Goal: Information Seeking & Learning: Check status

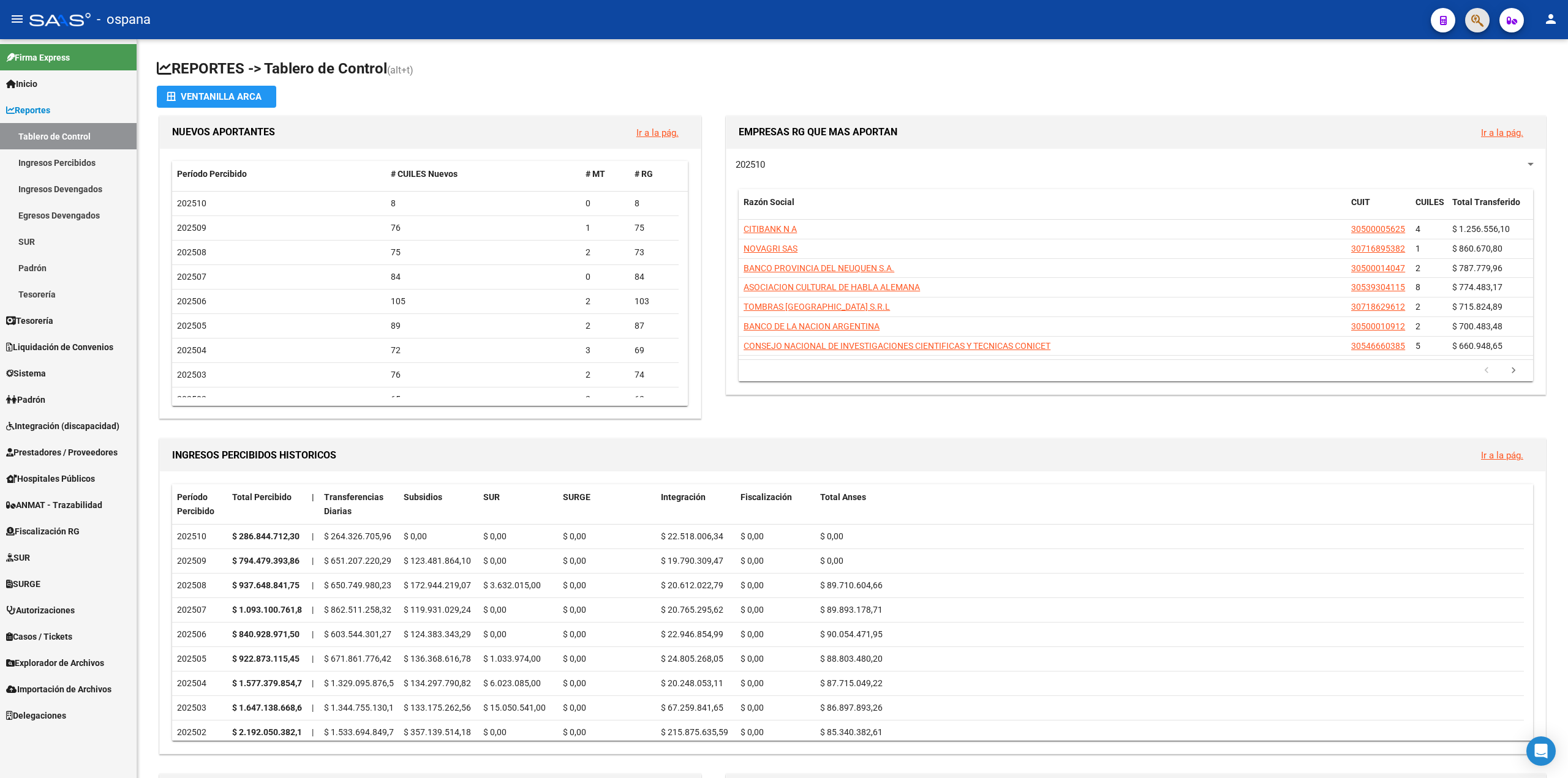
click at [1473, 13] on span "button" at bounding box center [1477, 21] width 12 height 25
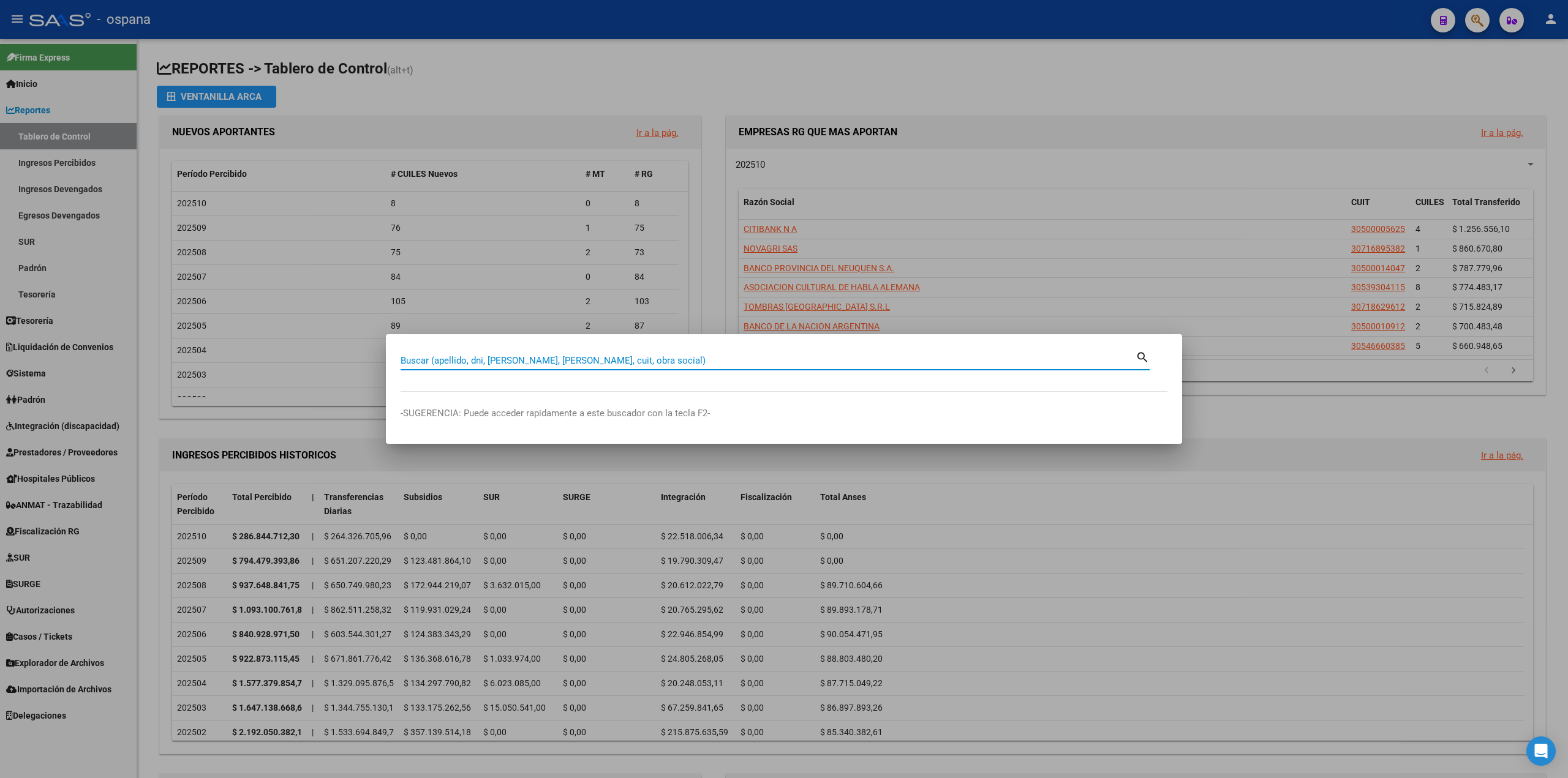
type input "f"
click at [825, 109] on div at bounding box center [784, 389] width 1568 height 778
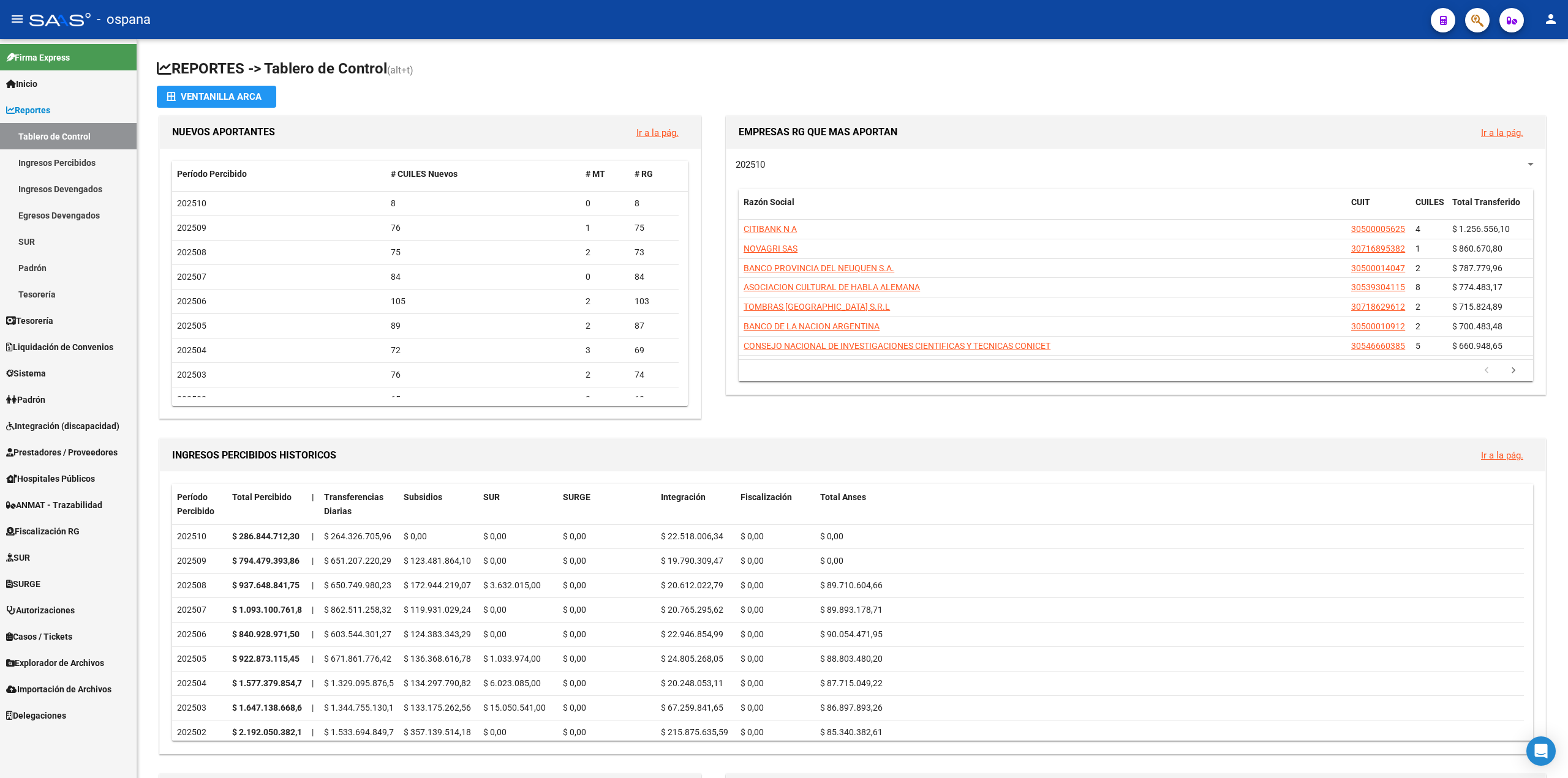
click at [76, 346] on span "Liquidación de Convenios" at bounding box center [59, 347] width 107 height 13
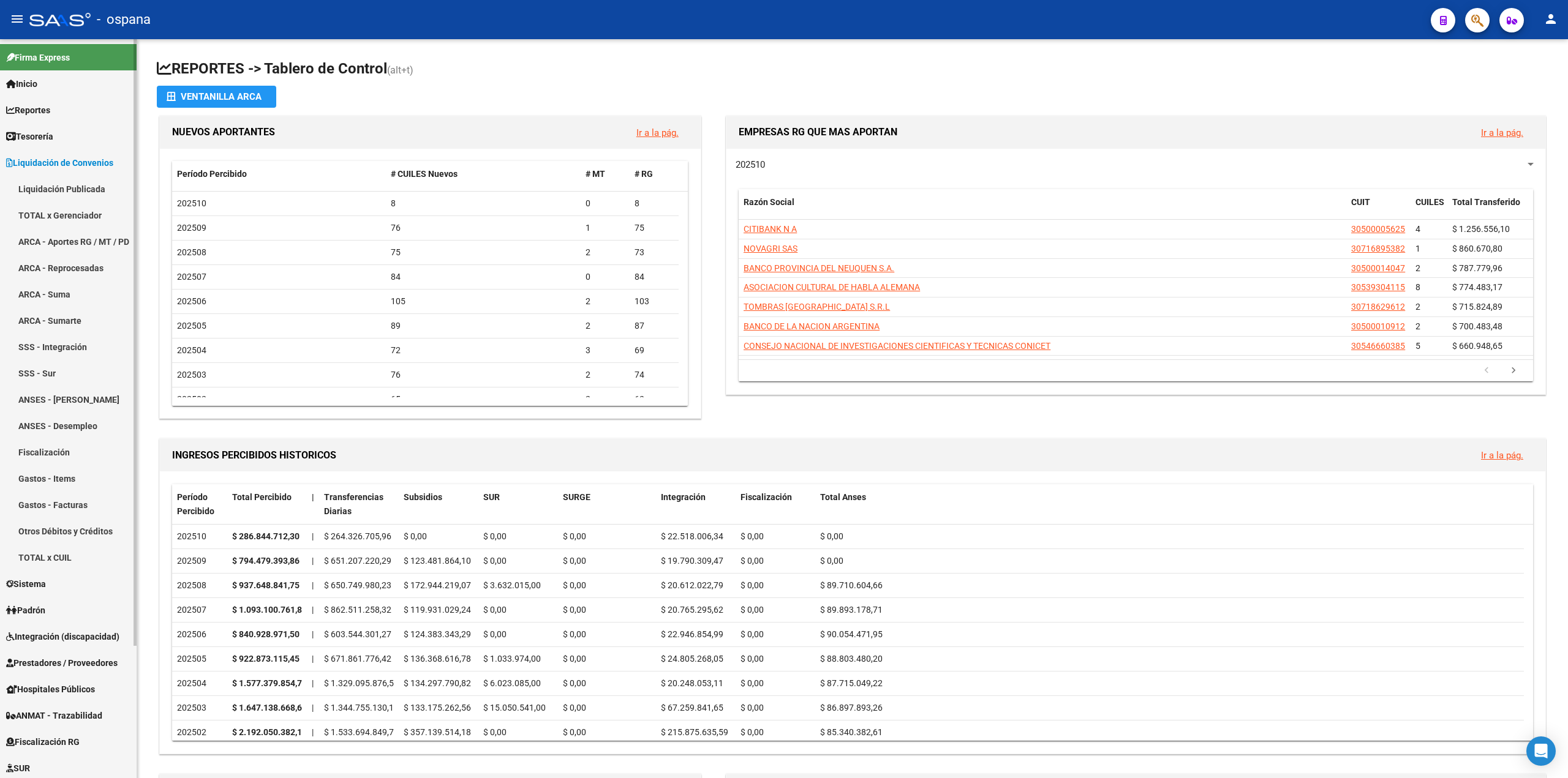
click at [74, 227] on link "TOTAL x Gerenciador" at bounding box center [68, 216] width 137 height 27
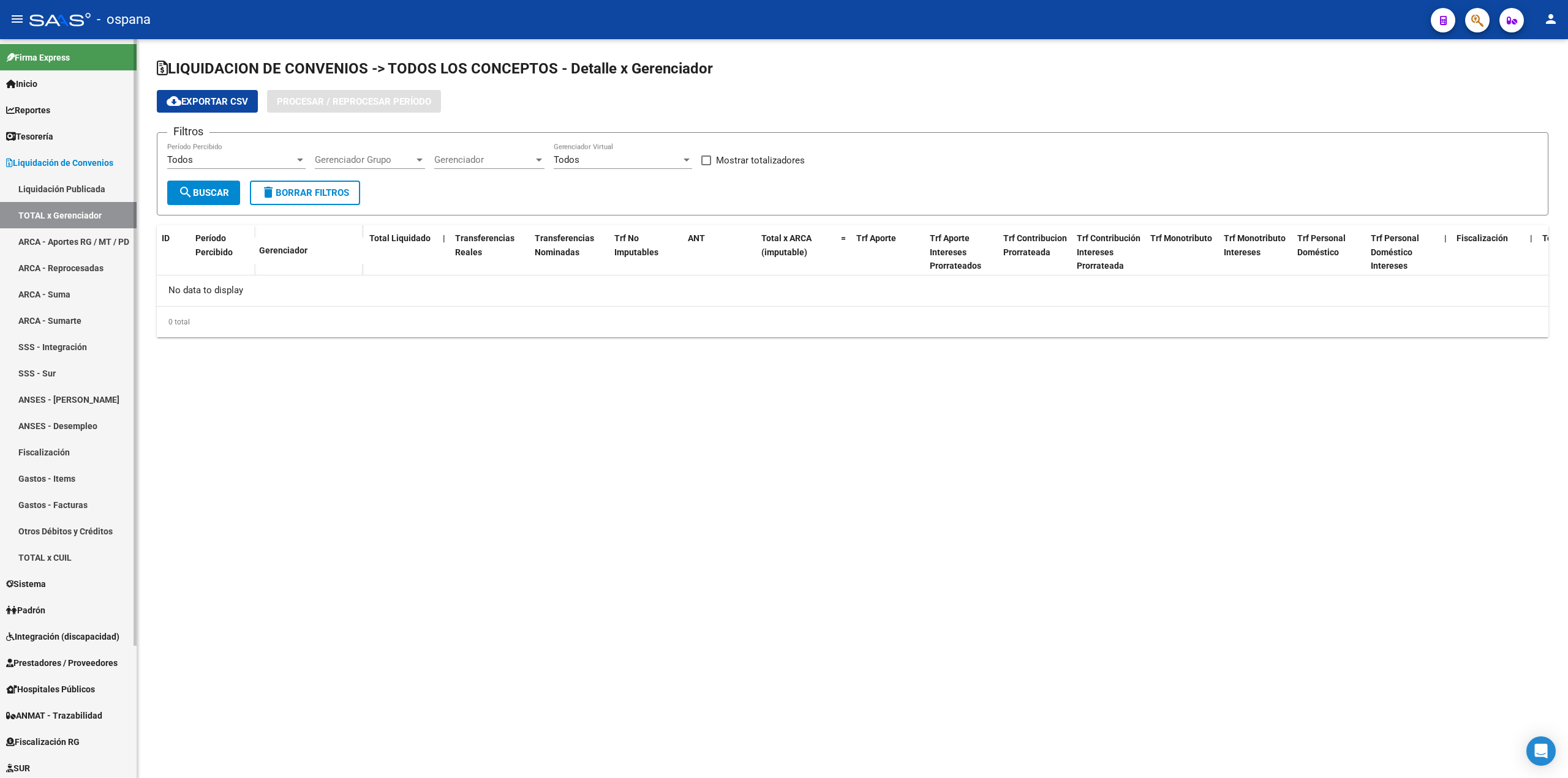
click at [77, 233] on link "ARCA - Aportes RG / MT / PD" at bounding box center [68, 241] width 137 height 27
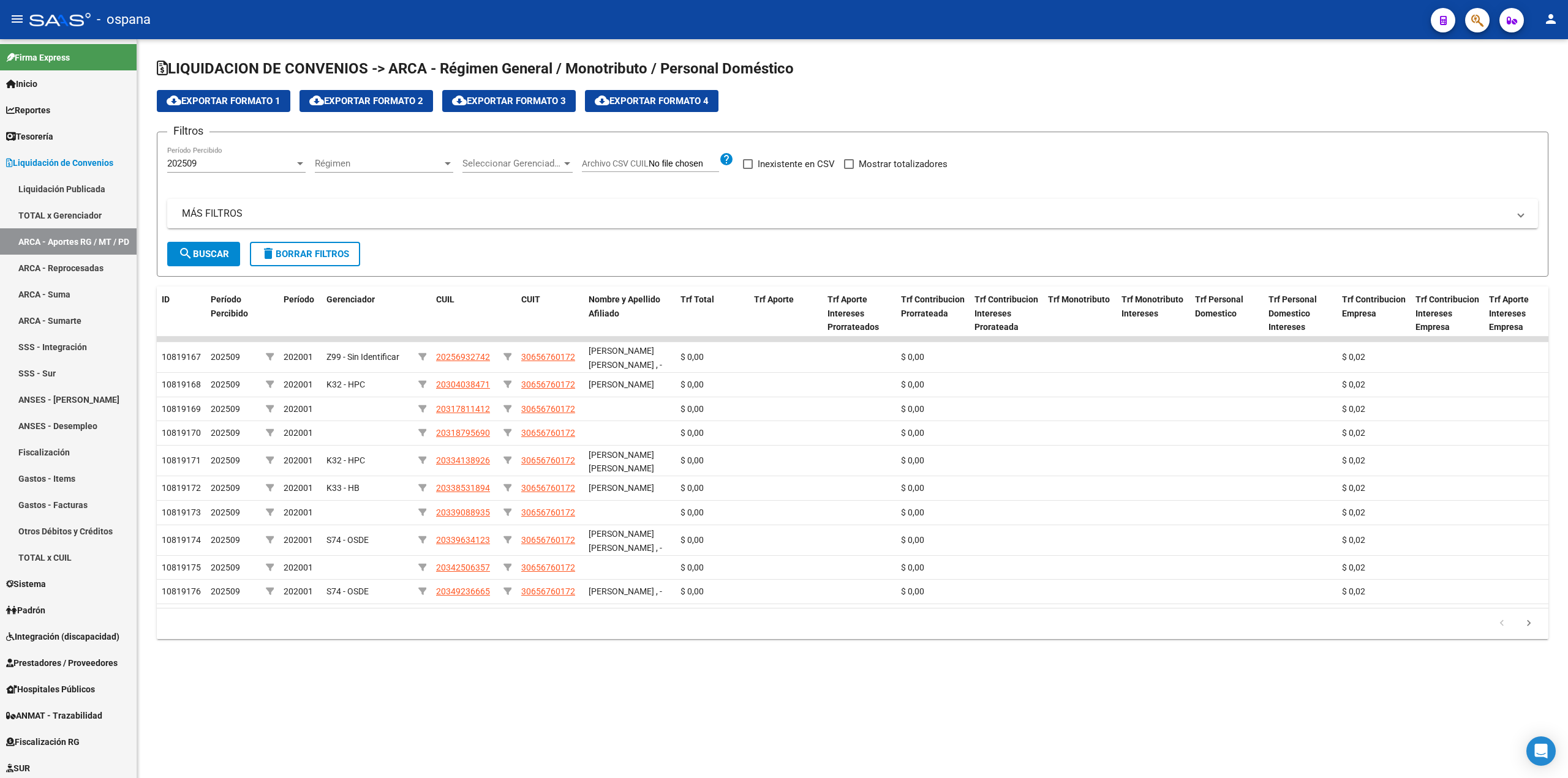
click at [233, 160] on div "202509" at bounding box center [231, 163] width 128 height 11
click at [359, 202] on div at bounding box center [784, 389] width 1568 height 778
click at [504, 168] on span "Seleccionar Gerenciador" at bounding box center [512, 163] width 100 height 11
click at [503, 244] on span "K32 - HPC" at bounding box center [482, 239] width 41 height 11
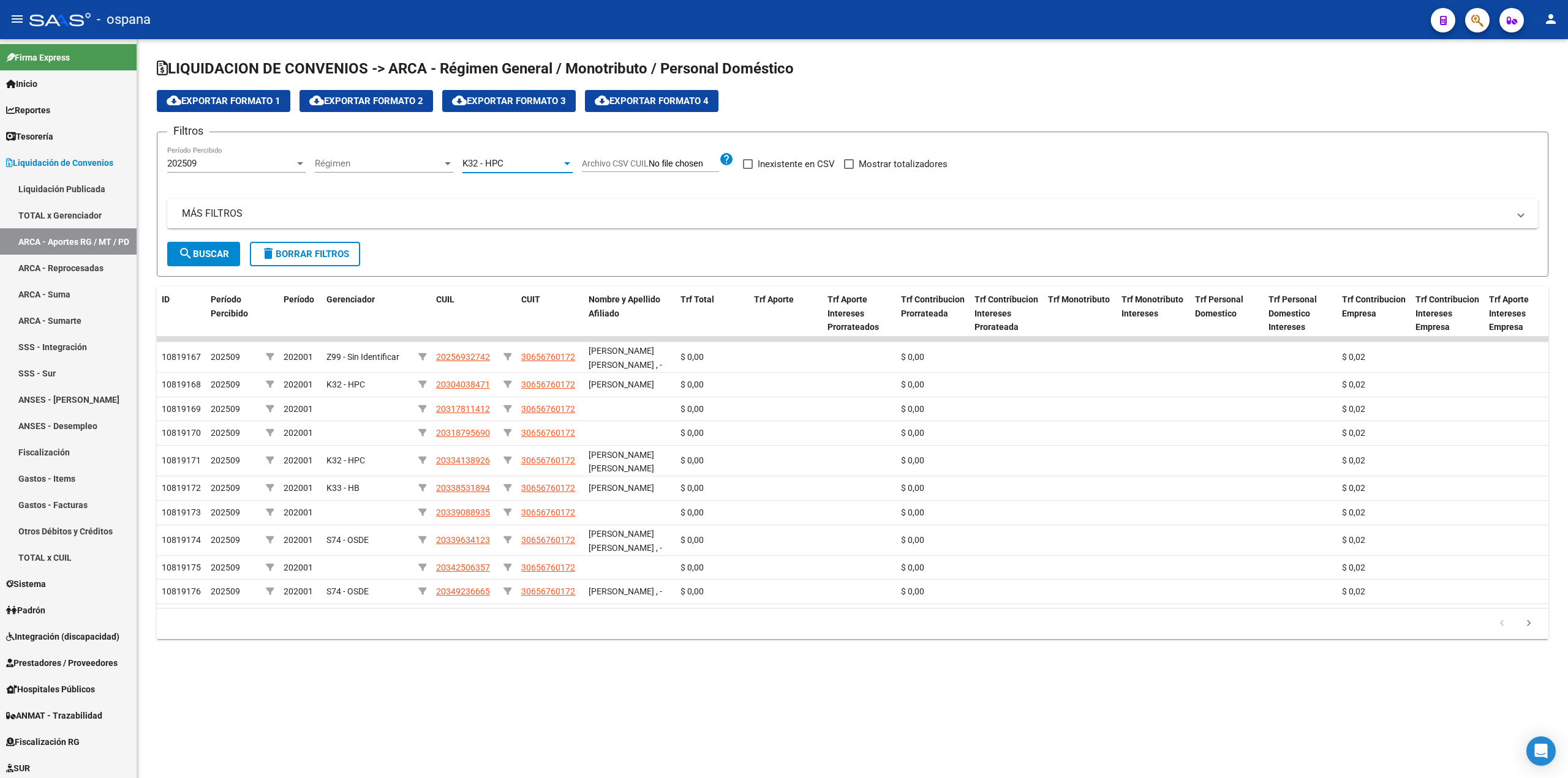
click at [213, 260] on button "search Buscar" at bounding box center [204, 255] width 73 height 25
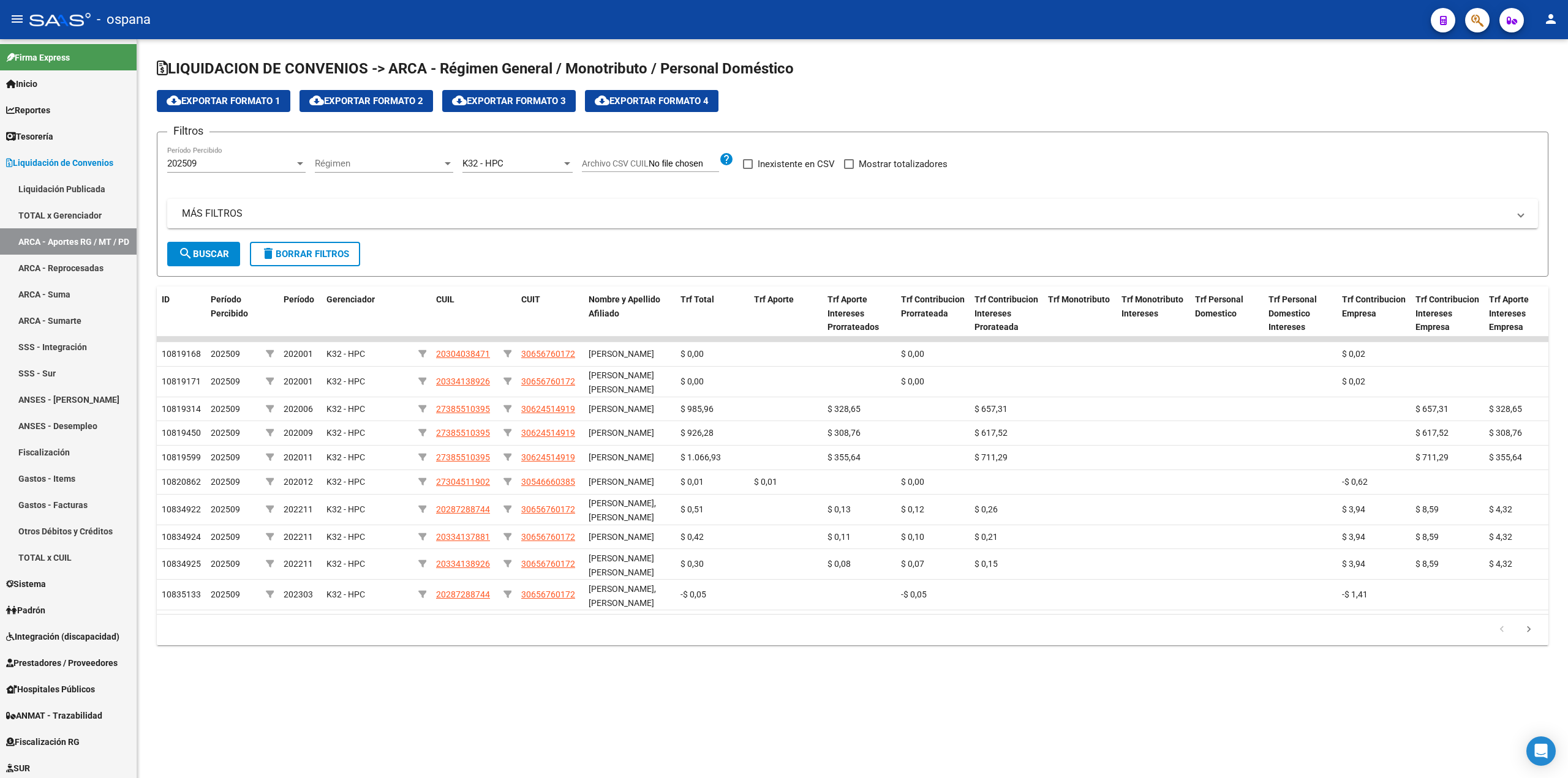
click at [673, 106] on button "cloud_download Exportar Formato 4" at bounding box center [651, 101] width 134 height 22
click at [190, 258] on mat-icon "search" at bounding box center [186, 254] width 15 height 15
click at [49, 346] on link "SSS - Integración" at bounding box center [68, 347] width 137 height 27
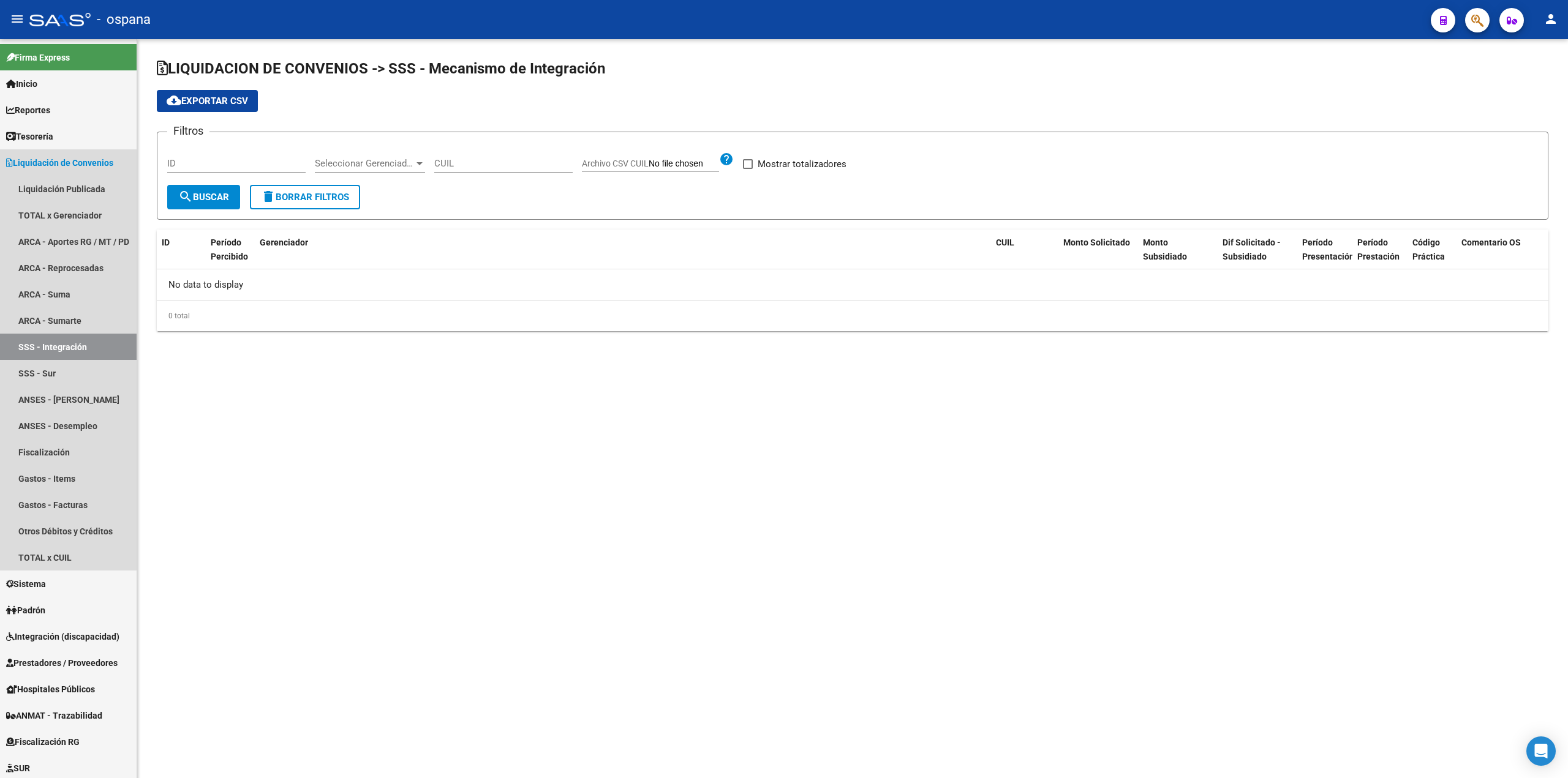
checkbox input "true"
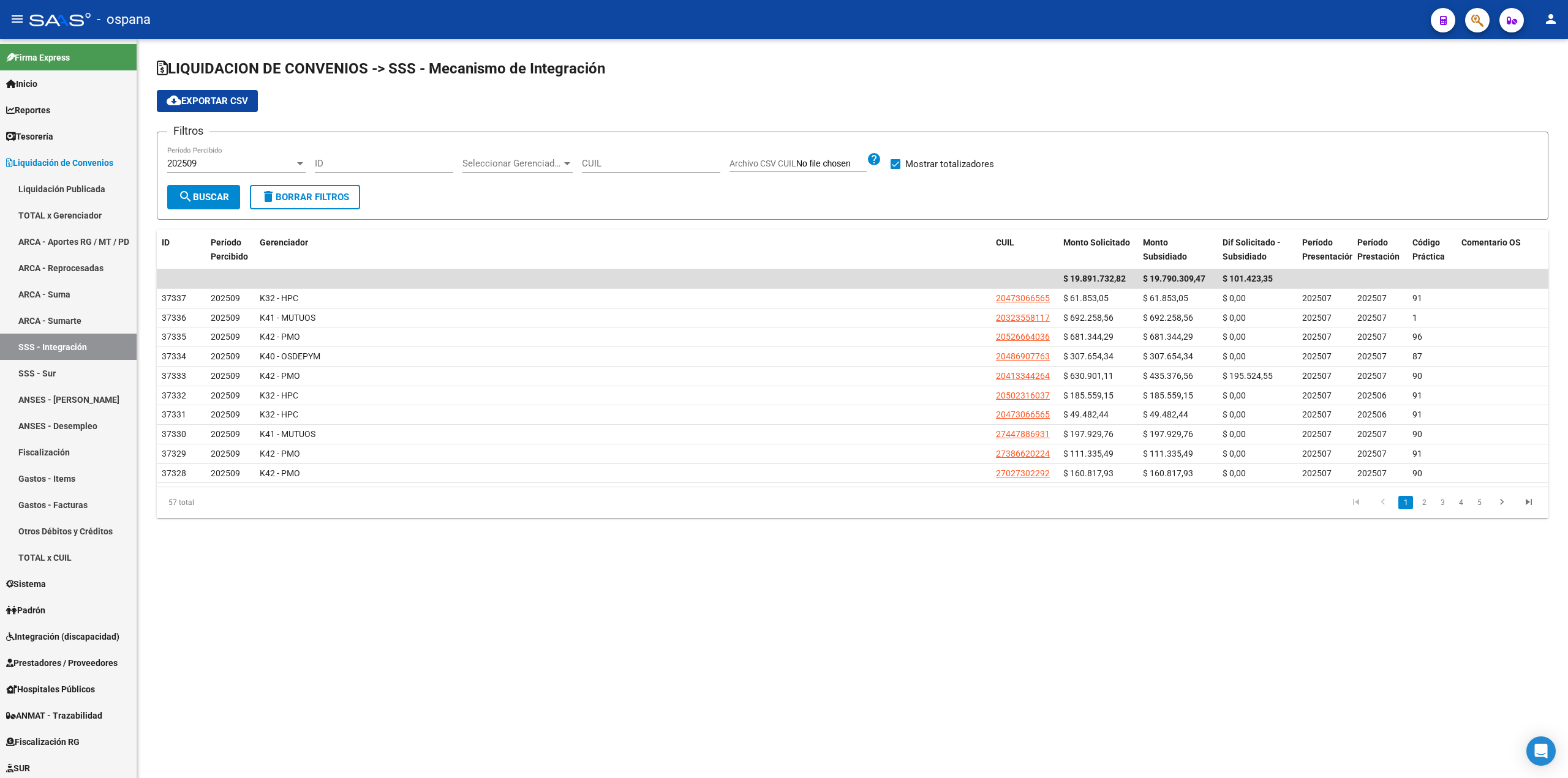
click at [499, 158] on span "Seleccionar Gerenciador" at bounding box center [512, 163] width 100 height 11
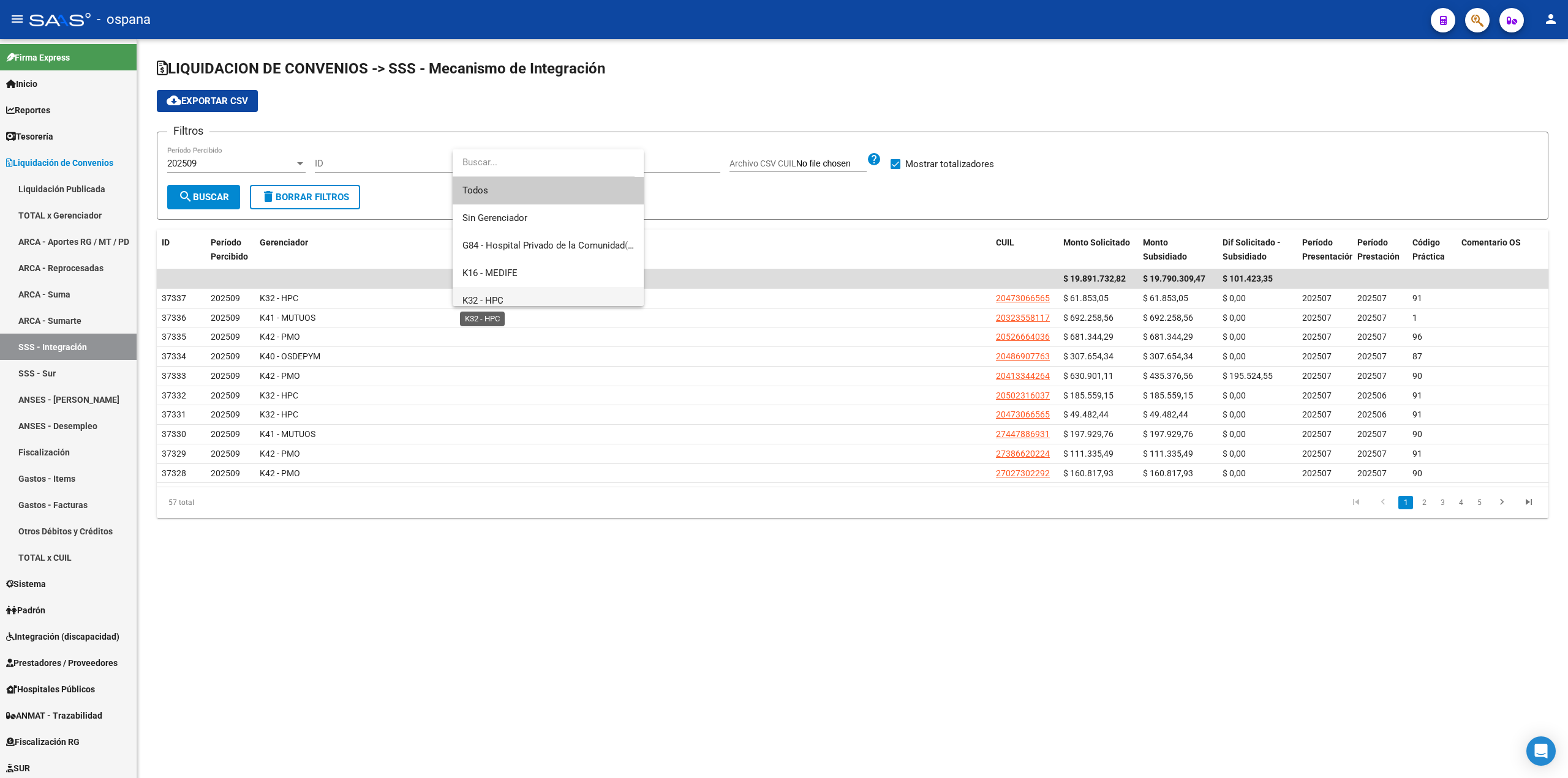
click at [494, 303] on span "K32 - HPC" at bounding box center [482, 300] width 41 height 11
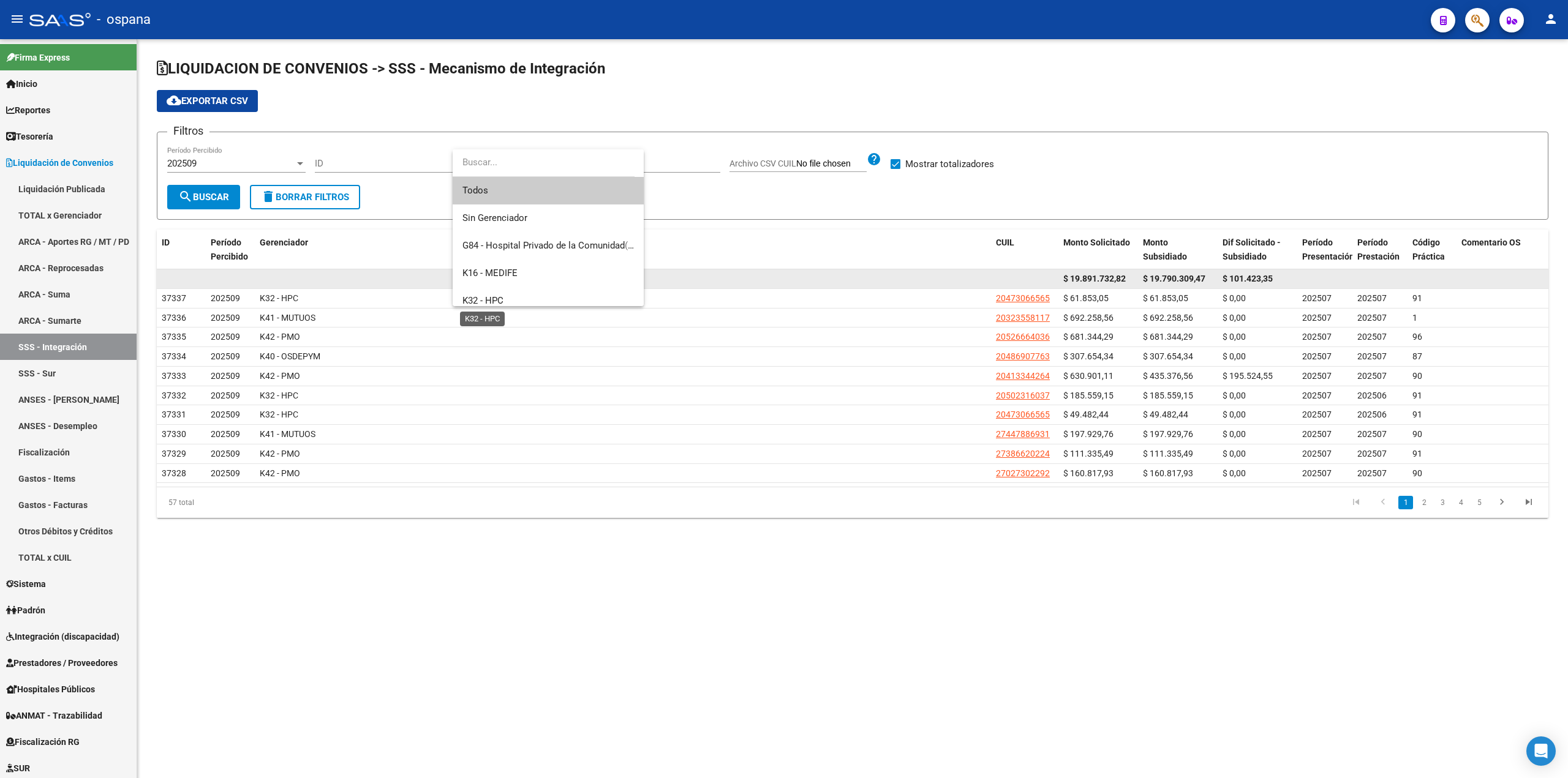
scroll to position [8, 0]
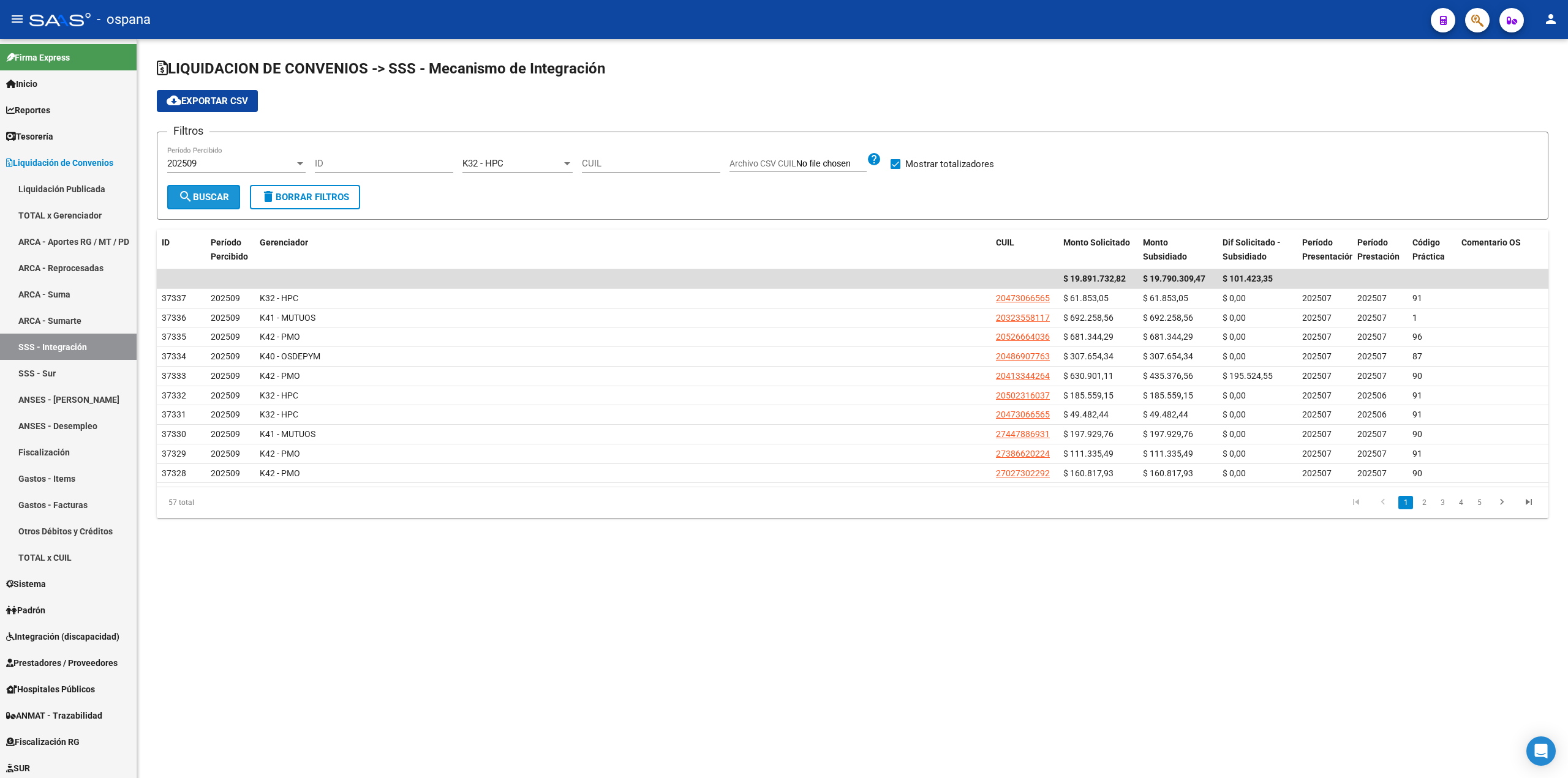
click at [212, 192] on span "search Buscar" at bounding box center [203, 197] width 51 height 11
click at [212, 100] on span "cloud_download Exportar CSV" at bounding box center [207, 100] width 81 height 11
click at [499, 160] on span "K32 - HPC" at bounding box center [482, 163] width 41 height 11
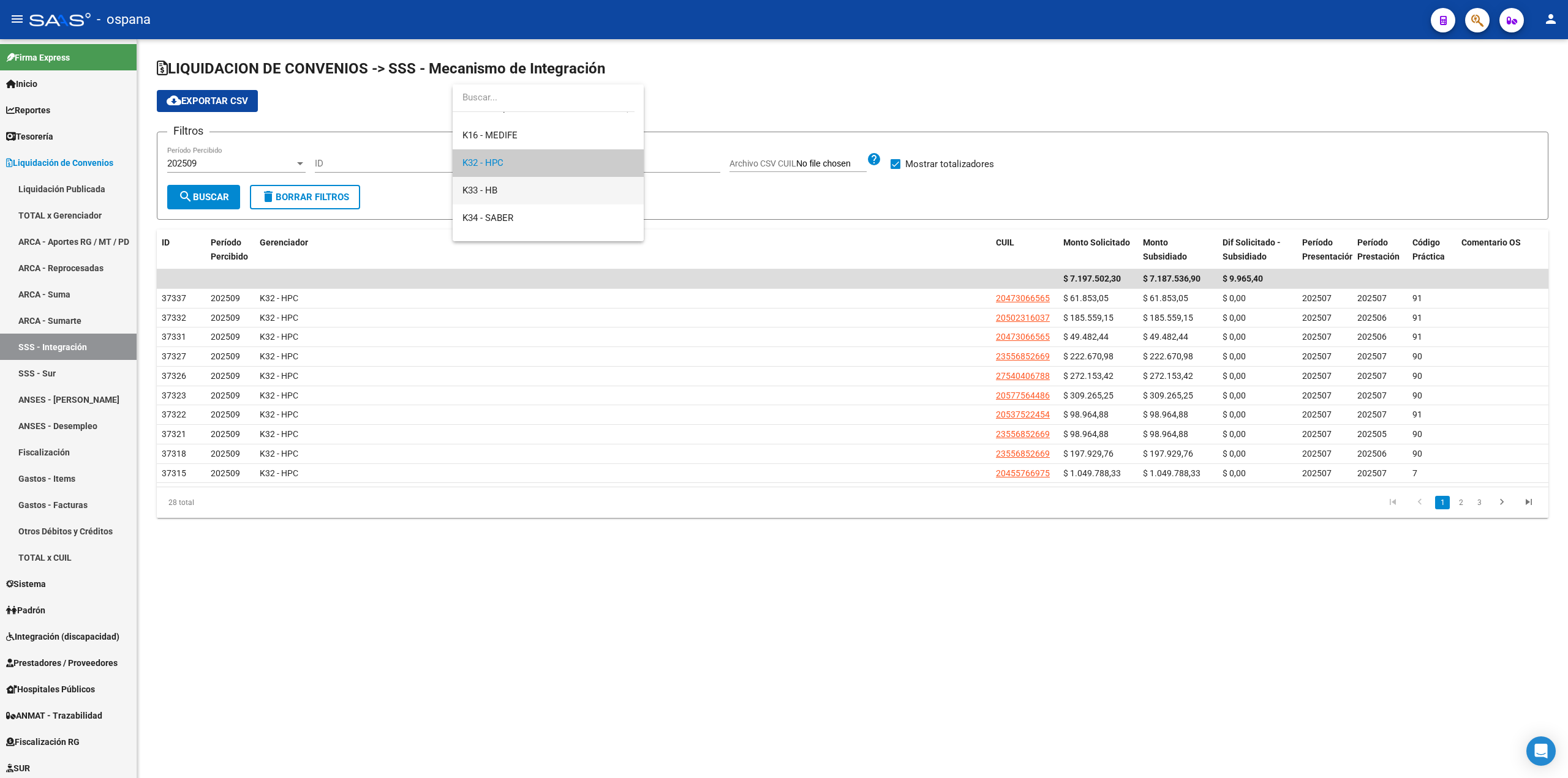
click at [496, 190] on span "K33 - HB" at bounding box center [480, 190] width 35 height 11
click at [202, 197] on span "search Buscar" at bounding box center [203, 197] width 51 height 11
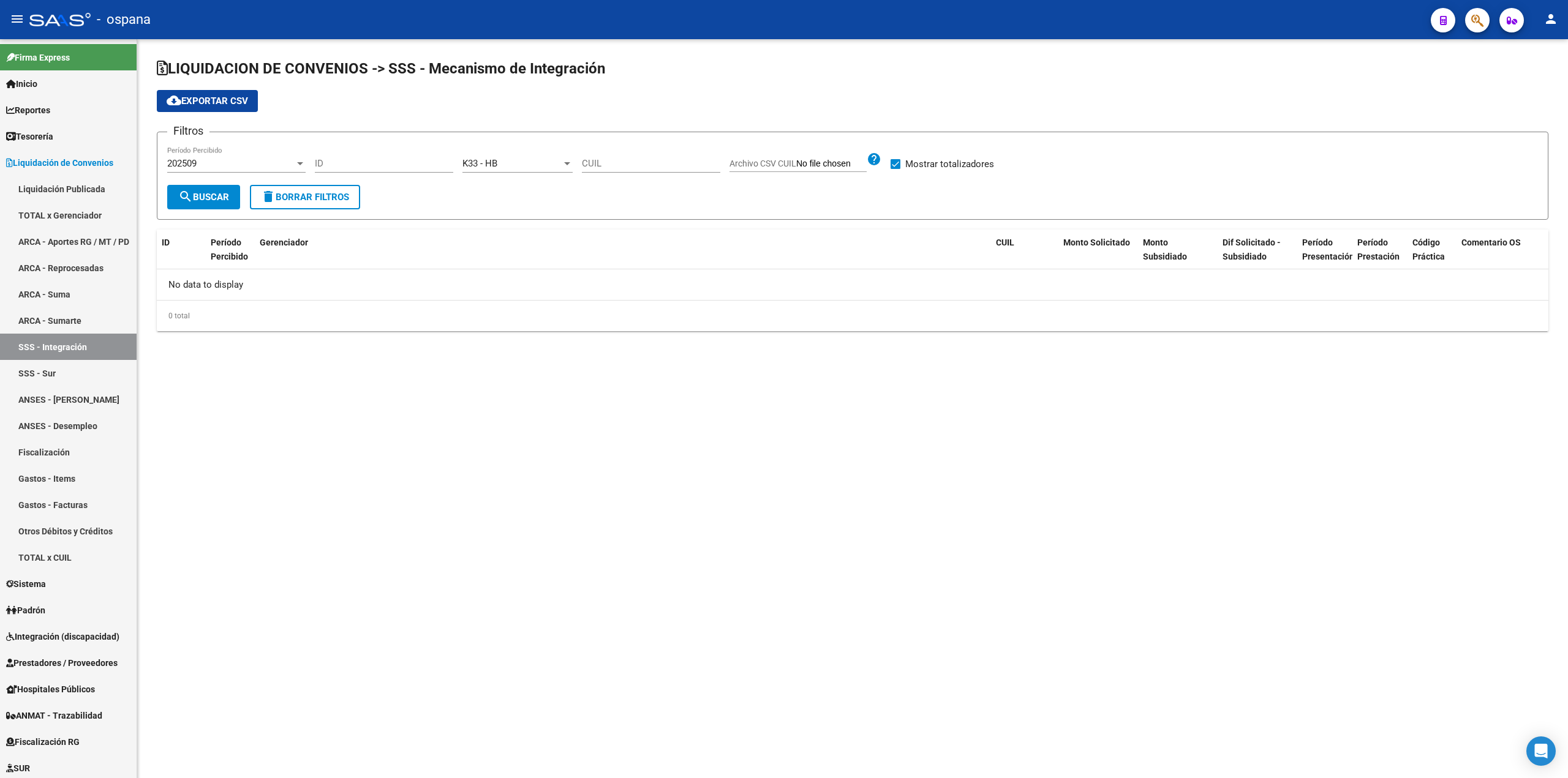
click at [203, 107] on button "cloud_download Exportar CSV" at bounding box center [207, 101] width 101 height 22
click at [56, 236] on link "ARCA - Aportes RG / MT / PD" at bounding box center [68, 241] width 137 height 27
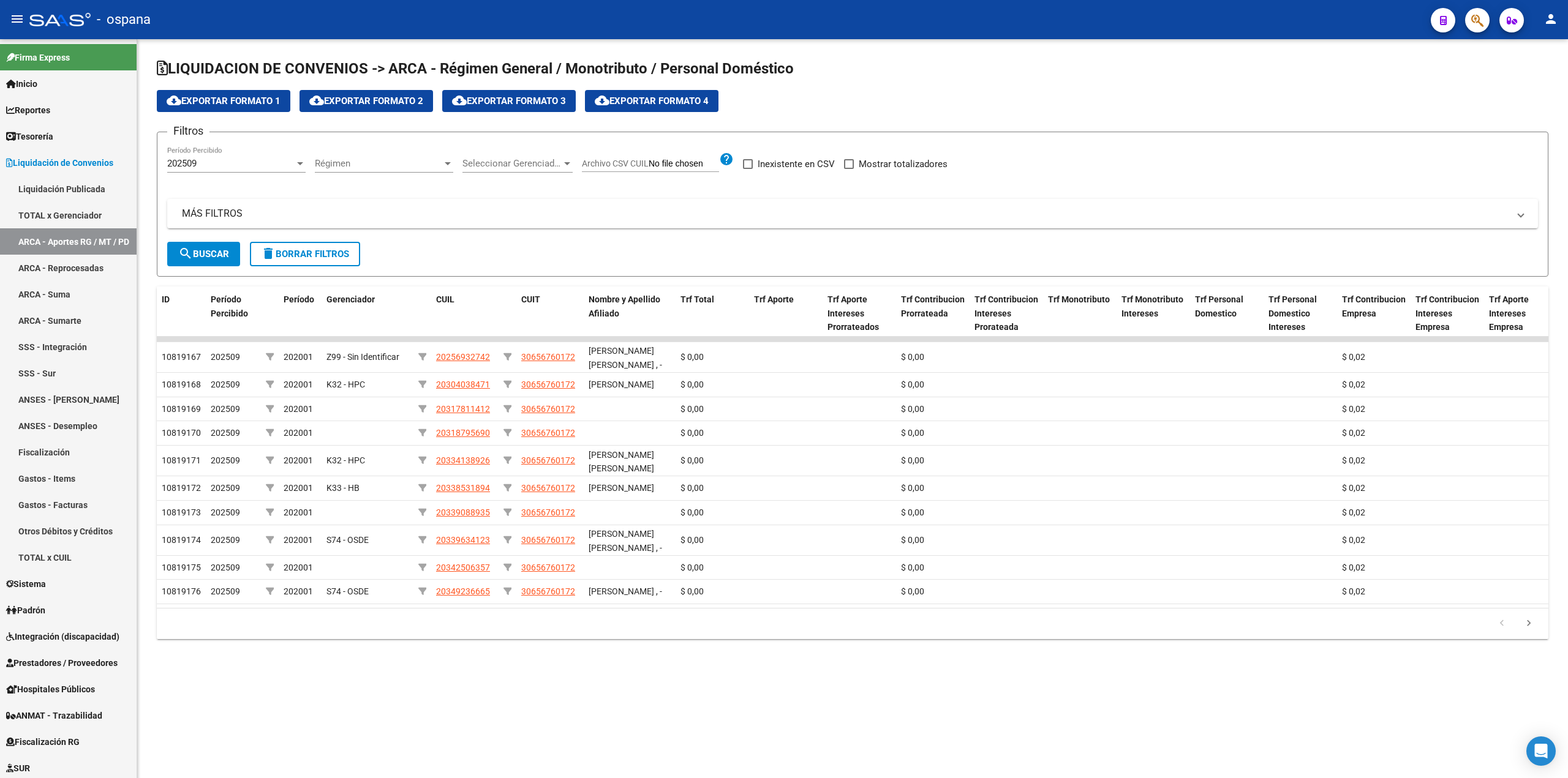
click at [514, 166] on span "Seleccionar Gerenciador" at bounding box center [512, 163] width 100 height 11
click at [488, 254] on span "K33 - HB" at bounding box center [548, 267] width 172 height 27
click at [201, 249] on span "search Buscar" at bounding box center [203, 254] width 51 height 11
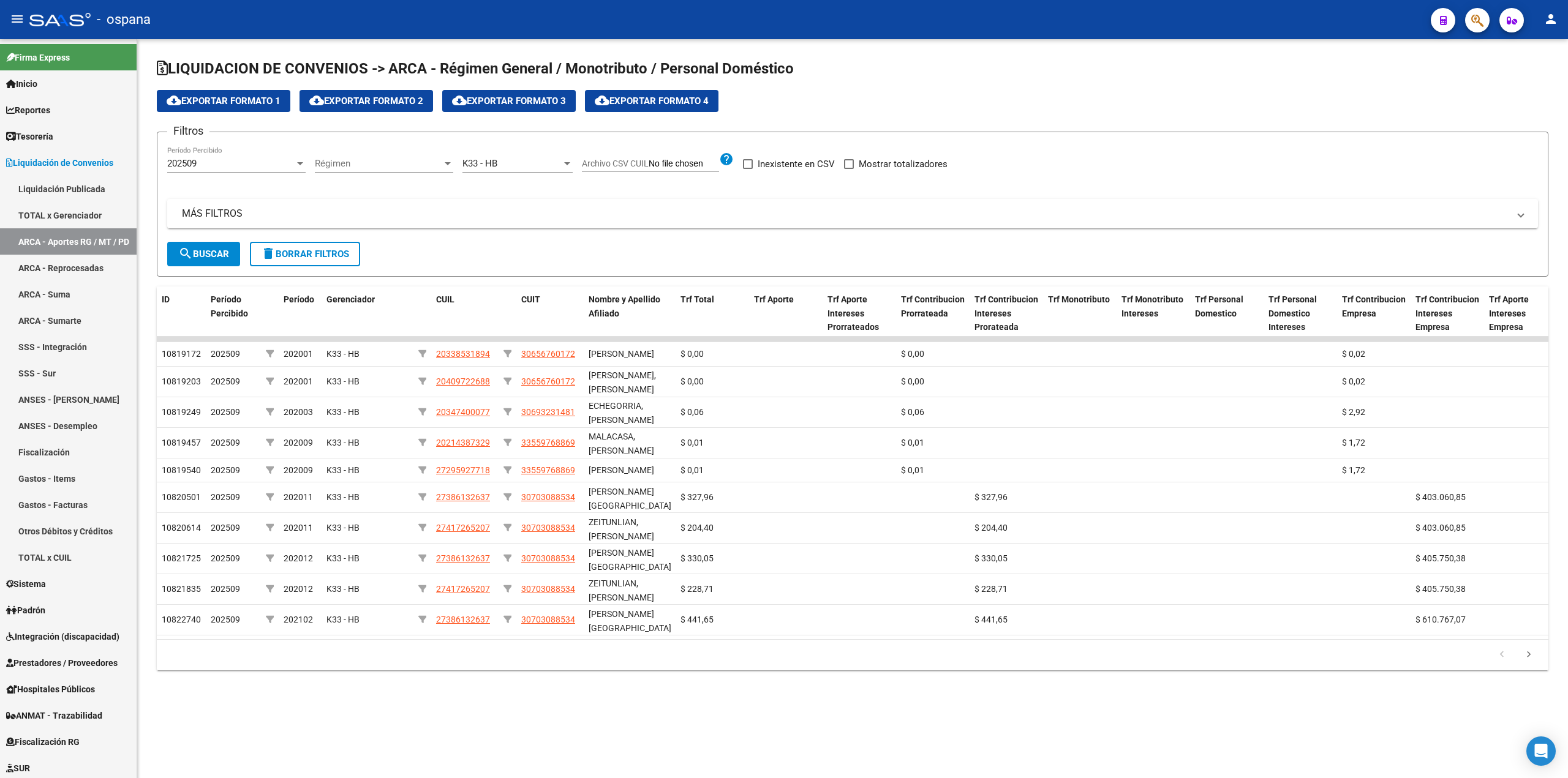
click at [696, 95] on span "cloud_download Exportar Formato 4" at bounding box center [651, 100] width 114 height 11
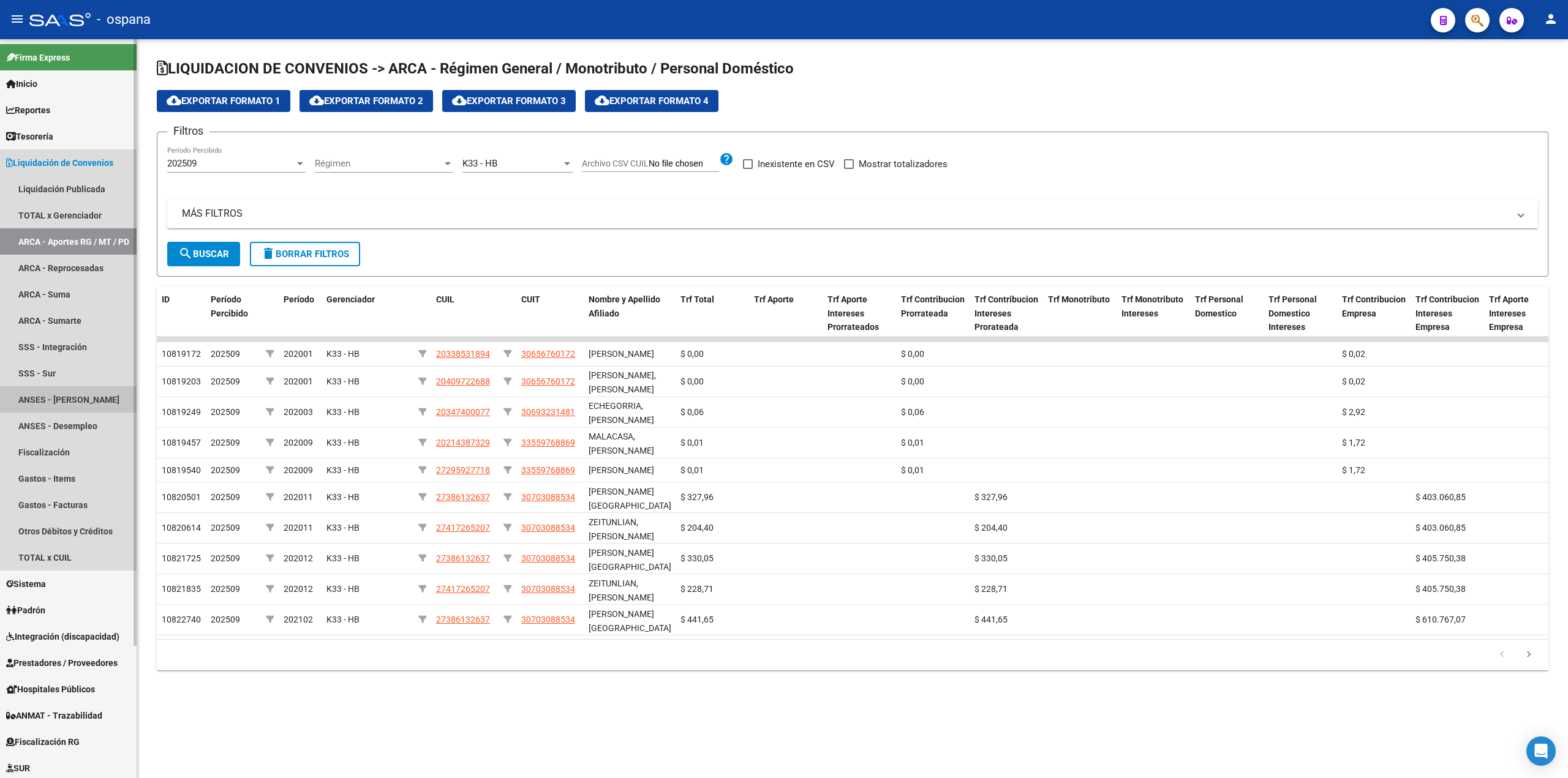
click at [71, 395] on link "ANSES - [PERSON_NAME]" at bounding box center [68, 400] width 137 height 27
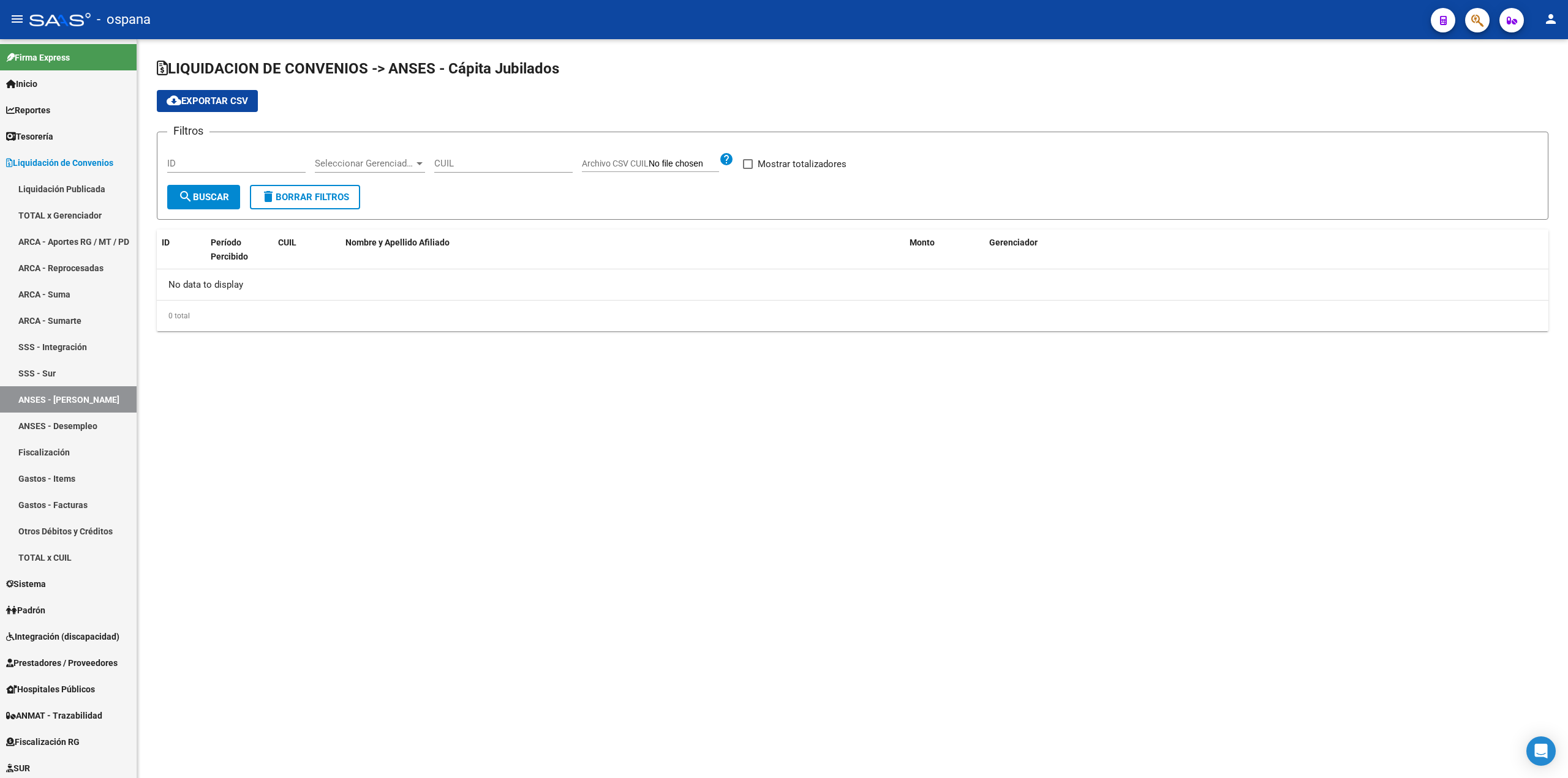
checkbox input "true"
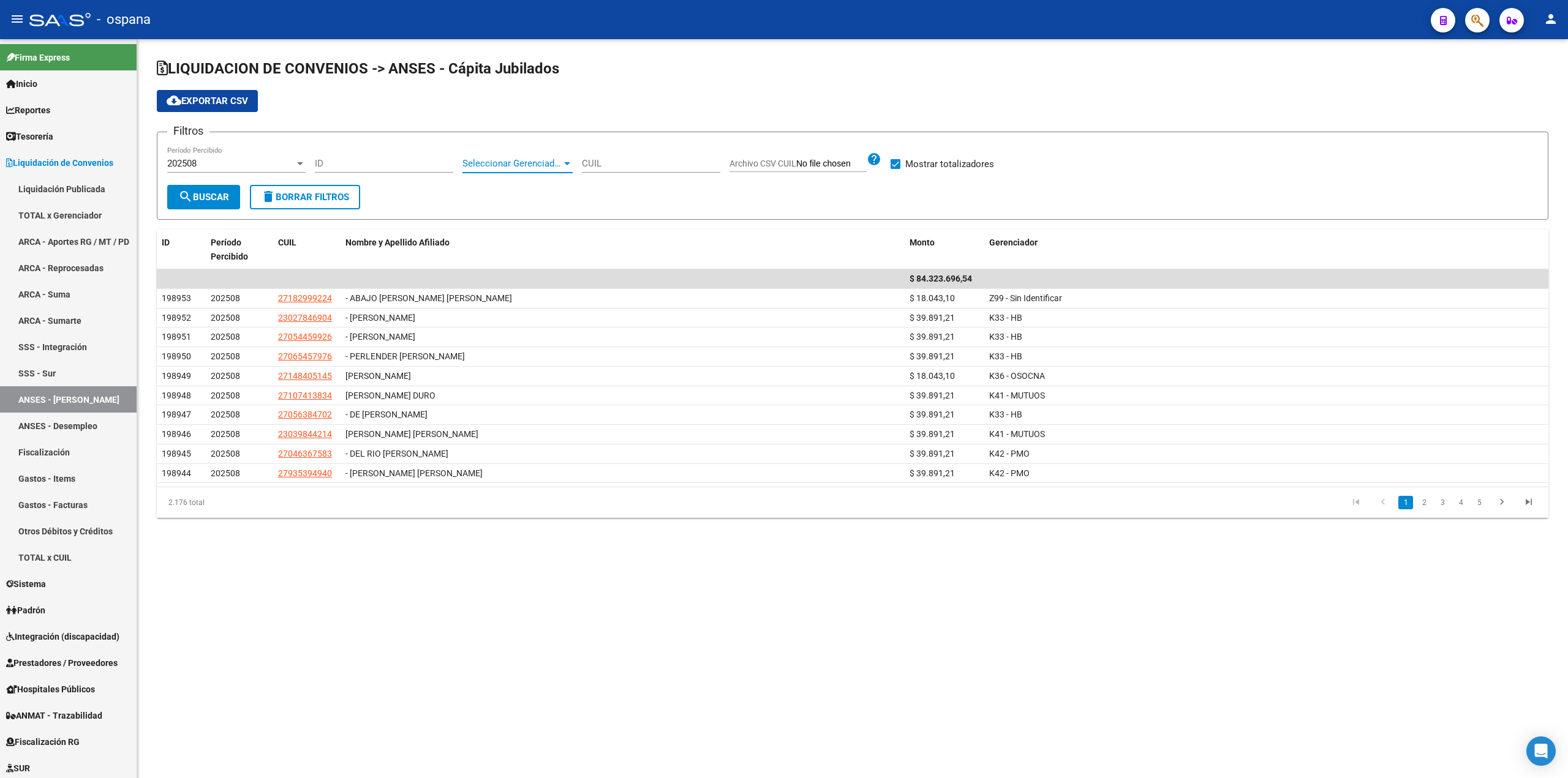
click at [514, 158] on span "Seleccionar Gerenciador" at bounding box center [512, 163] width 100 height 11
click at [496, 263] on span "K33 - HB" at bounding box center [480, 266] width 35 height 11
click at [201, 193] on span "search Buscar" at bounding box center [203, 197] width 51 height 11
click at [236, 95] on span "cloud_download Exportar CSV" at bounding box center [207, 100] width 81 height 11
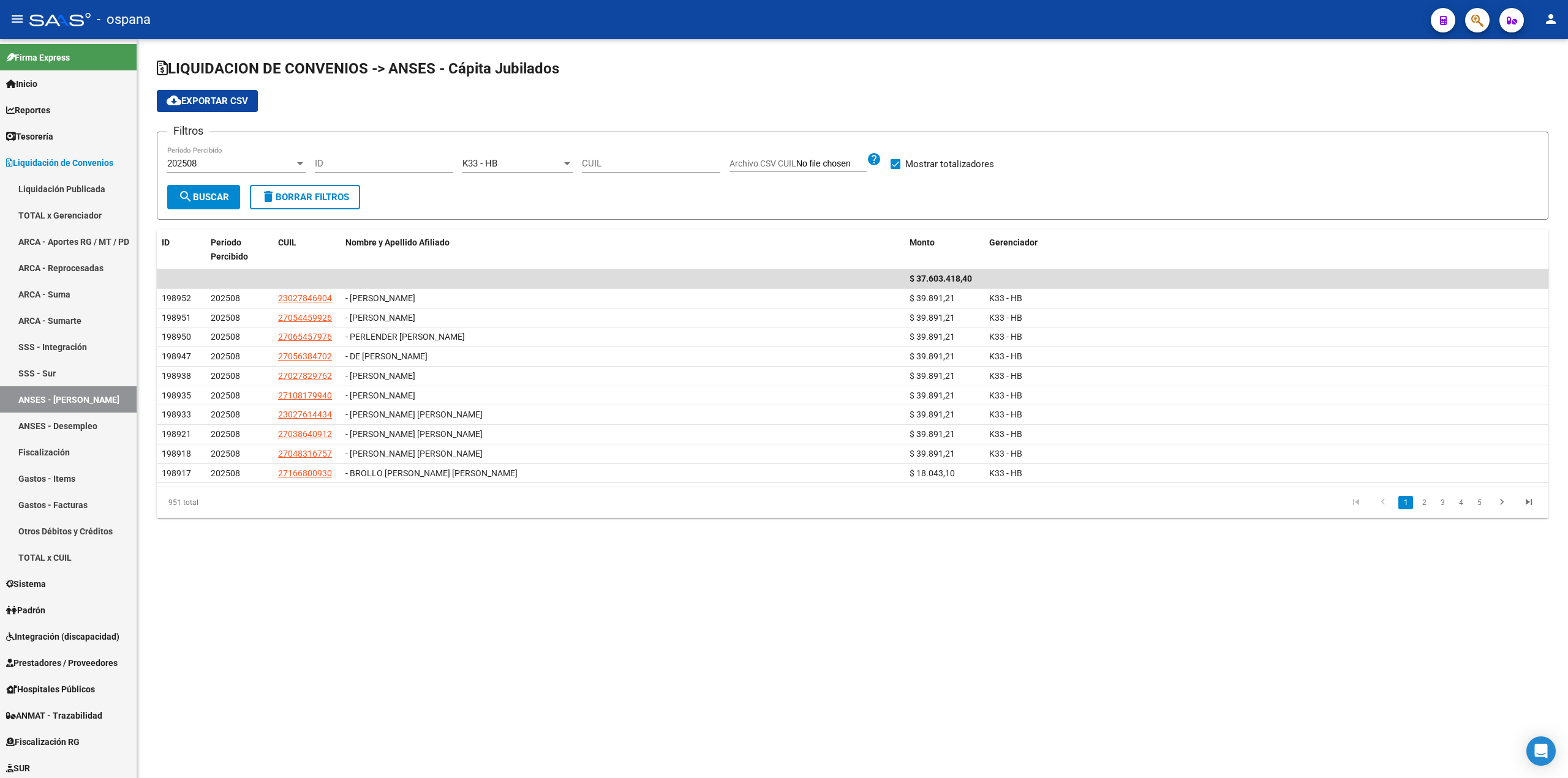
click at [245, 633] on mat-sidenav-content "LIQUIDACION DE CONVENIOS -> ANSES - Cápita Jubilados cloud_download Exportar CS…" at bounding box center [852, 408] width 1431 height 739
click at [484, 161] on span "K33 - HB" at bounding box center [480, 163] width 35 height 11
click at [501, 183] on span "K34 - SABER" at bounding box center [548, 190] width 172 height 27
click at [226, 187] on button "search Buscar" at bounding box center [204, 197] width 73 height 25
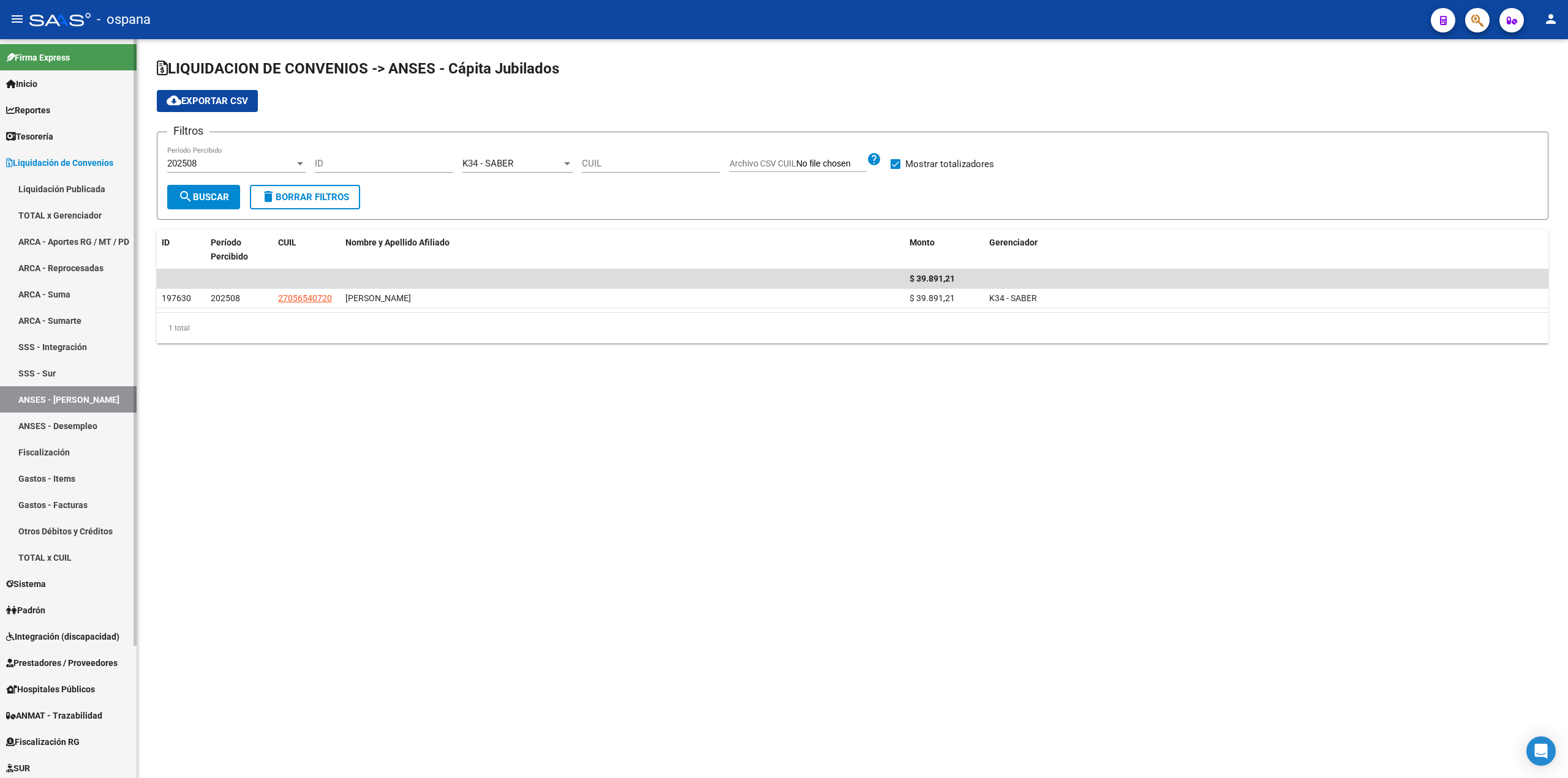
click at [79, 237] on link "ARCA - Aportes RG / MT / PD" at bounding box center [68, 241] width 137 height 27
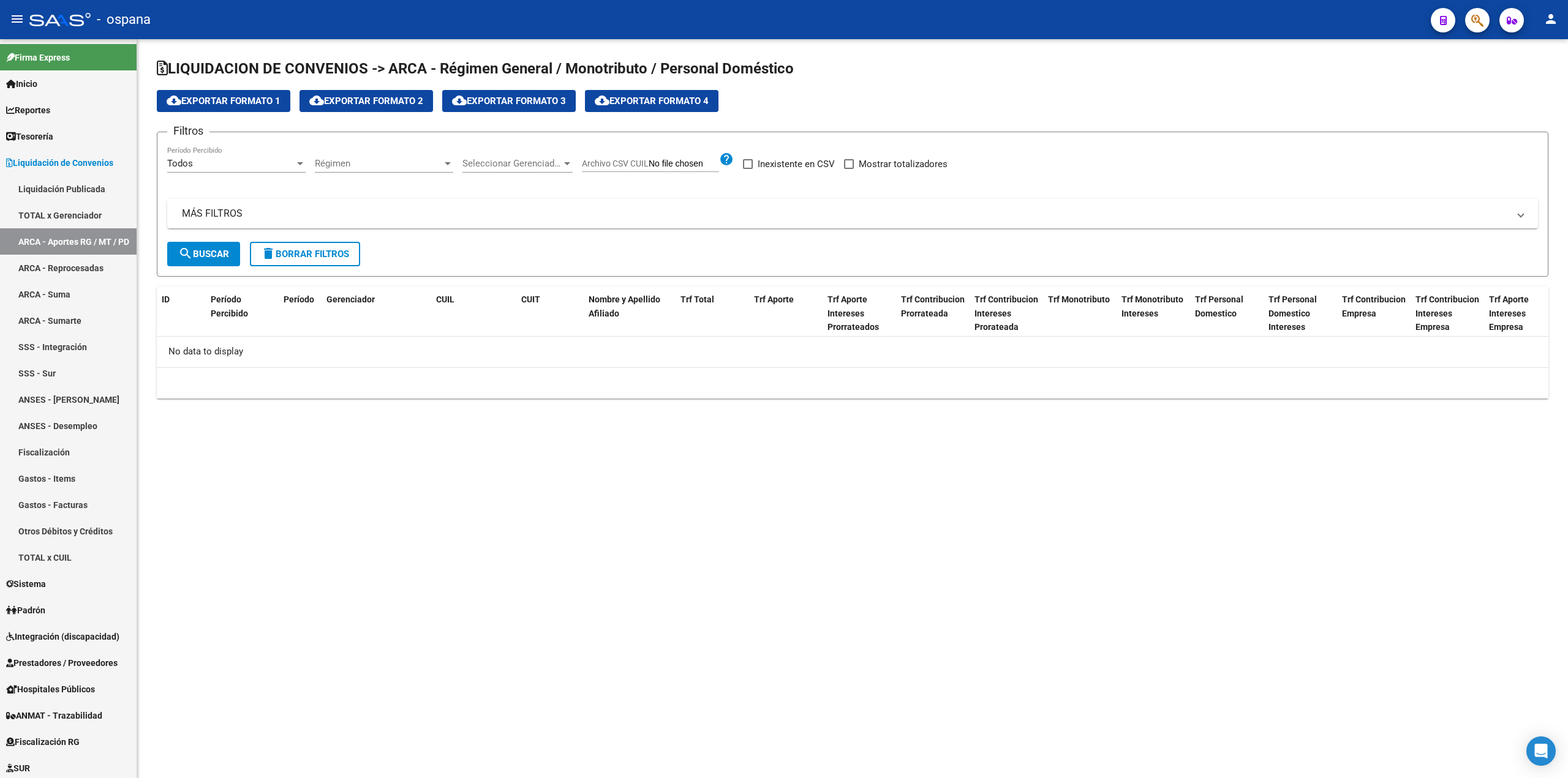
click at [494, 165] on span "Seleccionar Gerenciador" at bounding box center [512, 163] width 100 height 11
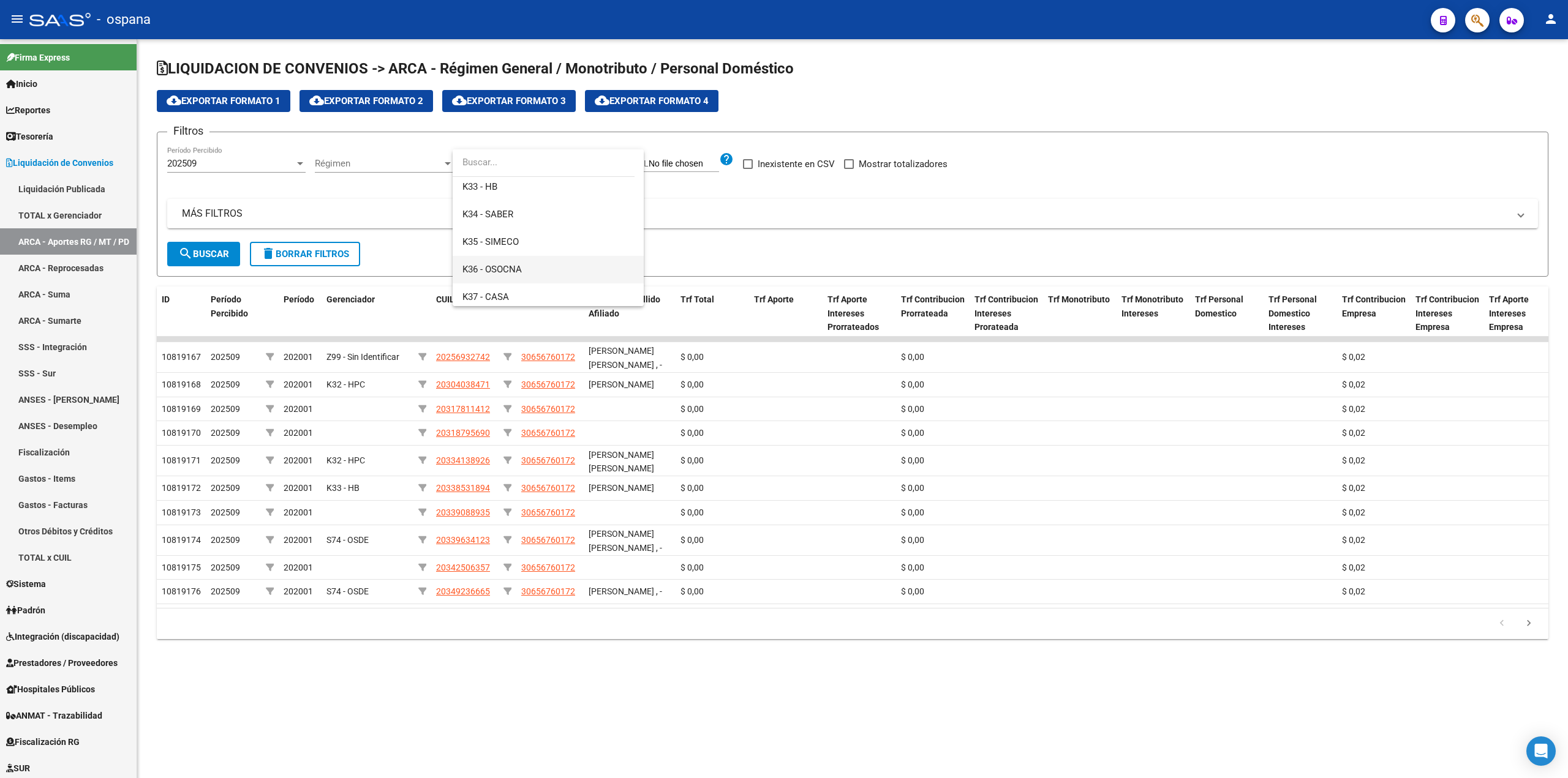
scroll to position [123, 0]
click at [516, 239] on span "K34 - SABER" at bounding box center [548, 233] width 172 height 27
click at [219, 250] on span "search Buscar" at bounding box center [203, 254] width 51 height 11
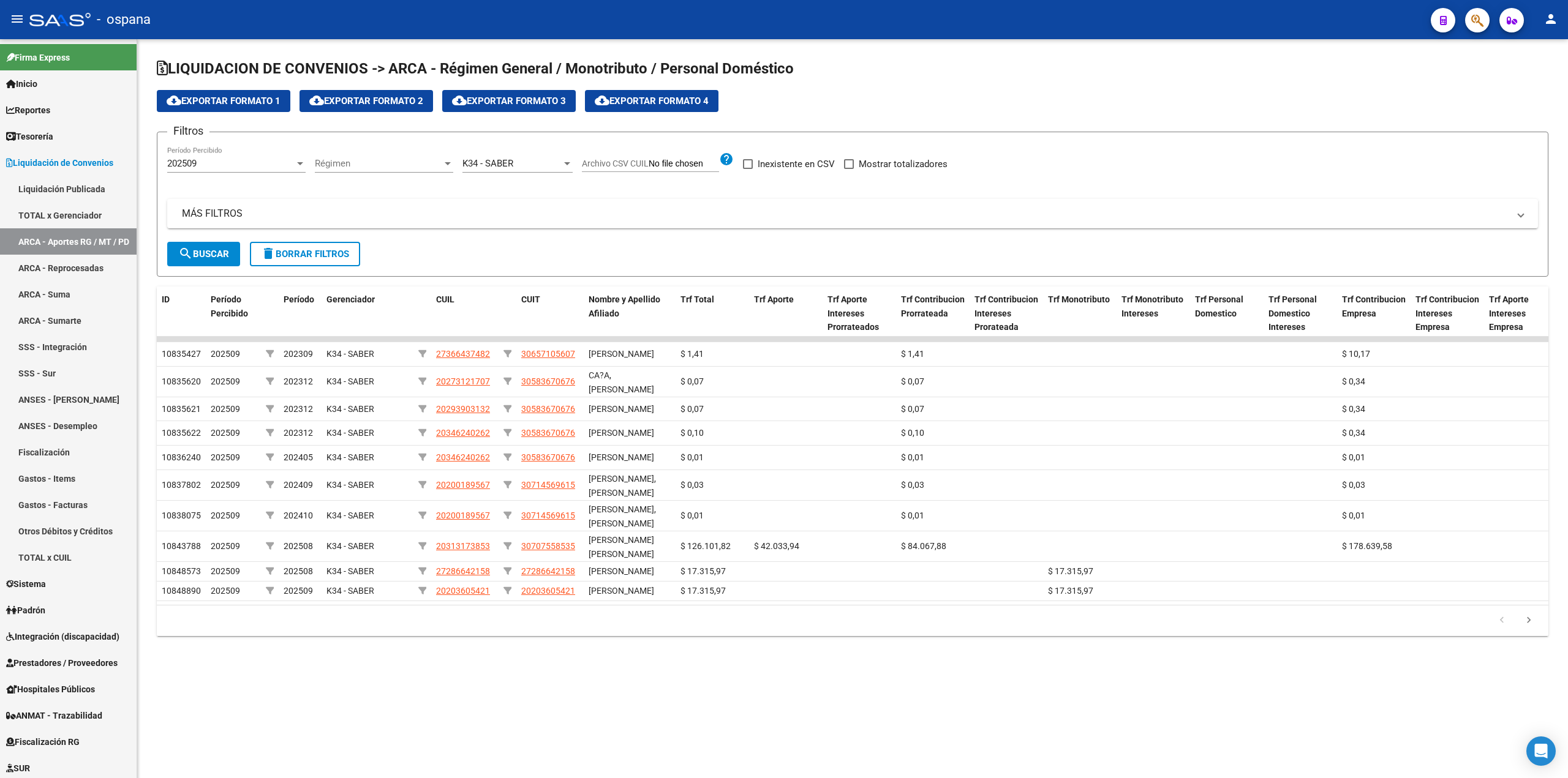
click at [655, 96] on span "cloud_download Exportar Formato 4" at bounding box center [651, 100] width 114 height 11
click at [489, 160] on span "K34 - SABER" at bounding box center [487, 163] width 51 height 11
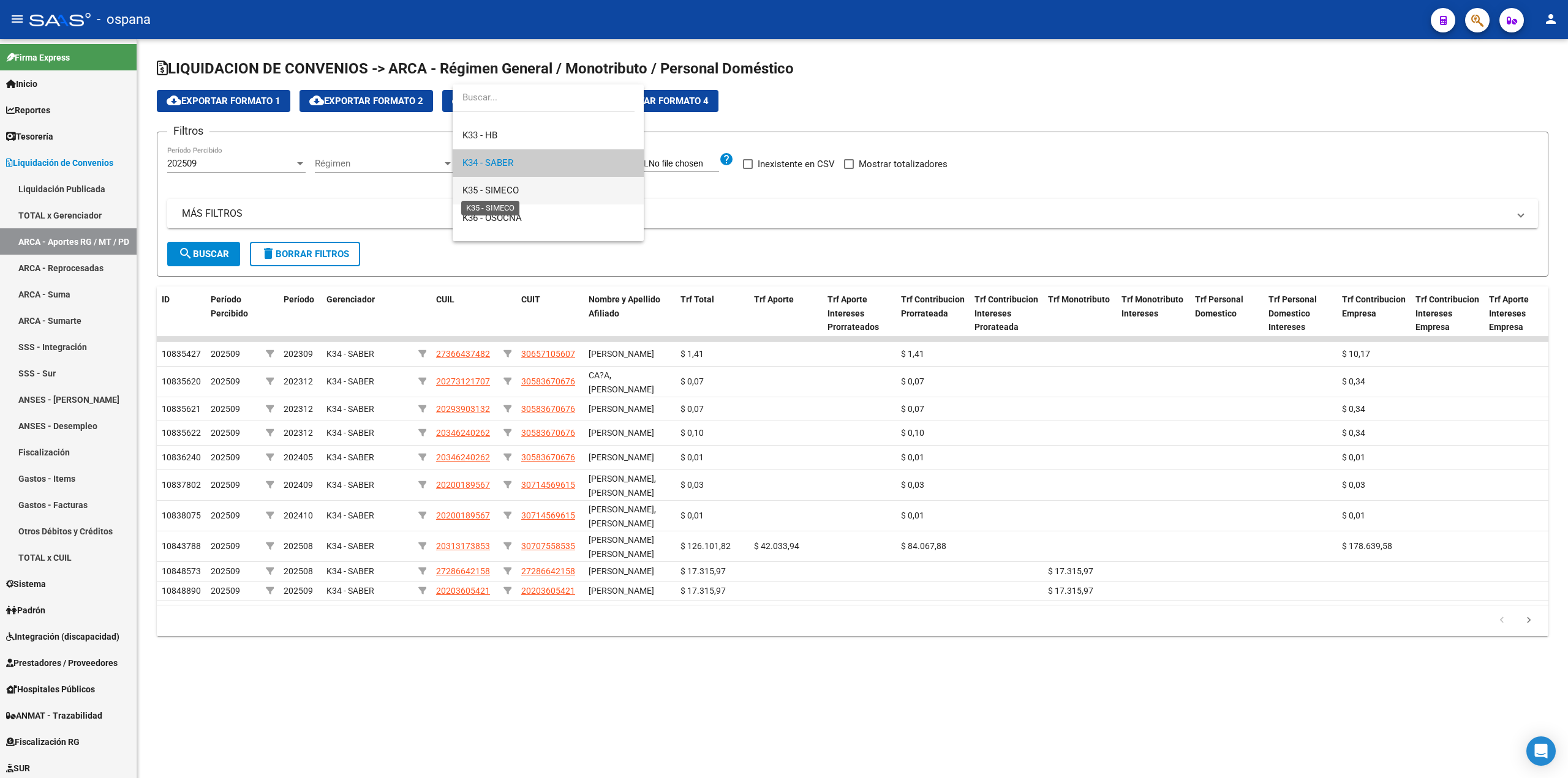
click at [504, 192] on span "K35 - SIMECO" at bounding box center [490, 190] width 56 height 11
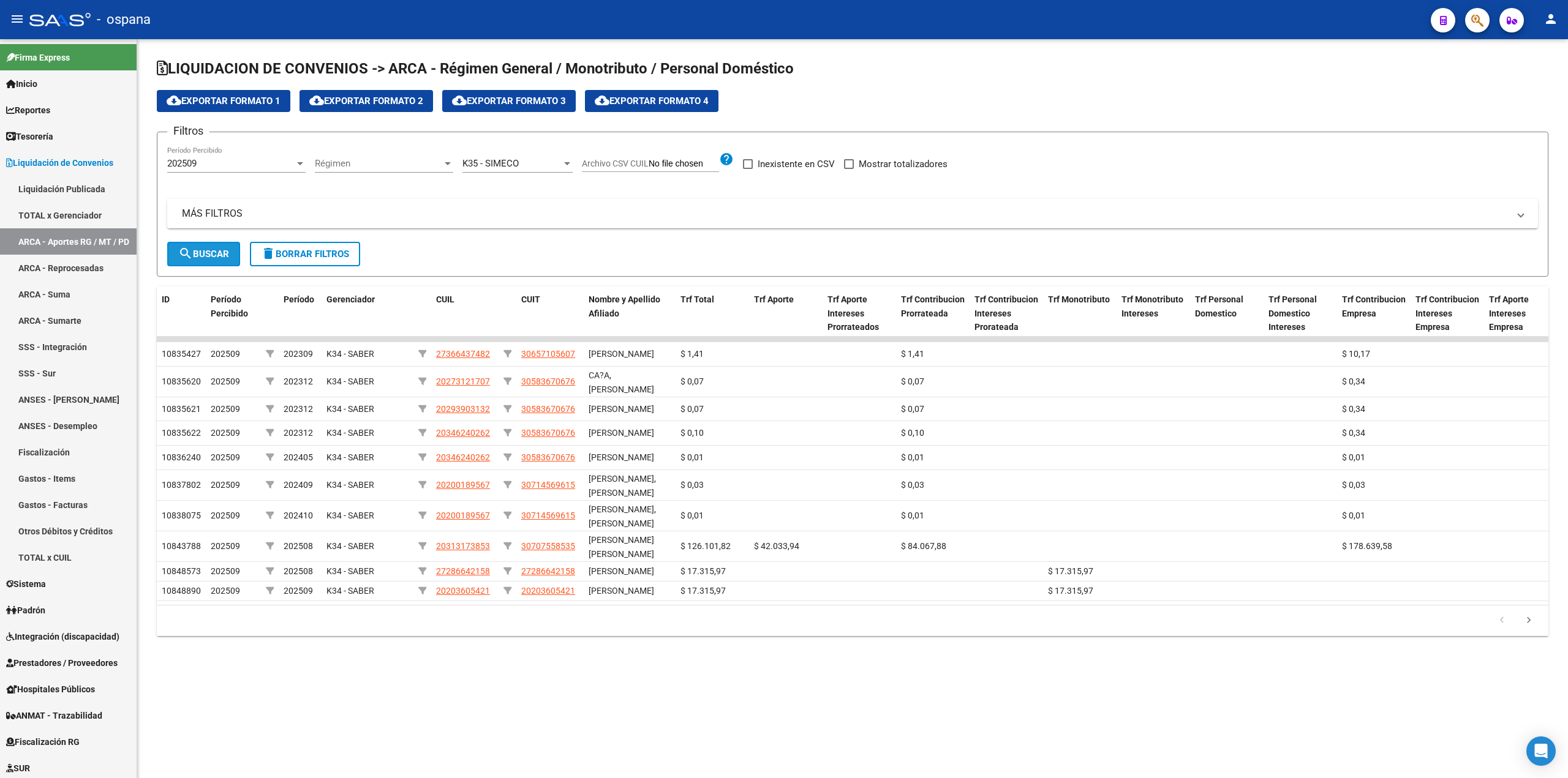
click at [203, 247] on button "search Buscar" at bounding box center [204, 255] width 73 height 25
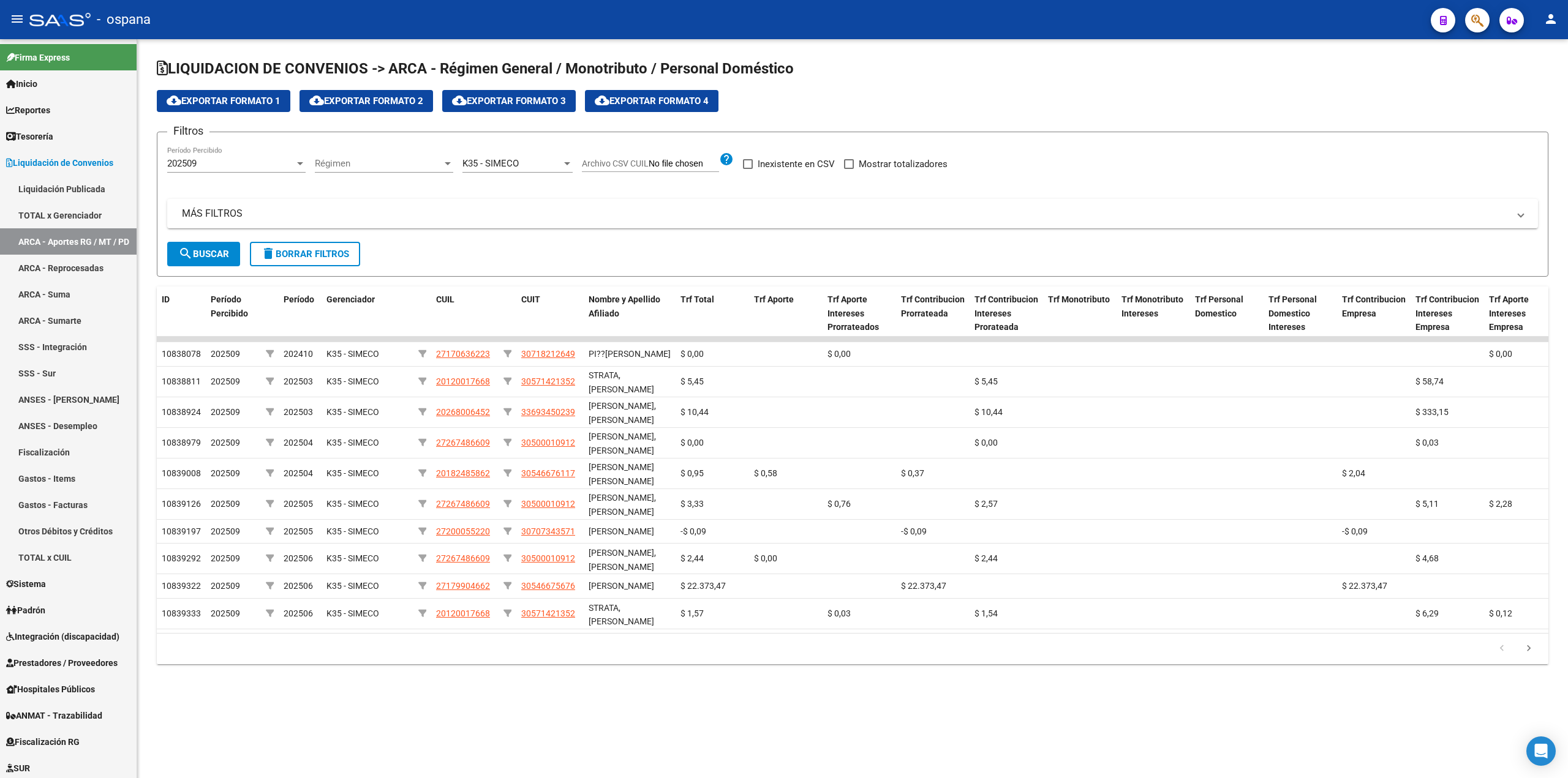
click at [638, 102] on span "cloud_download Exportar Formato 4" at bounding box center [651, 100] width 114 height 11
click at [525, 173] on div "K35 - SIMECO Seleccionar Gerenciador" at bounding box center [517, 165] width 110 height 38
click at [525, 166] on div "K35 - SIMECO" at bounding box center [512, 163] width 100 height 11
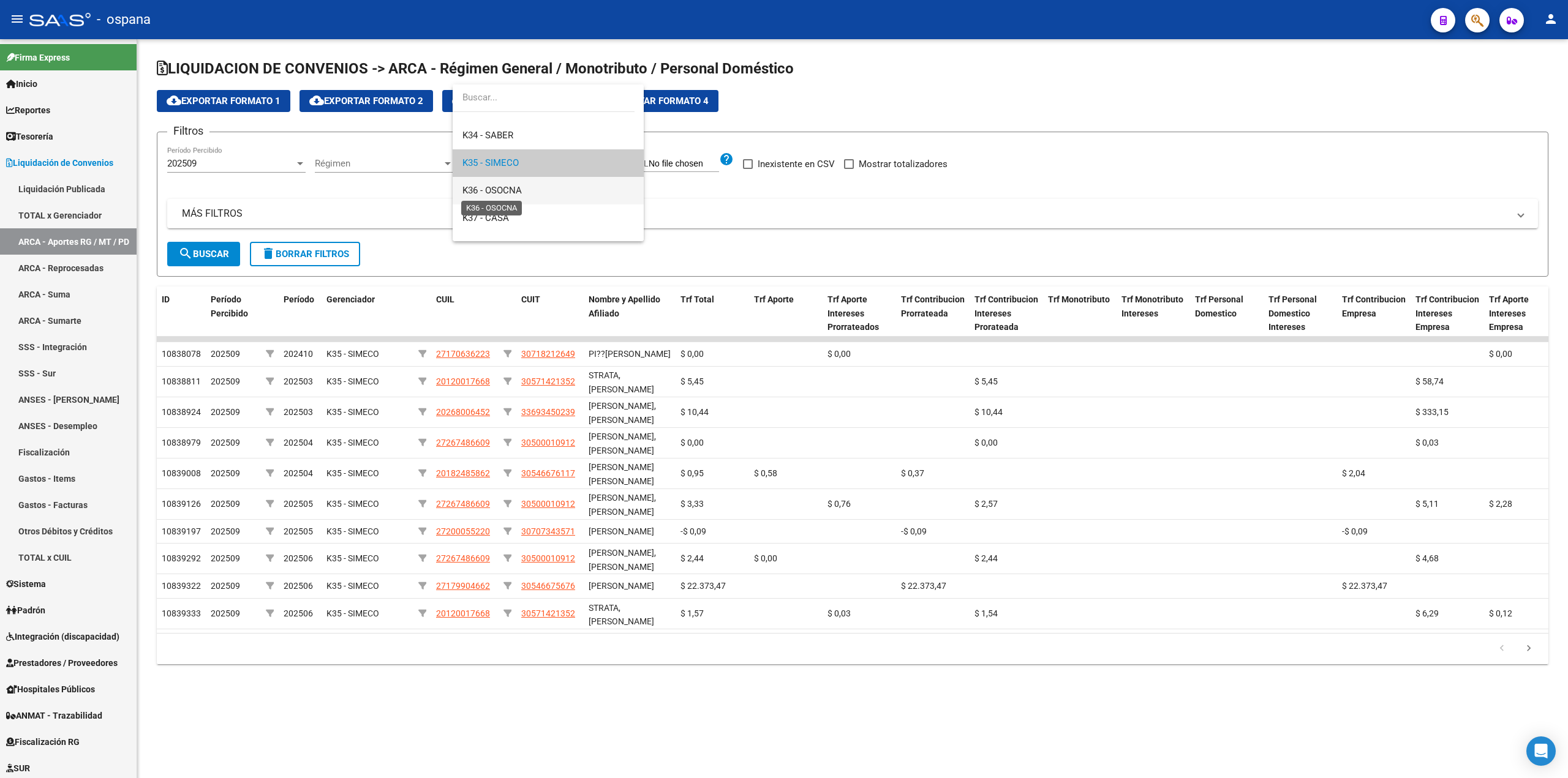
click at [511, 194] on span "K36 - OSOCNA" at bounding box center [492, 190] width 60 height 11
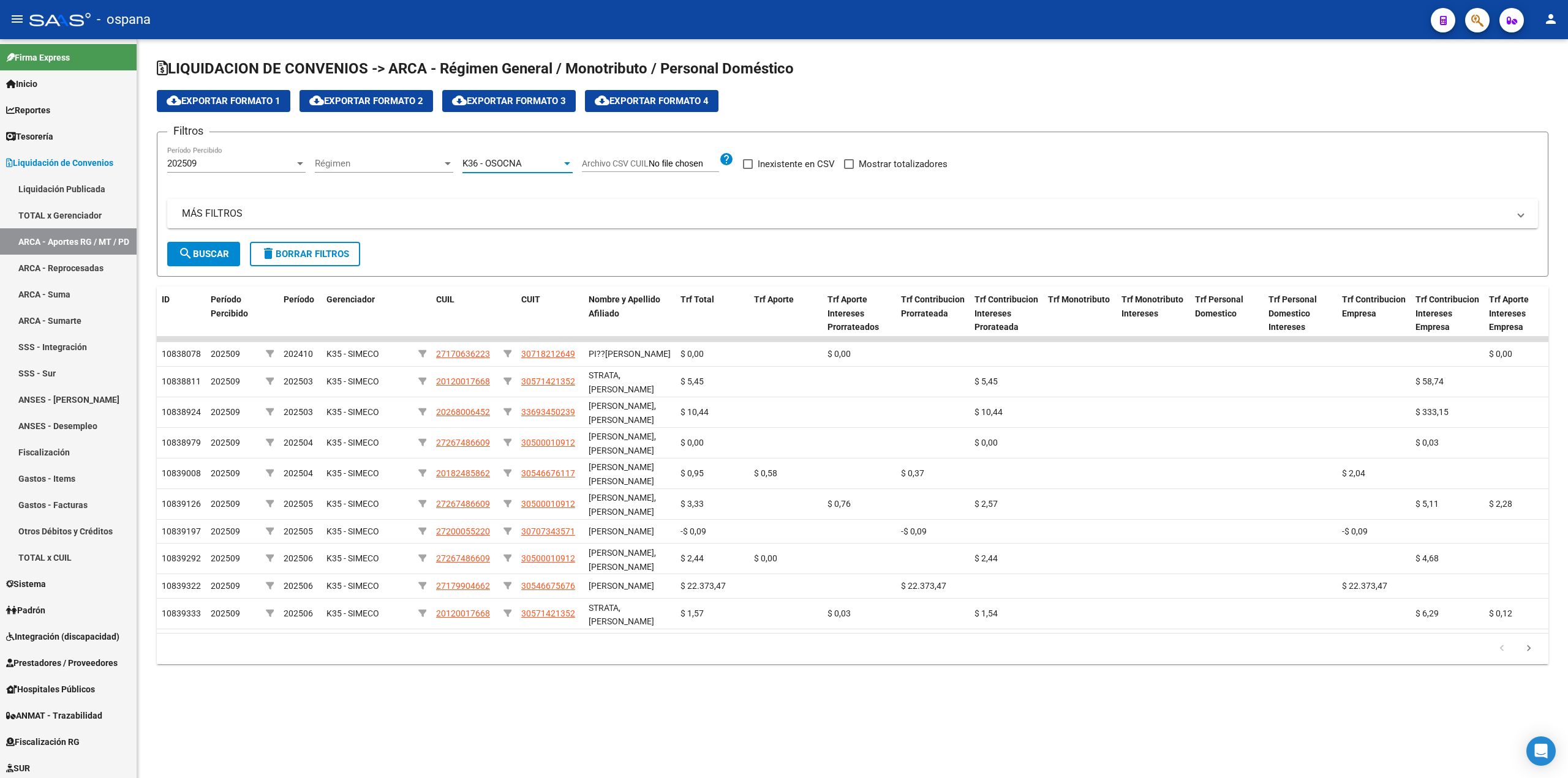
click at [214, 249] on span "search Buscar" at bounding box center [203, 254] width 51 height 11
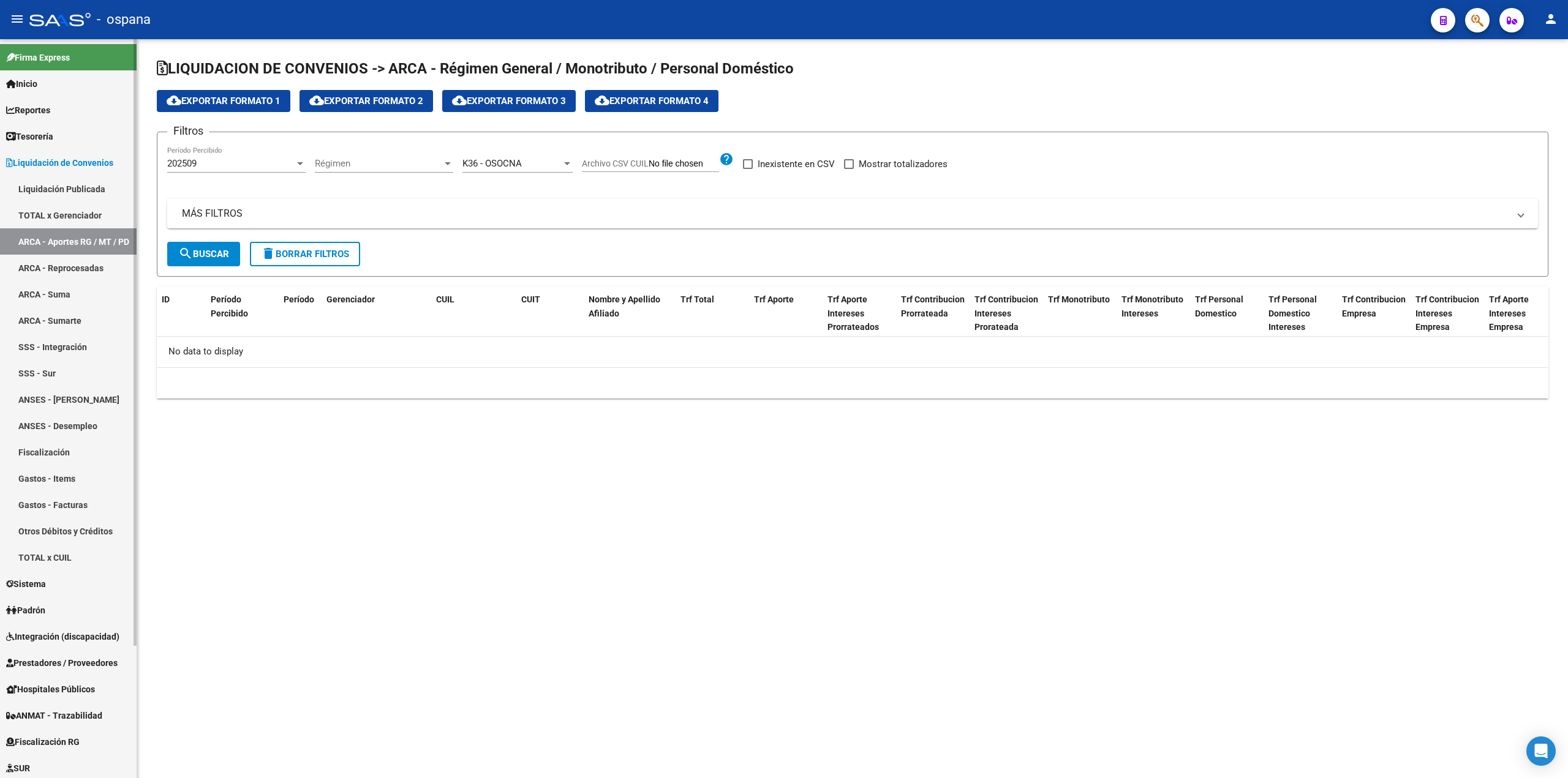
drag, startPoint x: 75, startPoint y: 399, endPoint x: 88, endPoint y: 392, distance: 14.8
click at [75, 399] on link "ANSES - [PERSON_NAME]" at bounding box center [68, 400] width 137 height 27
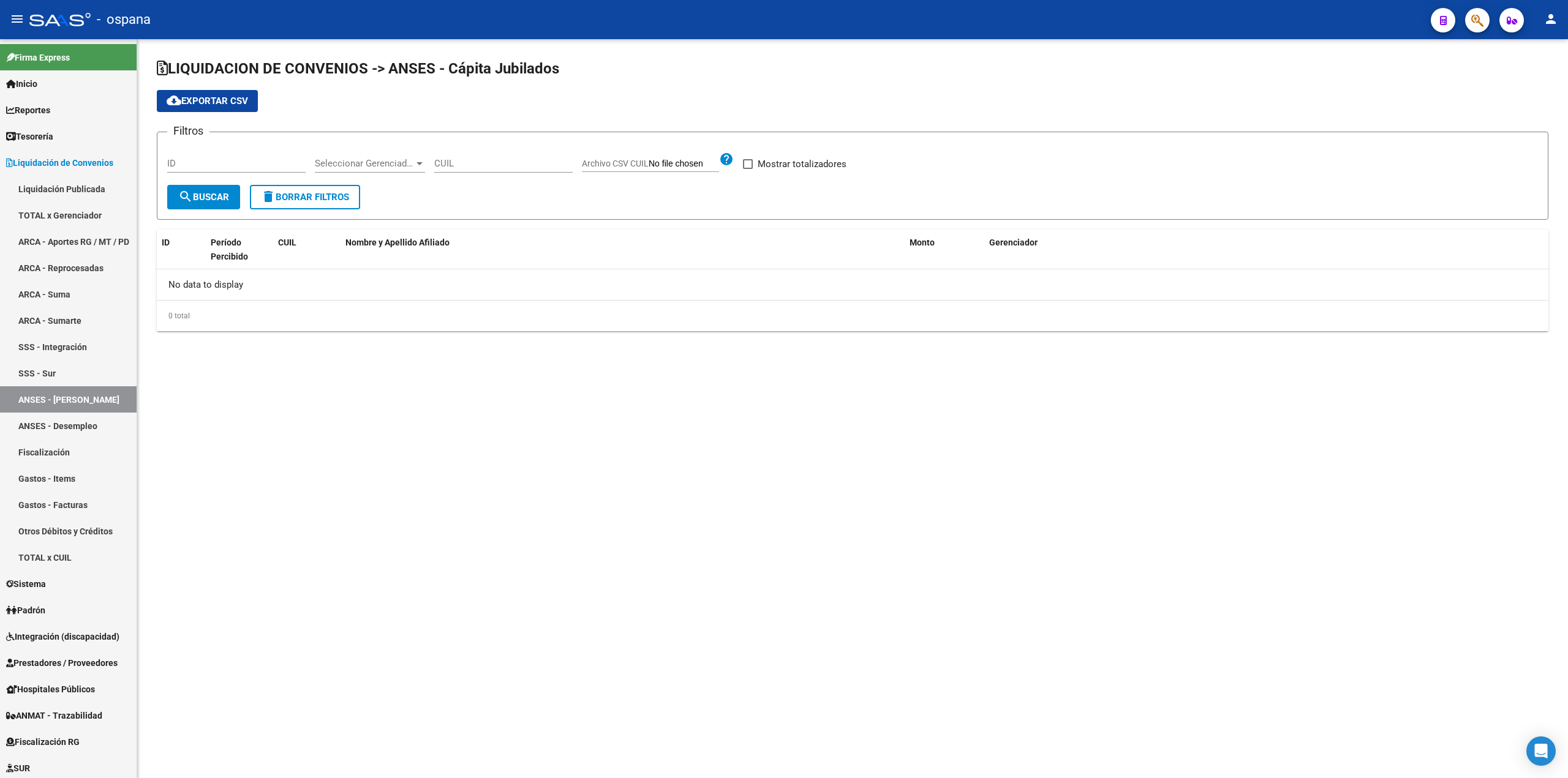
checkbox input "true"
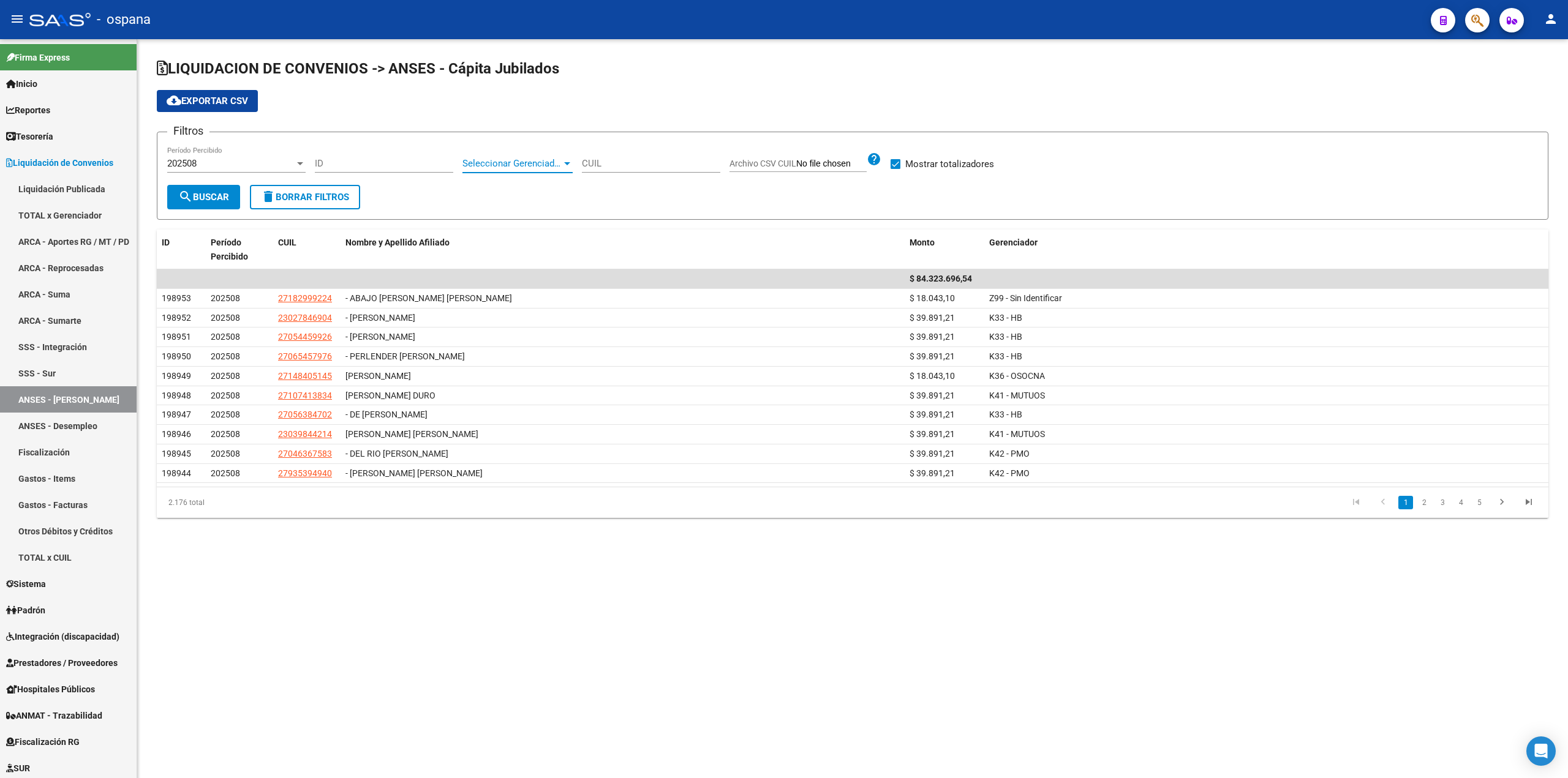
click at [547, 165] on span "Seleccionar Gerenciador" at bounding box center [512, 163] width 100 height 11
click at [512, 284] on span "K36 - OSOCNA" at bounding box center [492, 288] width 60 height 11
click at [207, 193] on span "search Buscar" at bounding box center [203, 197] width 51 height 11
click at [209, 155] on div "202508 Período Percibido" at bounding box center [236, 159] width 139 height 27
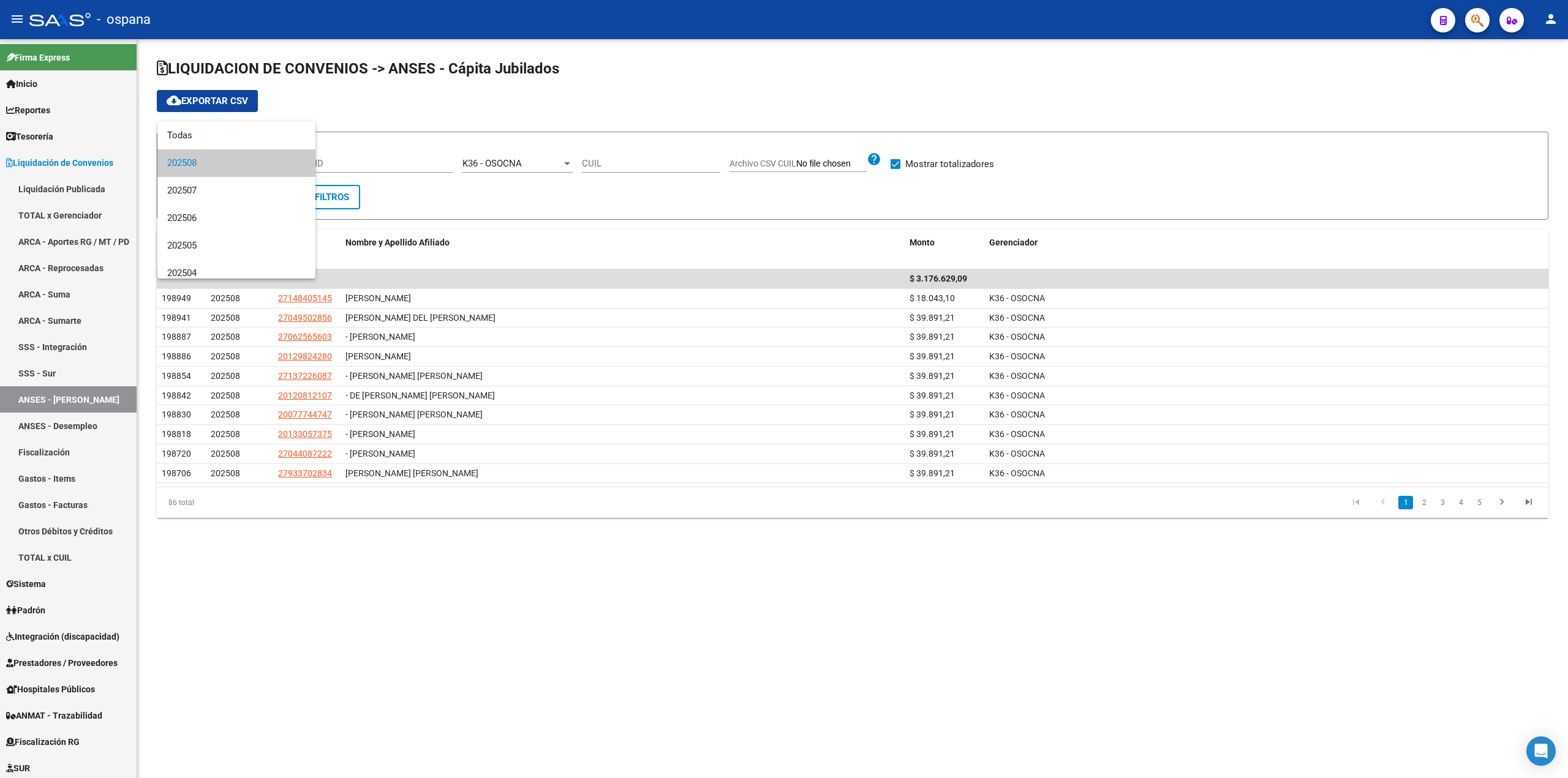
click at [219, 158] on span "202508" at bounding box center [236, 163] width 139 height 27
click at [446, 90] on div "cloud_download Exportar CSV" at bounding box center [852, 101] width 1391 height 22
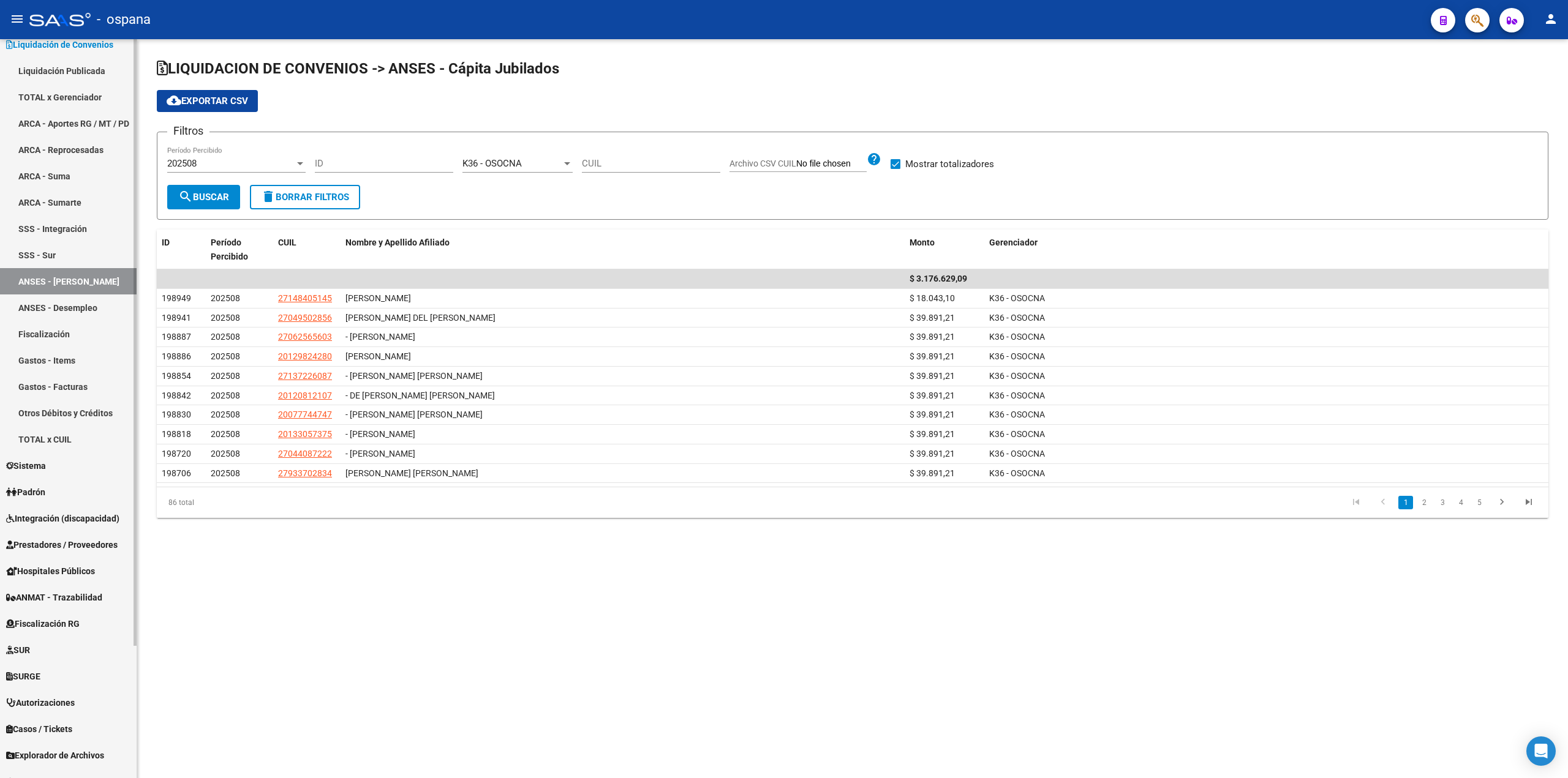
scroll to position [160, 0]
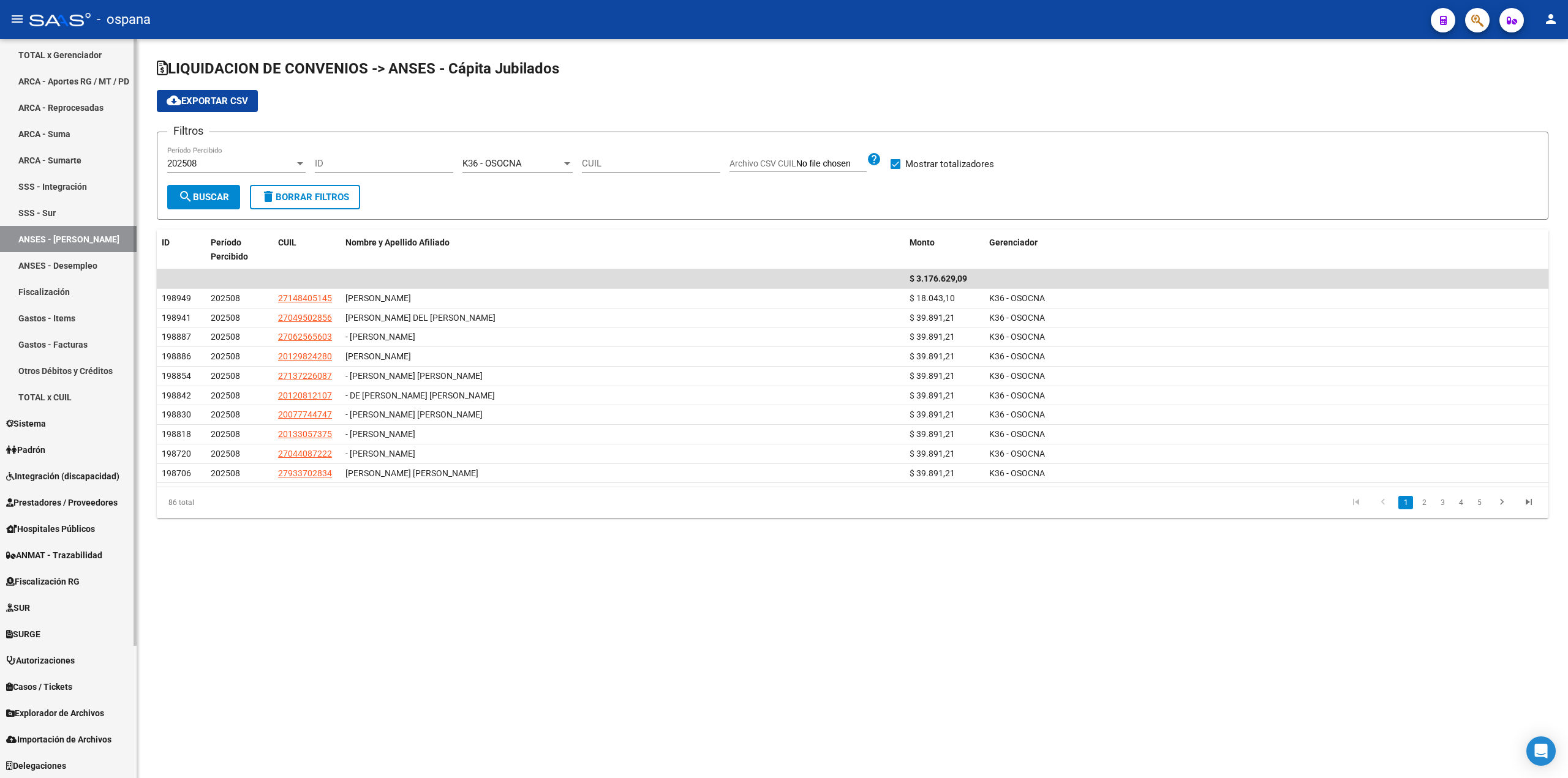
click at [34, 736] on span "Importación de Archivos" at bounding box center [58, 740] width 105 height 13
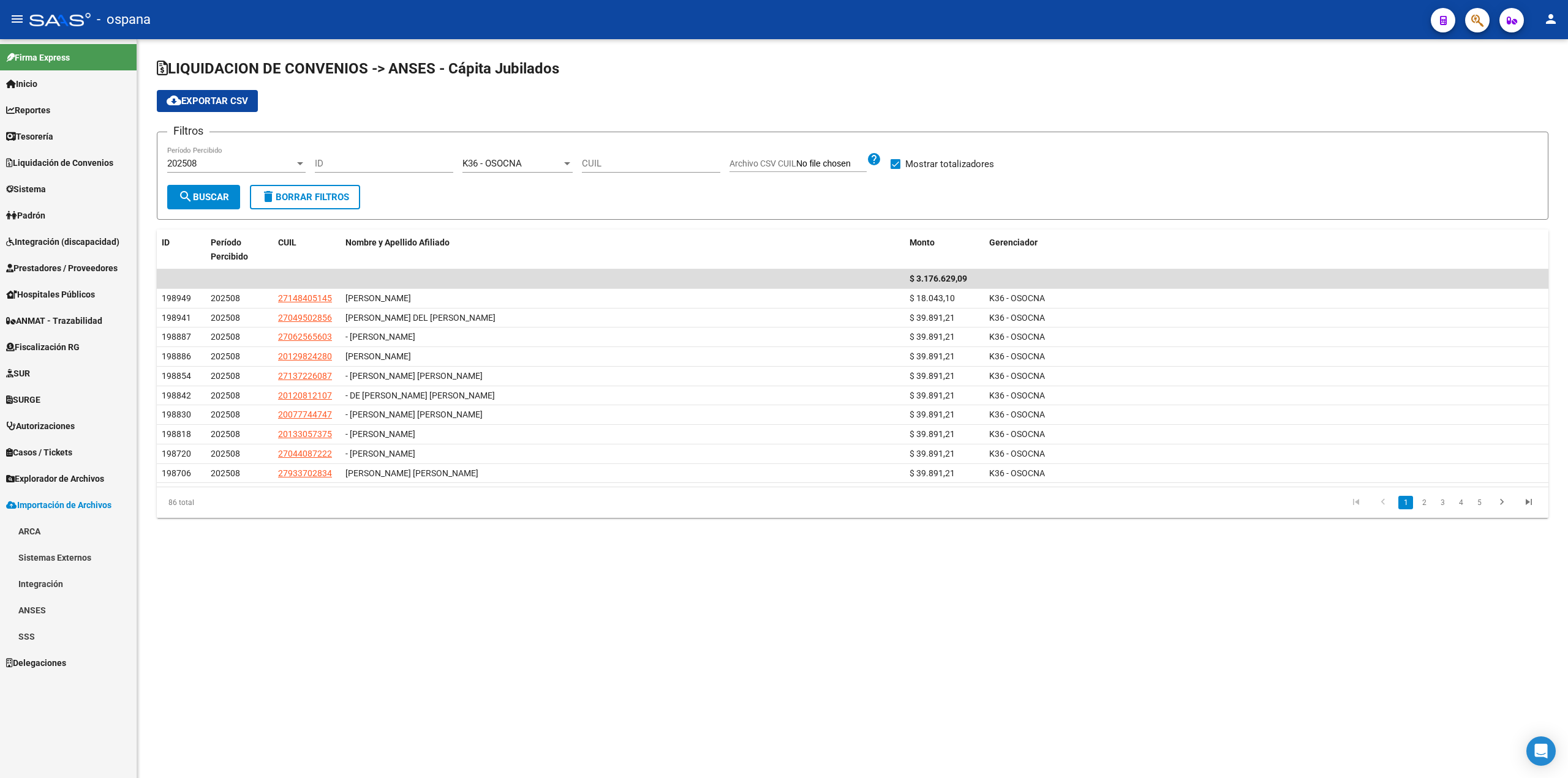
scroll to position [0, 0]
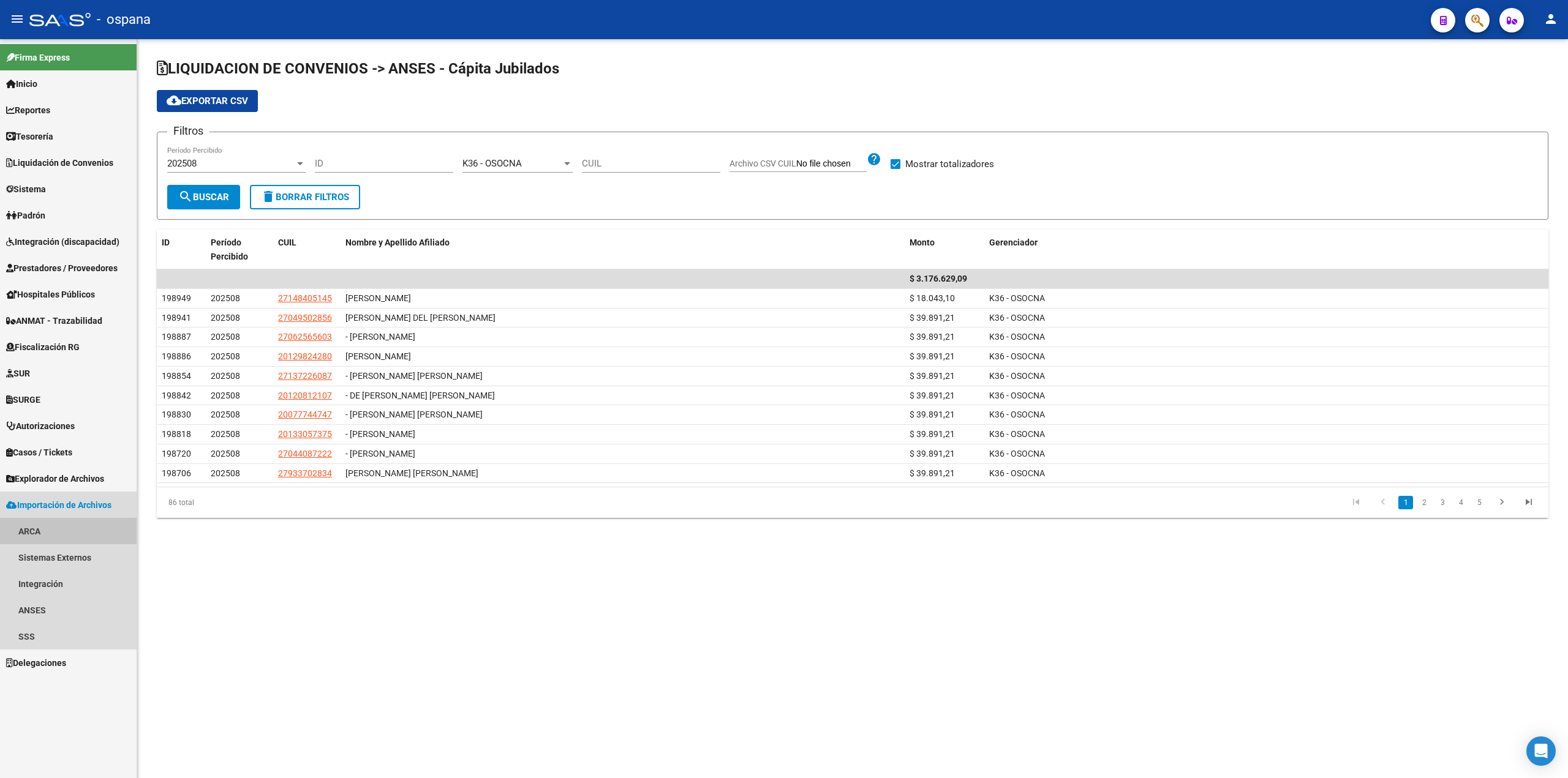
click at [46, 525] on link "ARCA" at bounding box center [68, 532] width 137 height 27
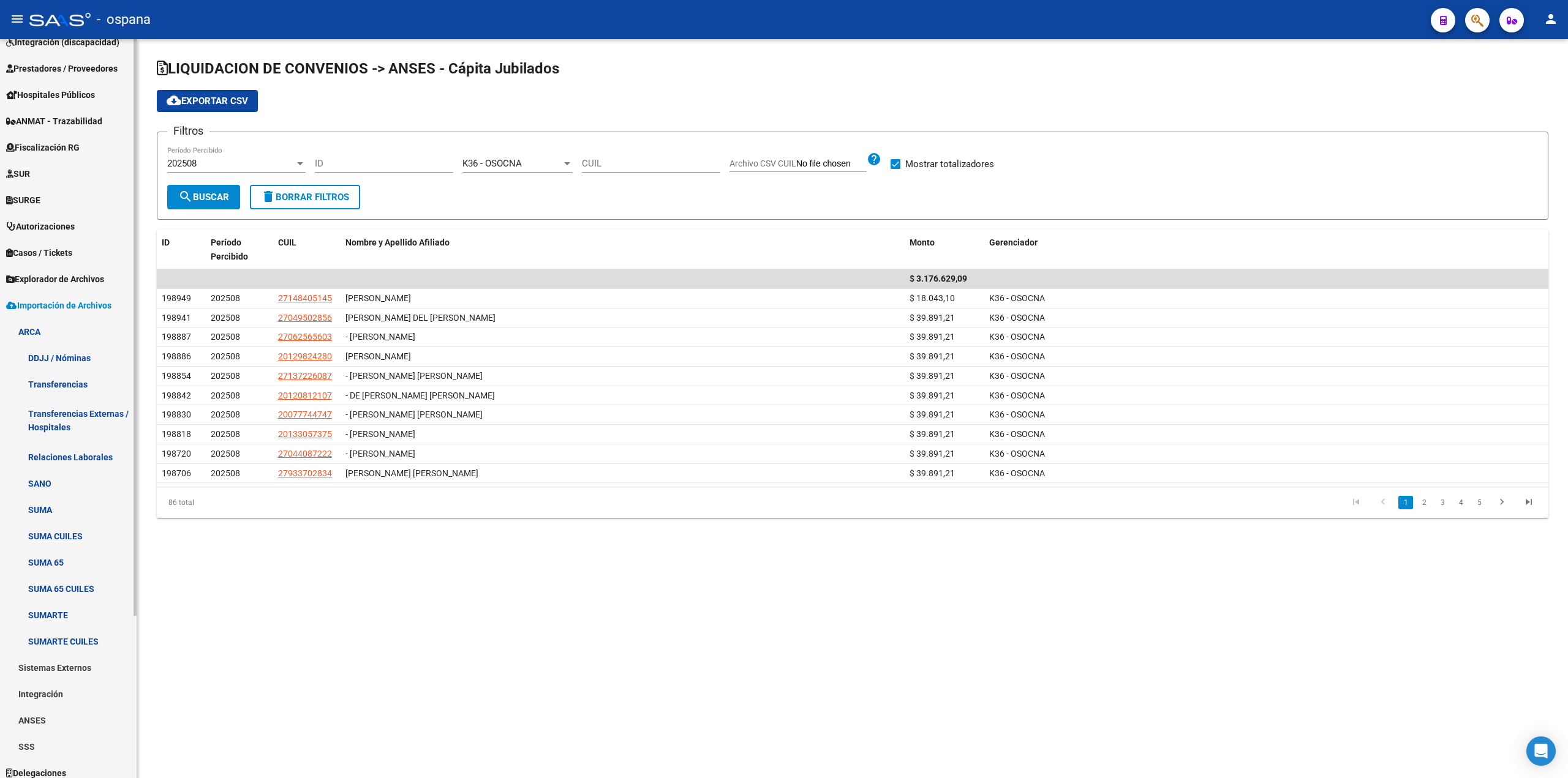
scroll to position [207, 0]
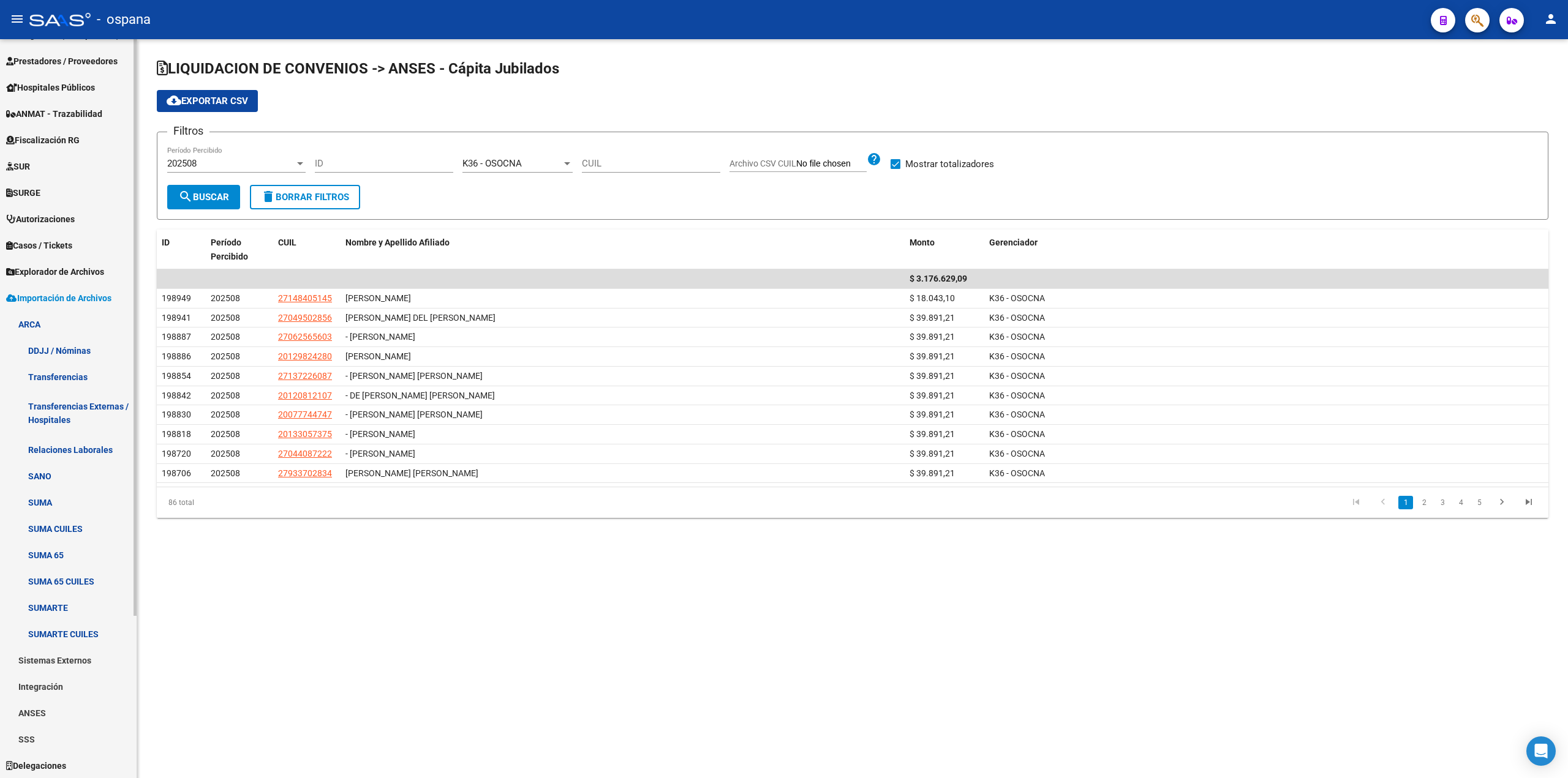
click at [46, 319] on link "ARCA" at bounding box center [68, 324] width 137 height 27
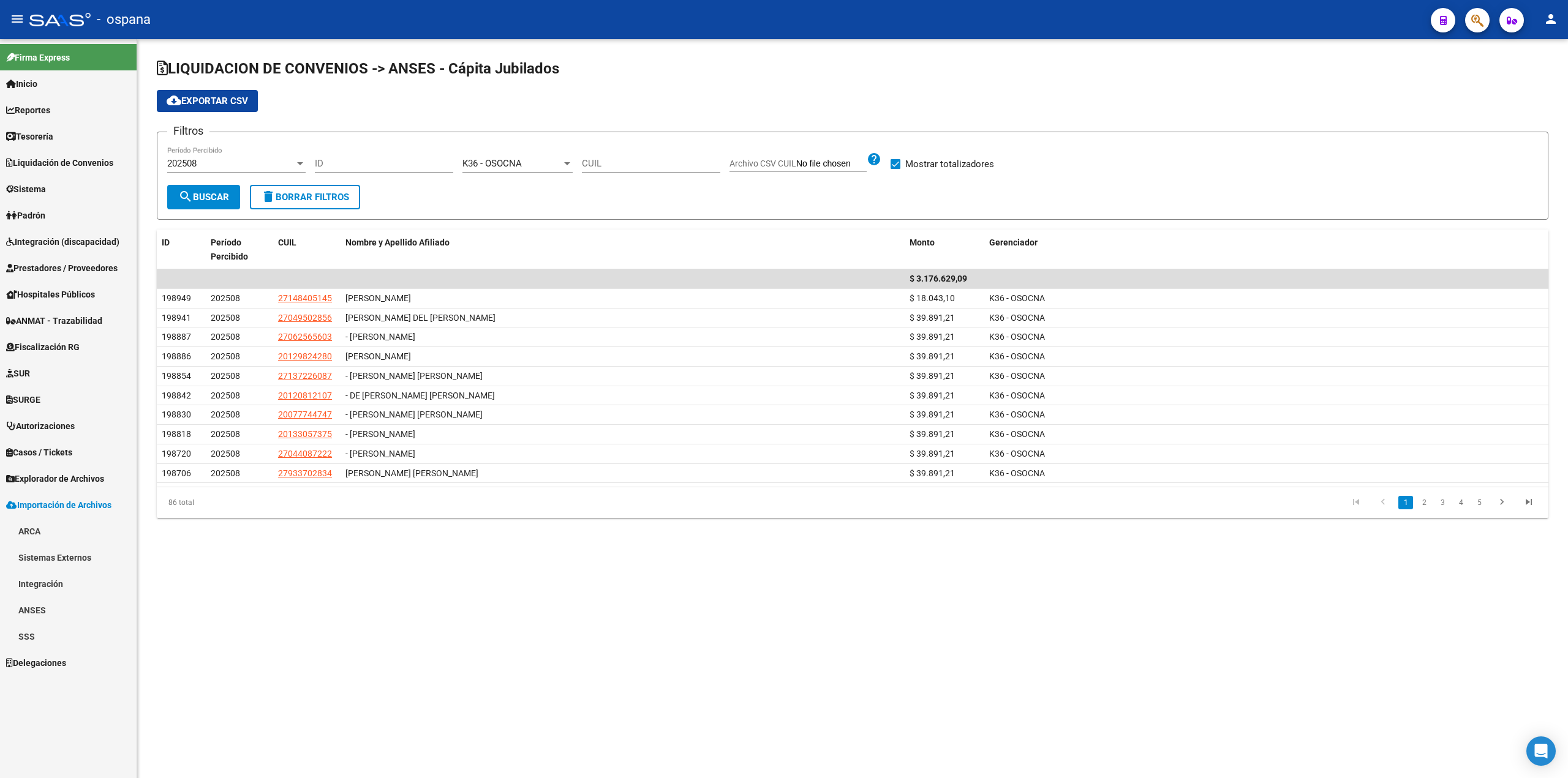
scroll to position [0, 0]
click at [37, 612] on link "ANSES" at bounding box center [68, 610] width 137 height 27
click at [51, 656] on link "Jubilados" at bounding box center [68, 663] width 137 height 27
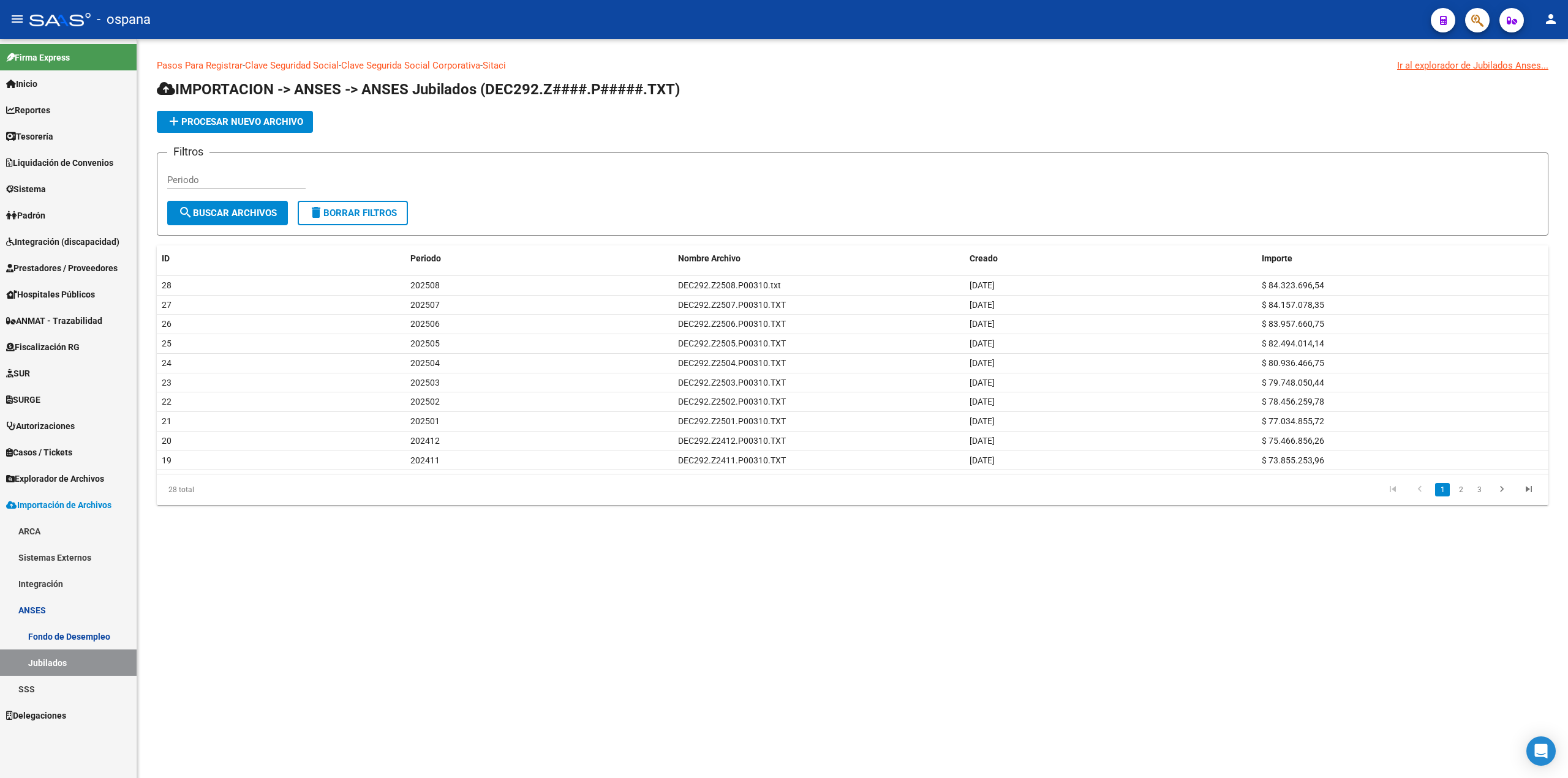
click at [236, 124] on span "add Procesar nuevo archivo" at bounding box center [235, 121] width 137 height 11
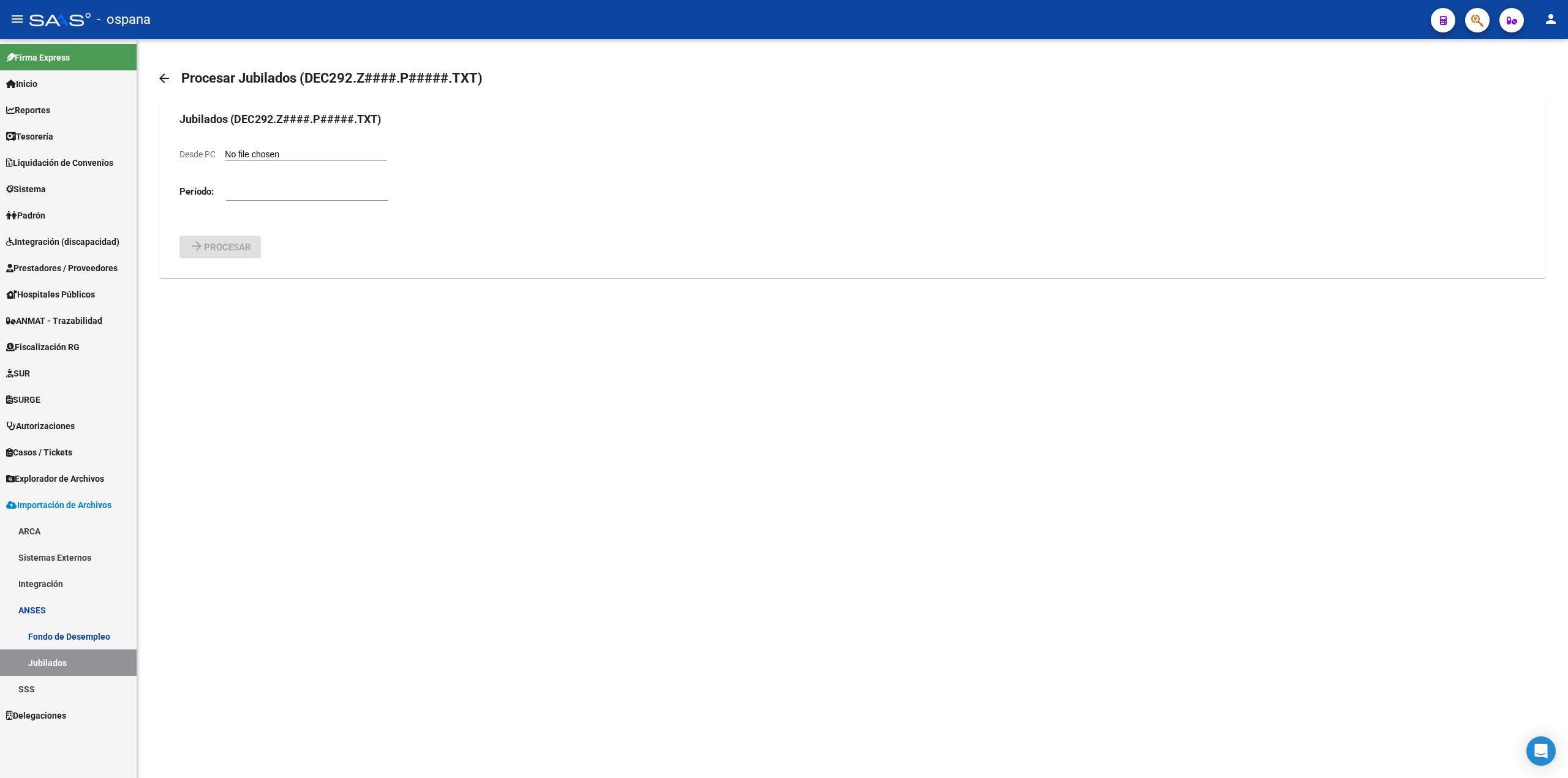
click at [256, 146] on form "Jubilados (DEC292.Z####.P#####.TXT) Desde PC [PERSON_NAME]: arrow_forward Proce…" at bounding box center [852, 185] width 1346 height 148
click at [256, 153] on input "Desde PC" at bounding box center [306, 155] width 163 height 12
type input "C:\fakepath\DEC292.Z2509.P00310.TXT"
click at [251, 228] on input "number" at bounding box center [307, 223] width 163 height 11
type input "202509"
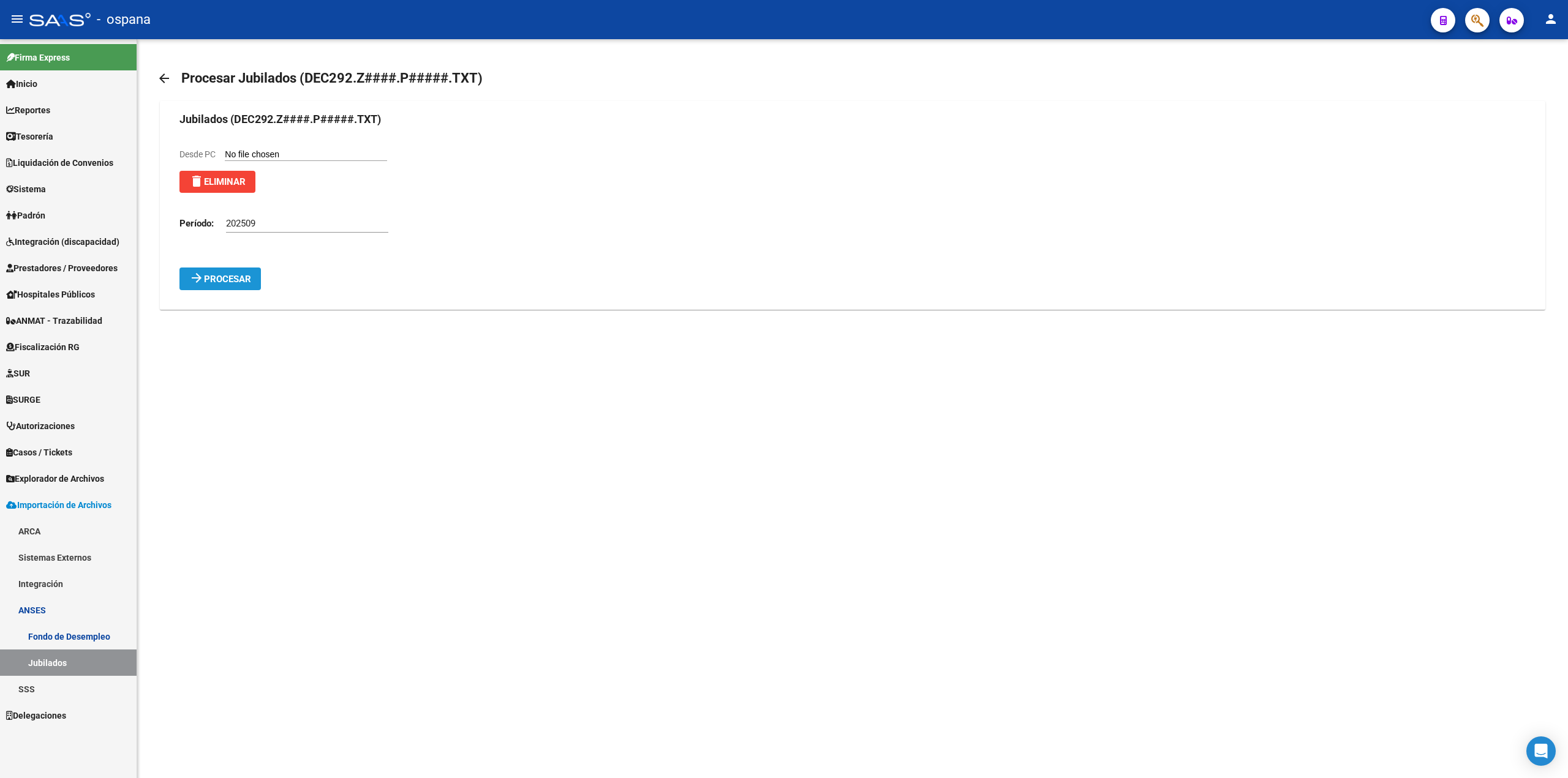
click at [231, 275] on span "Procesar" at bounding box center [227, 279] width 47 height 11
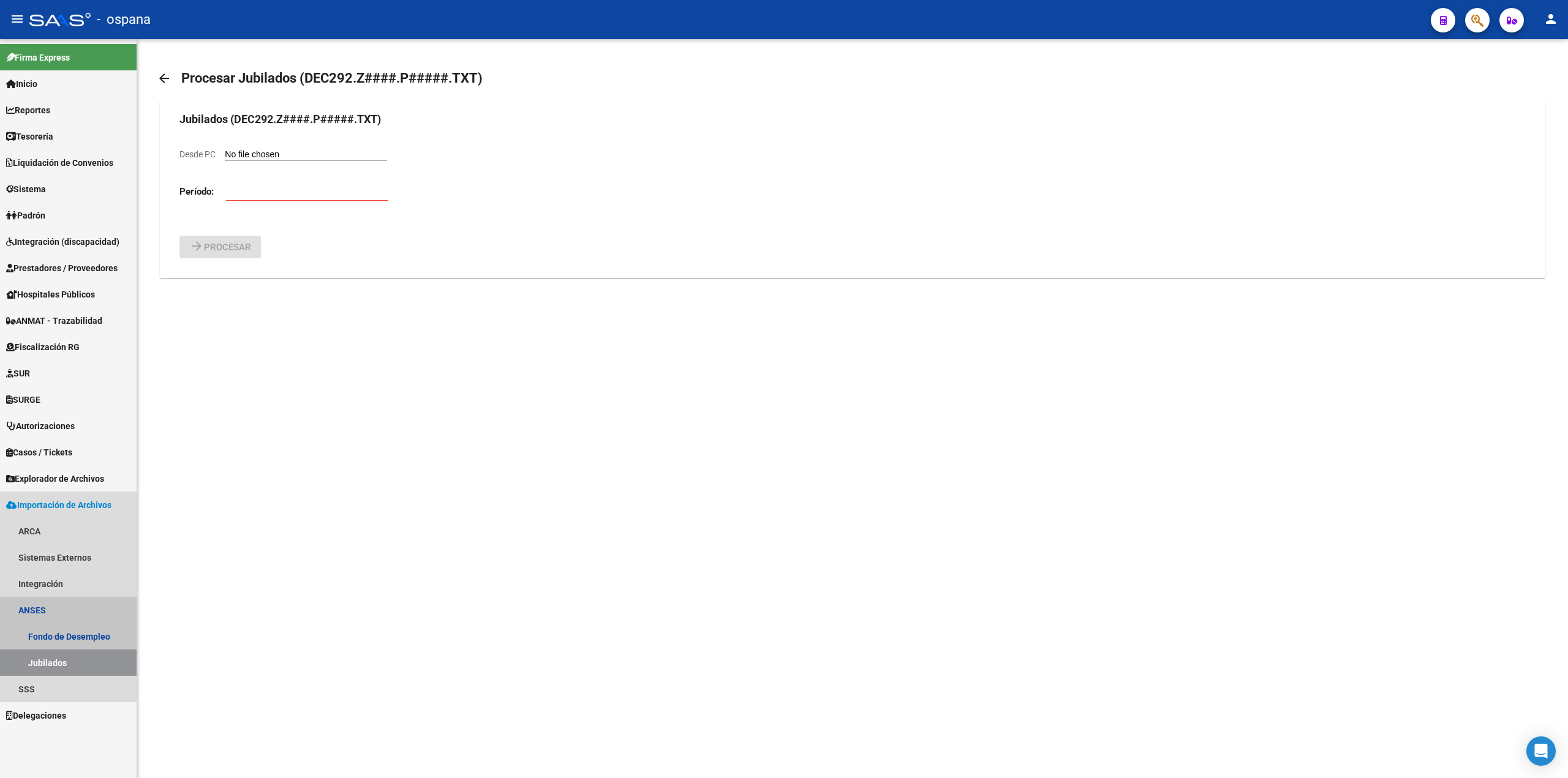
click at [68, 656] on link "Jubilados" at bounding box center [68, 663] width 137 height 27
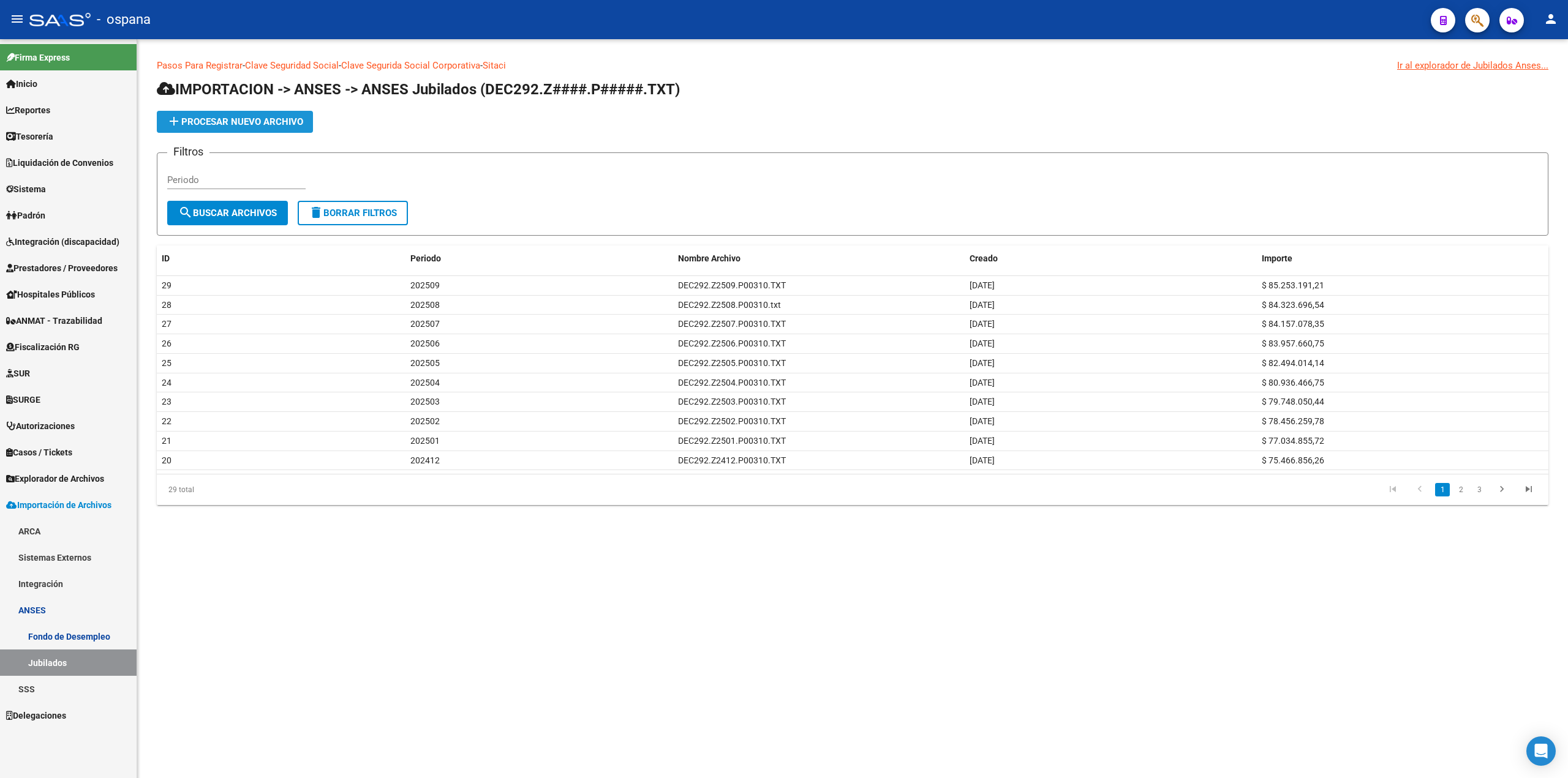
click at [222, 125] on span "add Procesar nuevo archivo" at bounding box center [235, 121] width 137 height 11
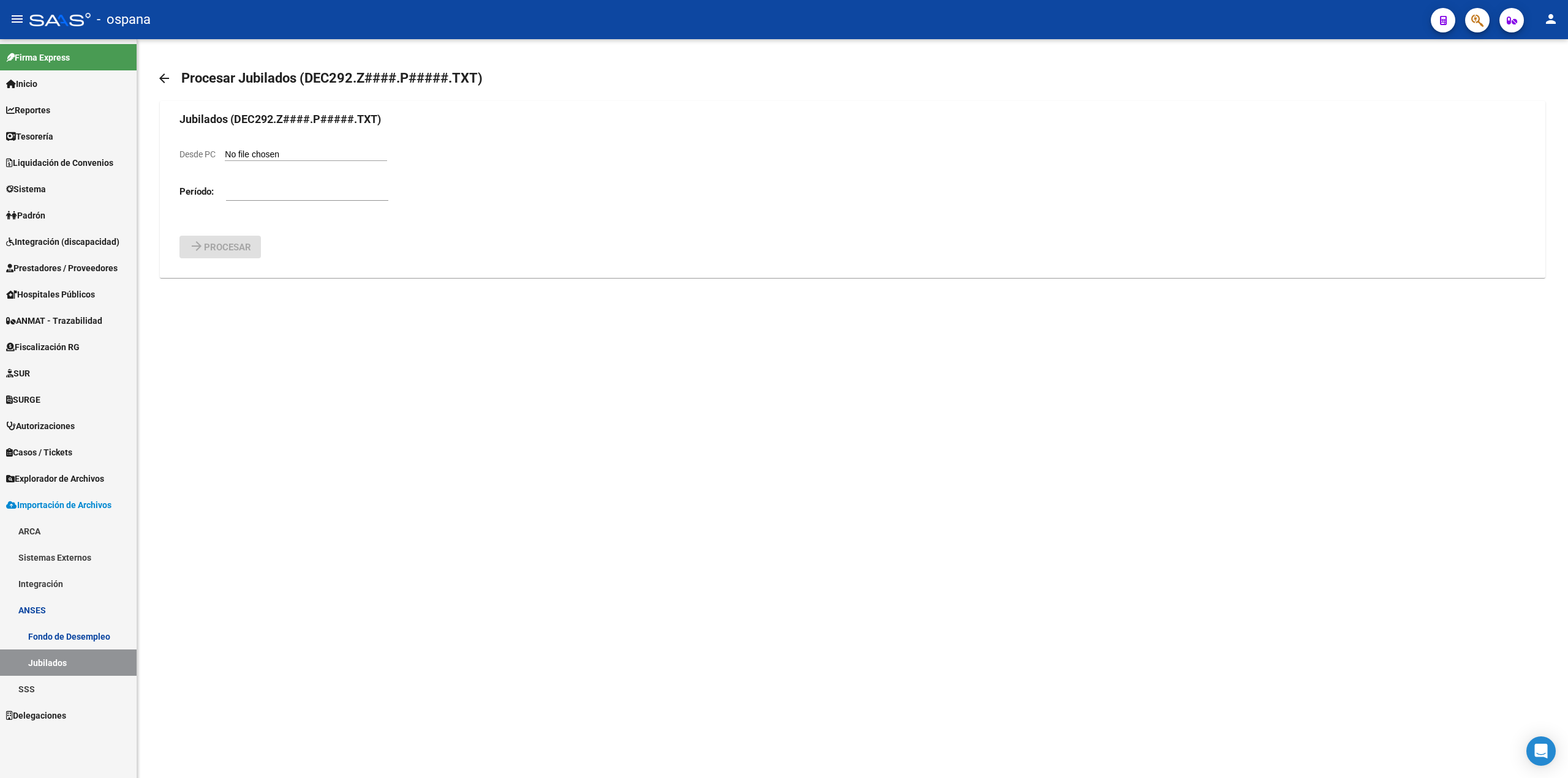
click at [261, 151] on input "Desde PC" at bounding box center [306, 155] width 163 height 12
type input "C:\fakepath\DEC292.Z2510.P00310.TXT"
click at [255, 219] on input "number" at bounding box center [307, 223] width 163 height 11
type input "202510"
click at [179, 268] on button "arrow_forward Procesar" at bounding box center [220, 279] width 81 height 22
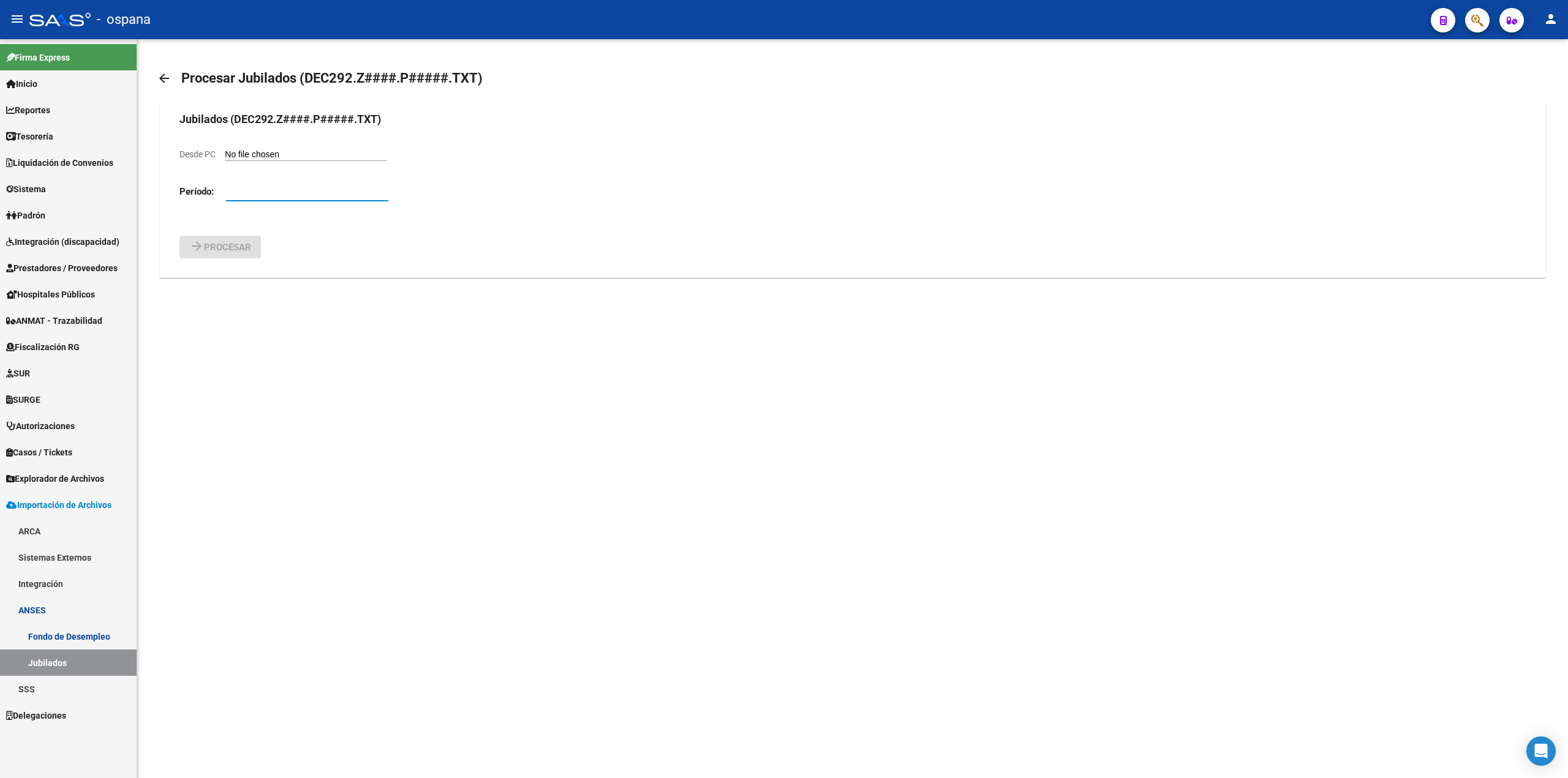
click at [76, 656] on link "Jubilados" at bounding box center [68, 663] width 137 height 27
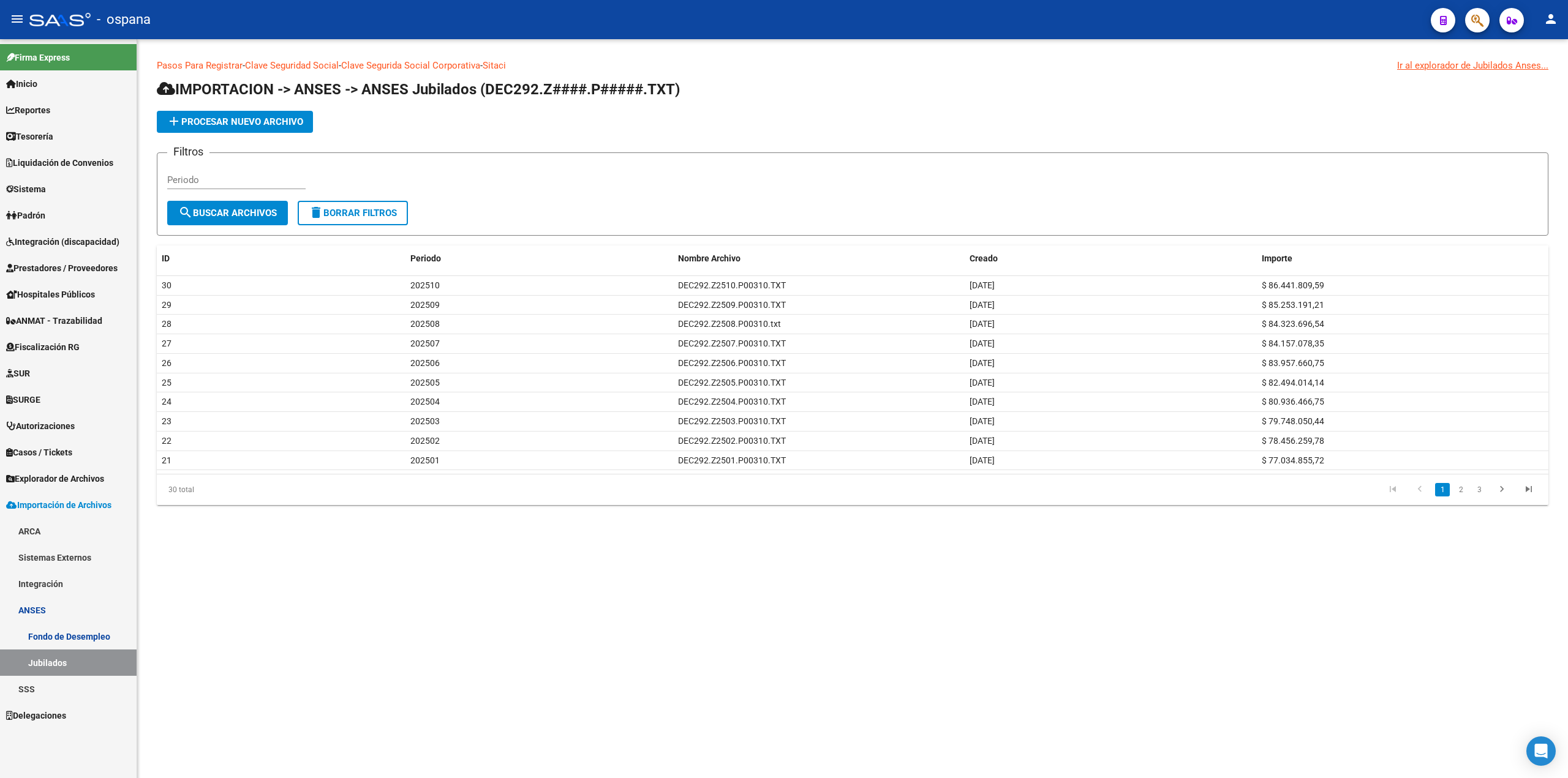
click at [59, 132] on link "Tesorería" at bounding box center [68, 136] width 137 height 27
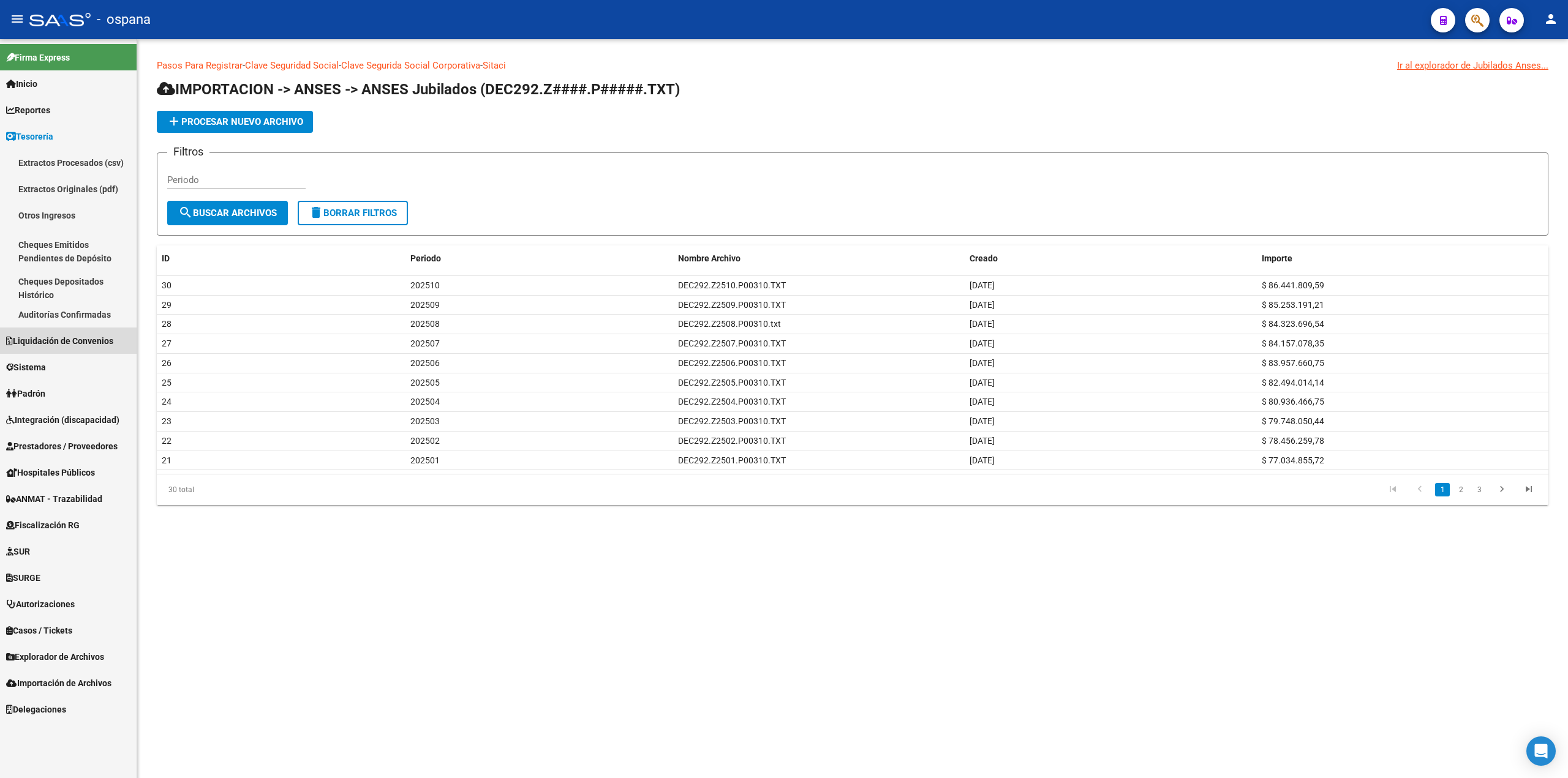
click at [43, 340] on span "Liquidación de Convenios" at bounding box center [59, 341] width 107 height 13
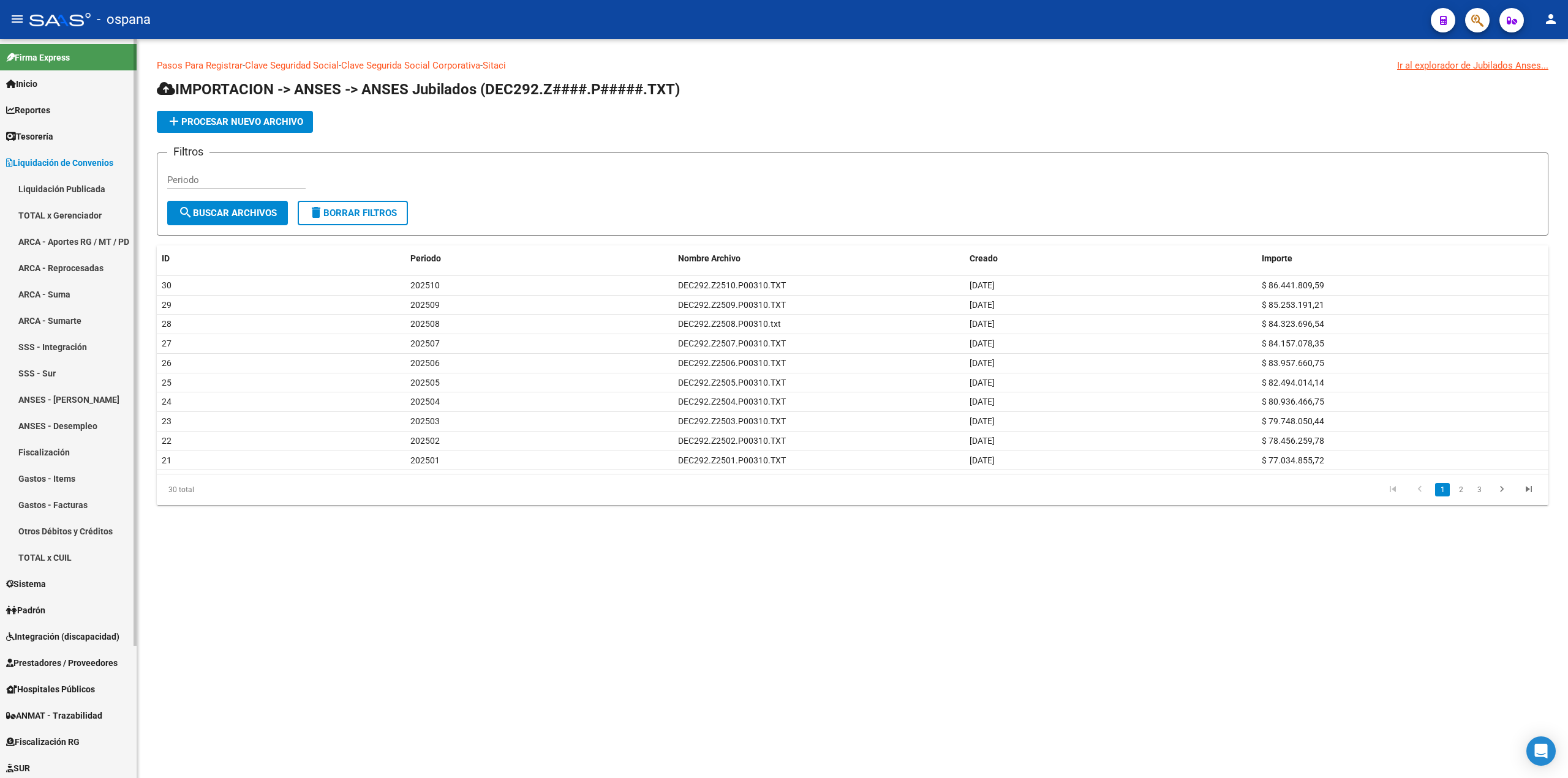
click at [57, 430] on link "ANSES - Desempleo" at bounding box center [68, 426] width 137 height 27
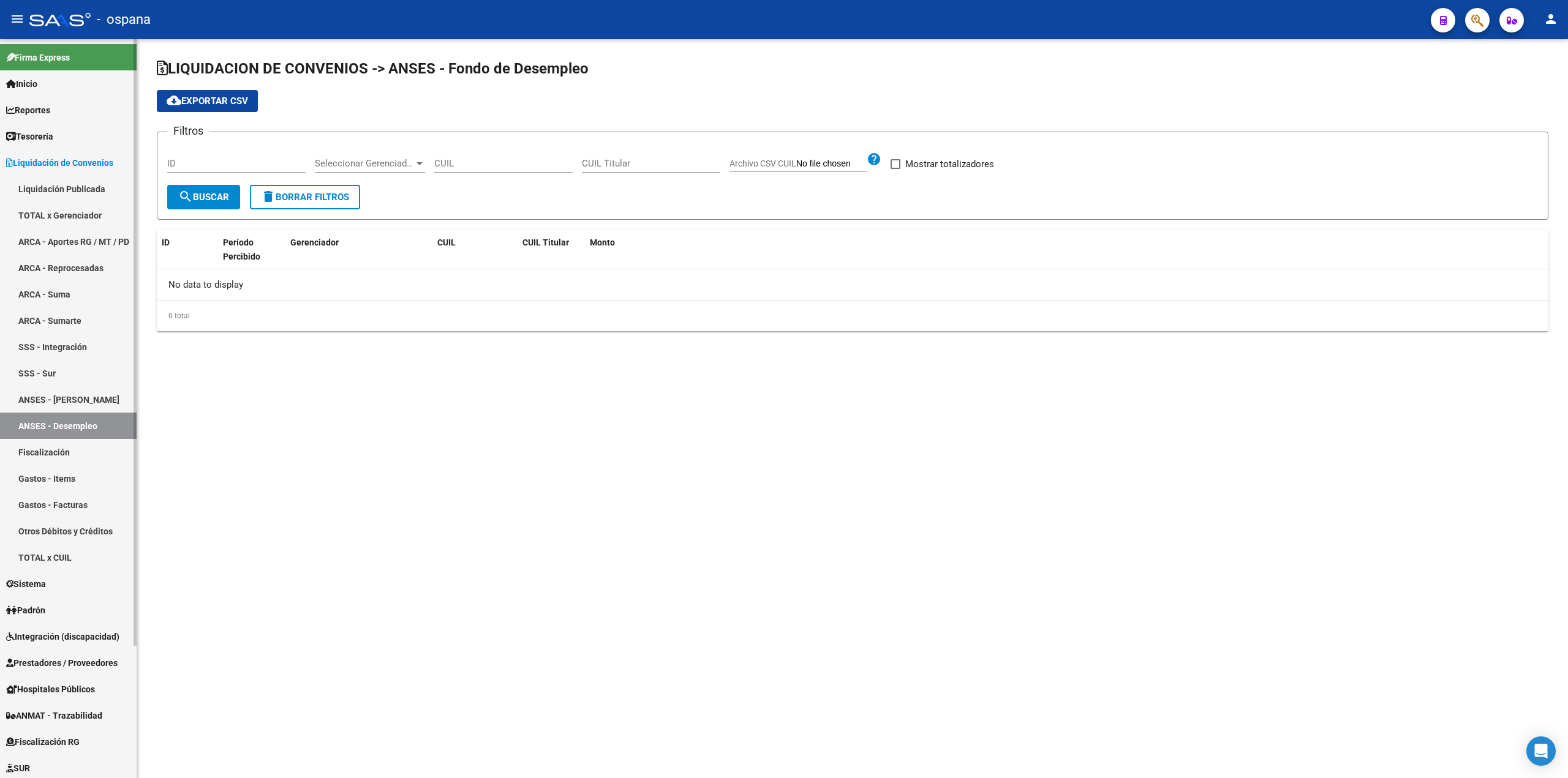
checkbox input "true"
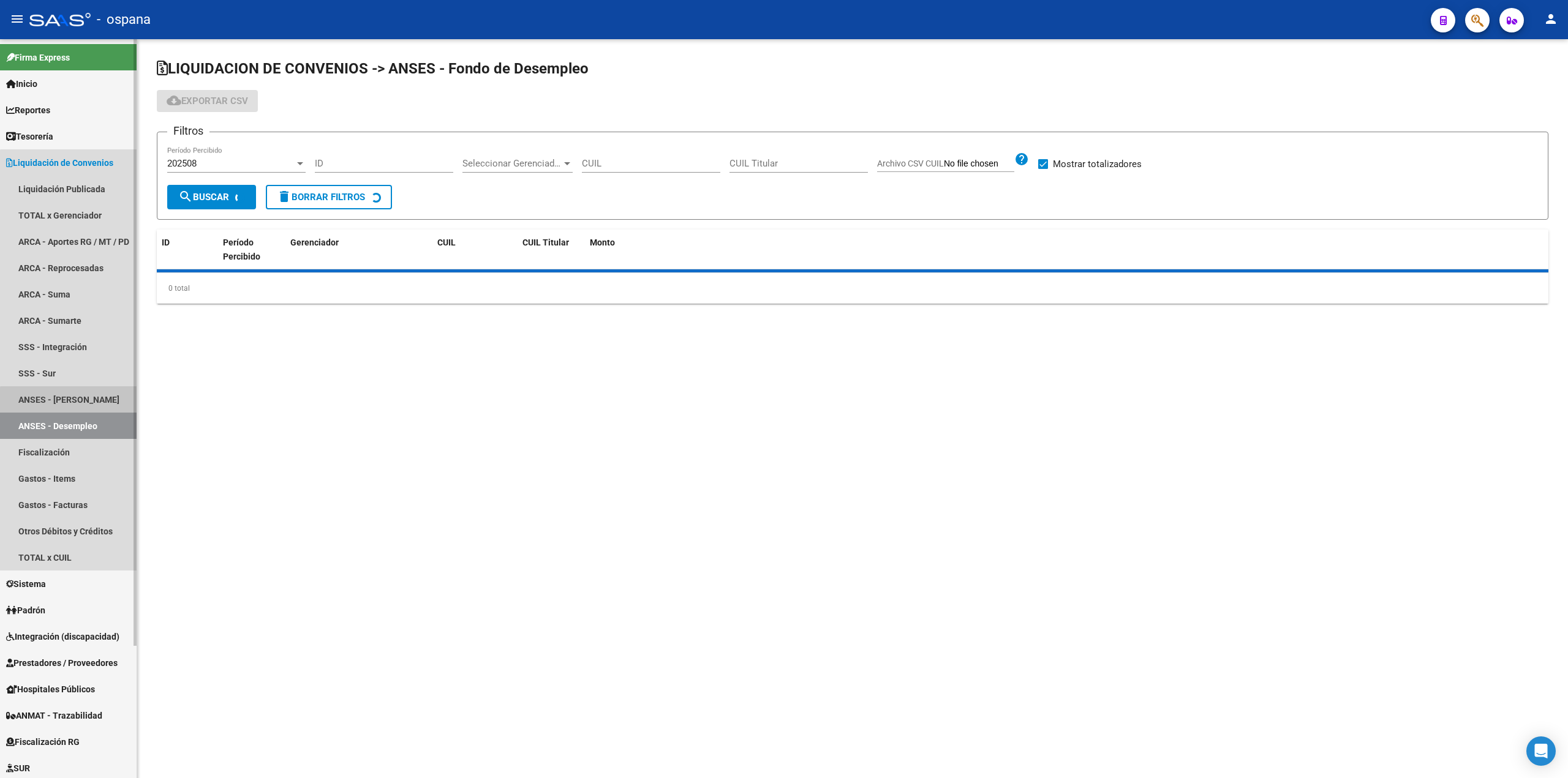
click at [72, 404] on link "ANSES - [PERSON_NAME]" at bounding box center [68, 400] width 137 height 27
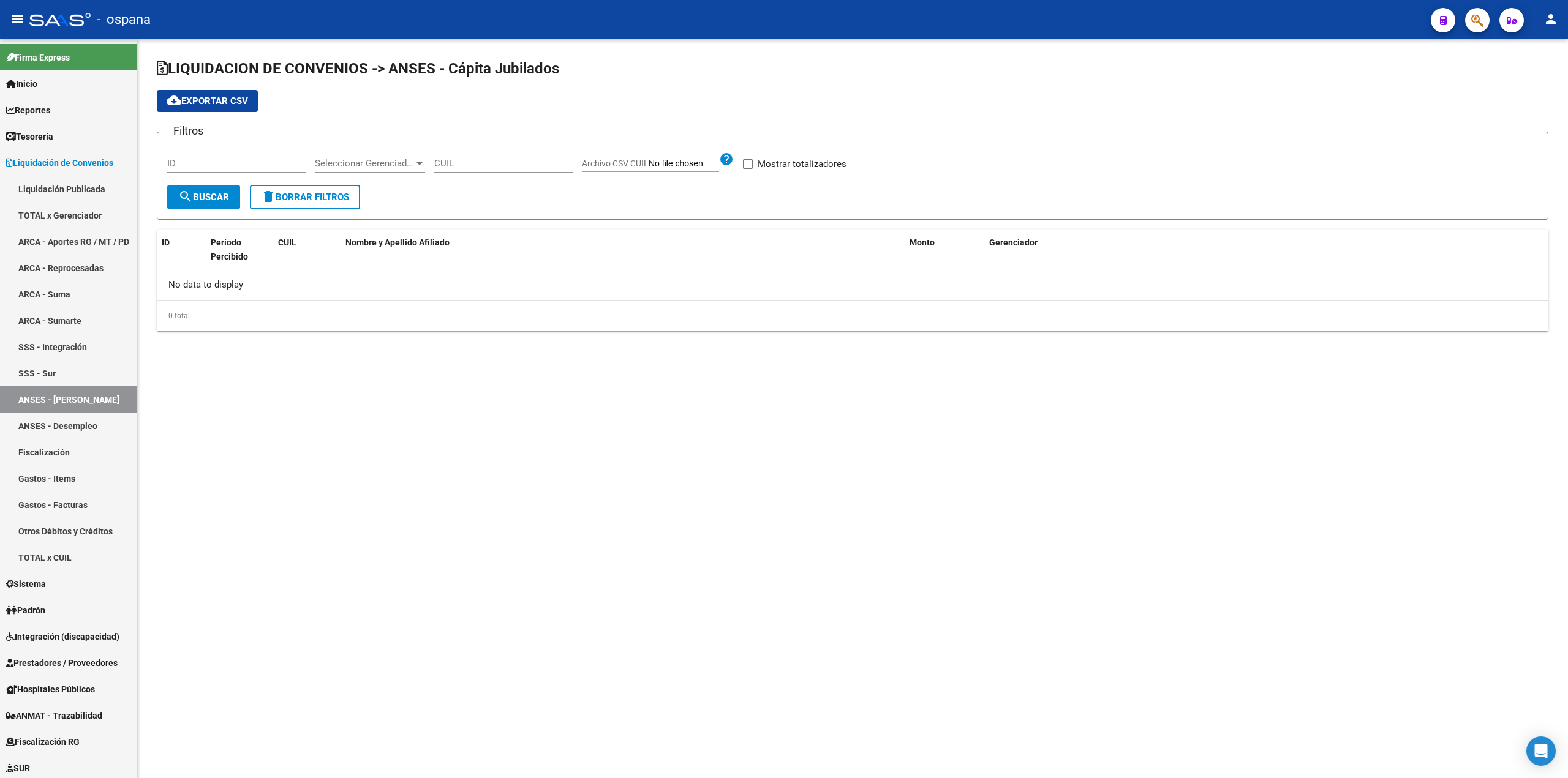
checkbox input "true"
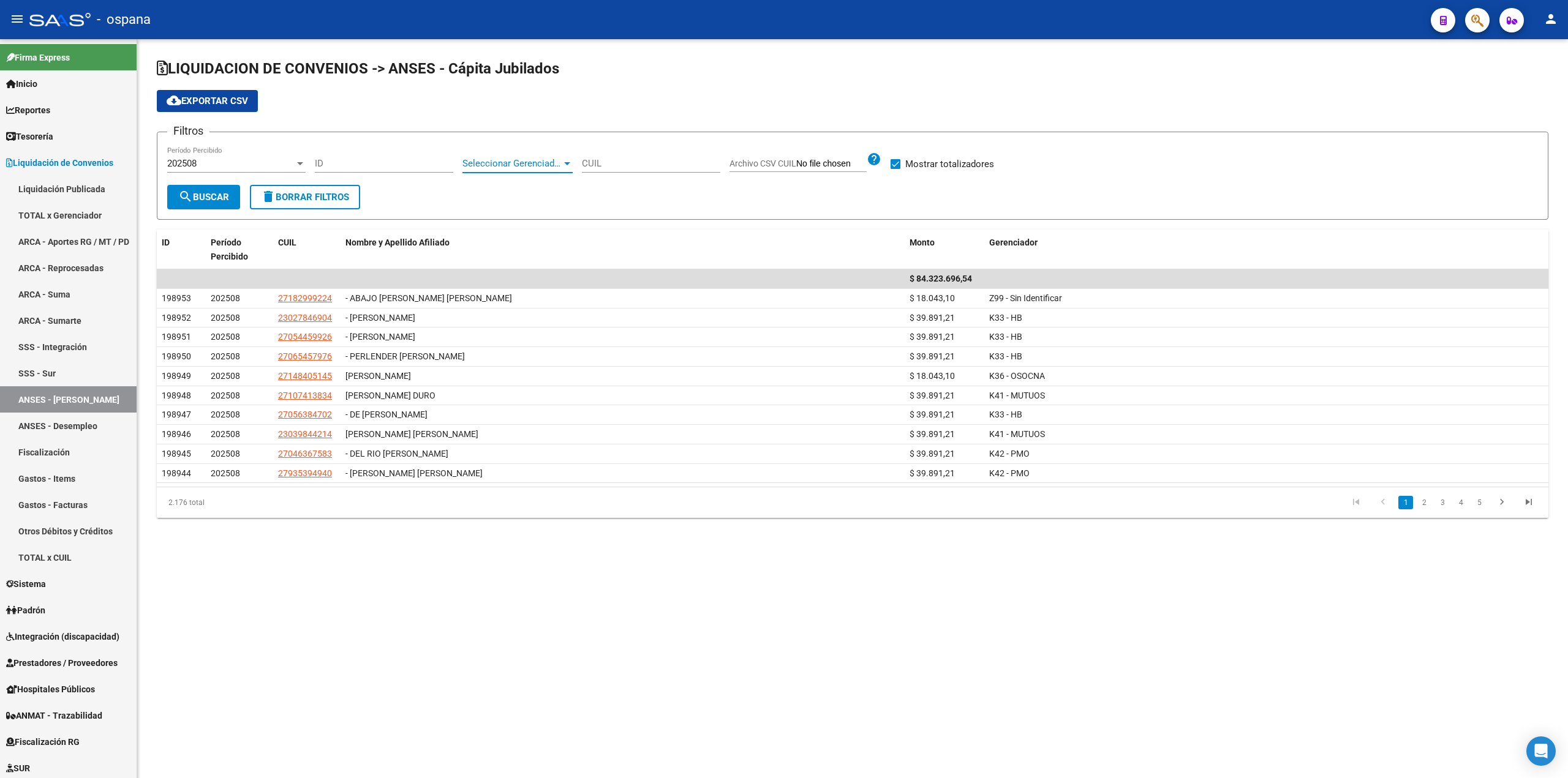
click at [504, 163] on span "Seleccionar Gerenciador" at bounding box center [512, 163] width 100 height 11
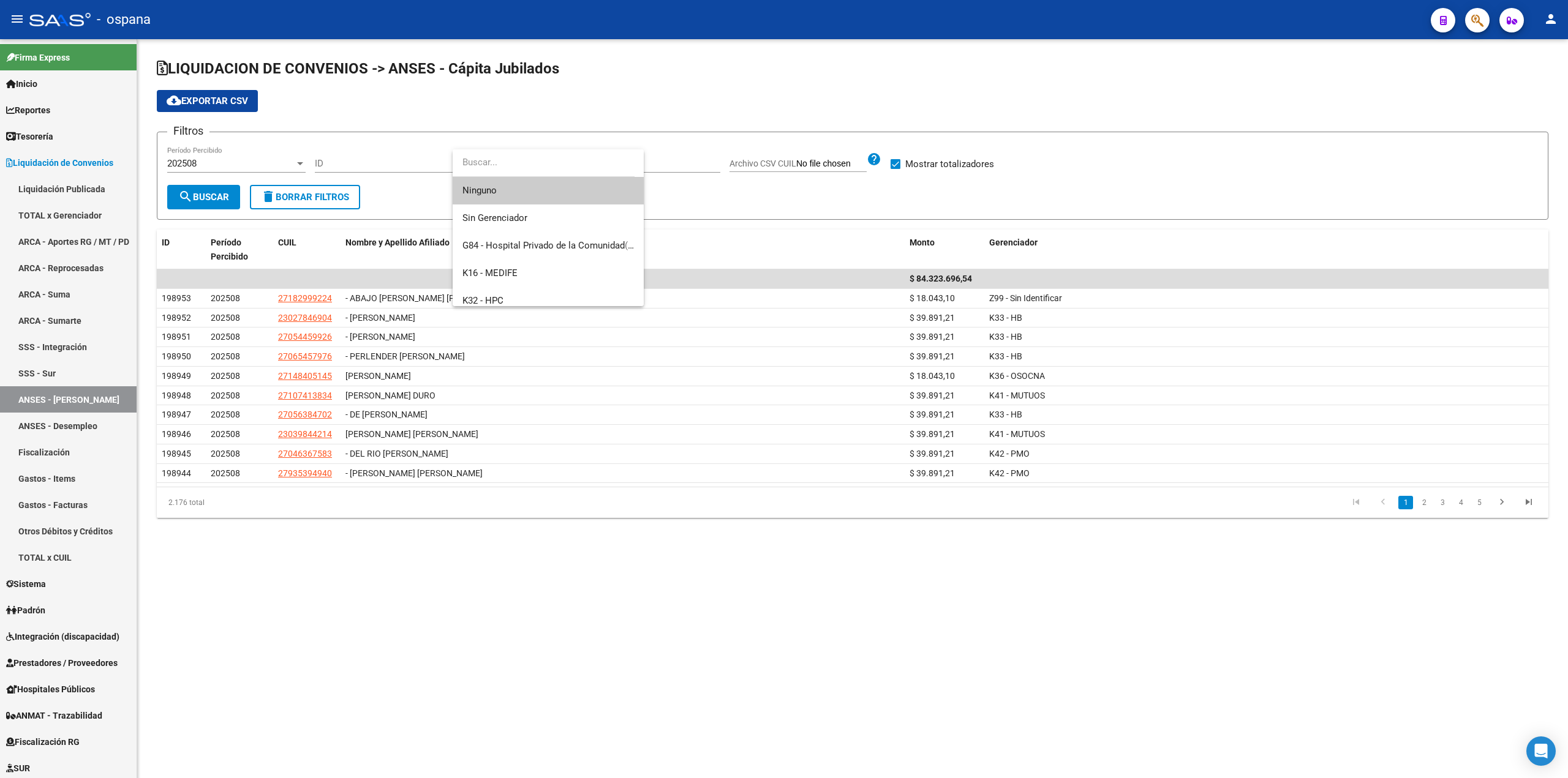
click at [137, 174] on div at bounding box center [784, 389] width 1568 height 778
click at [183, 165] on span "202508" at bounding box center [182, 163] width 29 height 11
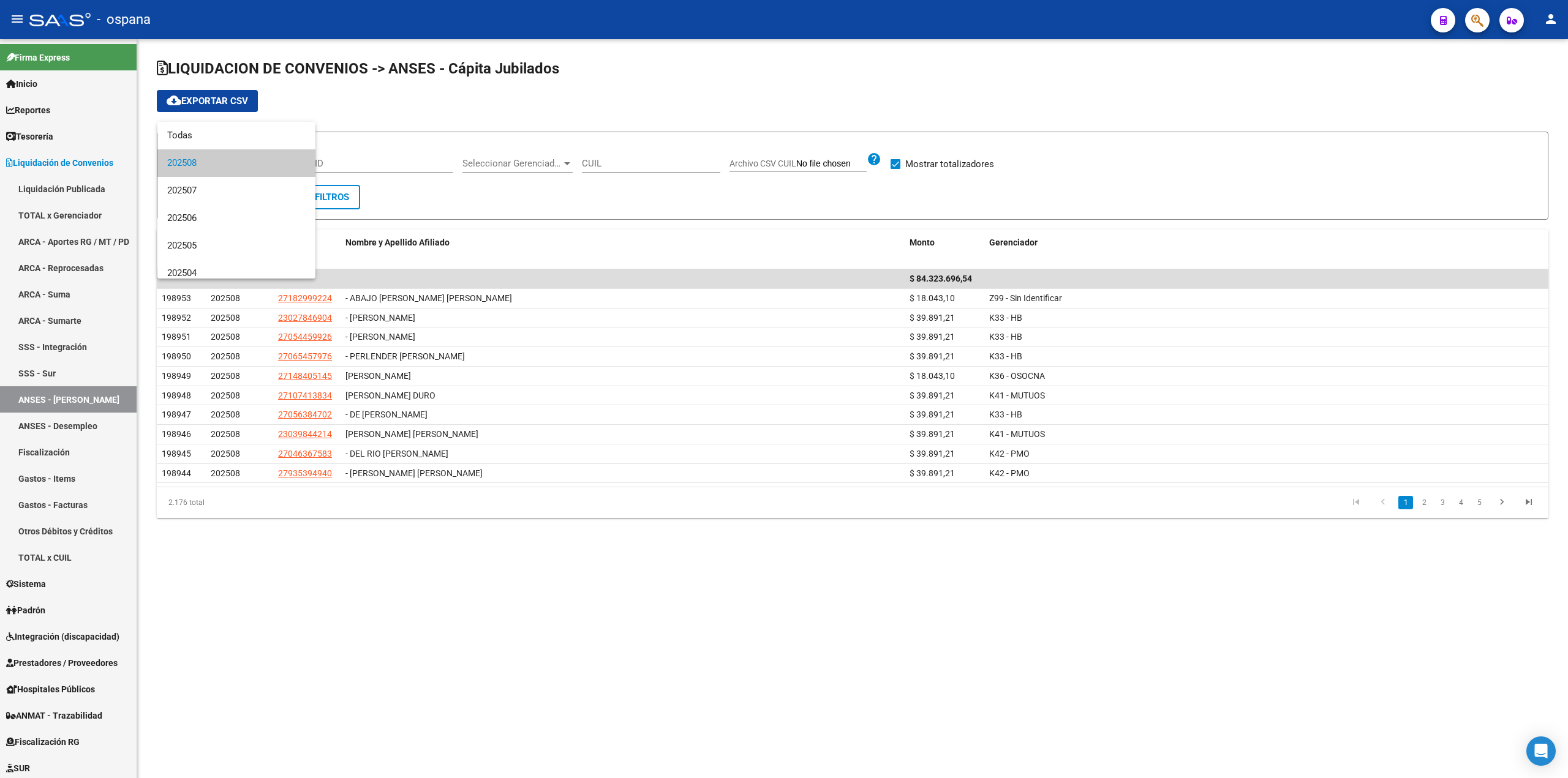
click at [76, 230] on div at bounding box center [784, 389] width 1568 height 778
click at [73, 212] on link "TOTAL x Gerenciador" at bounding box center [68, 216] width 137 height 27
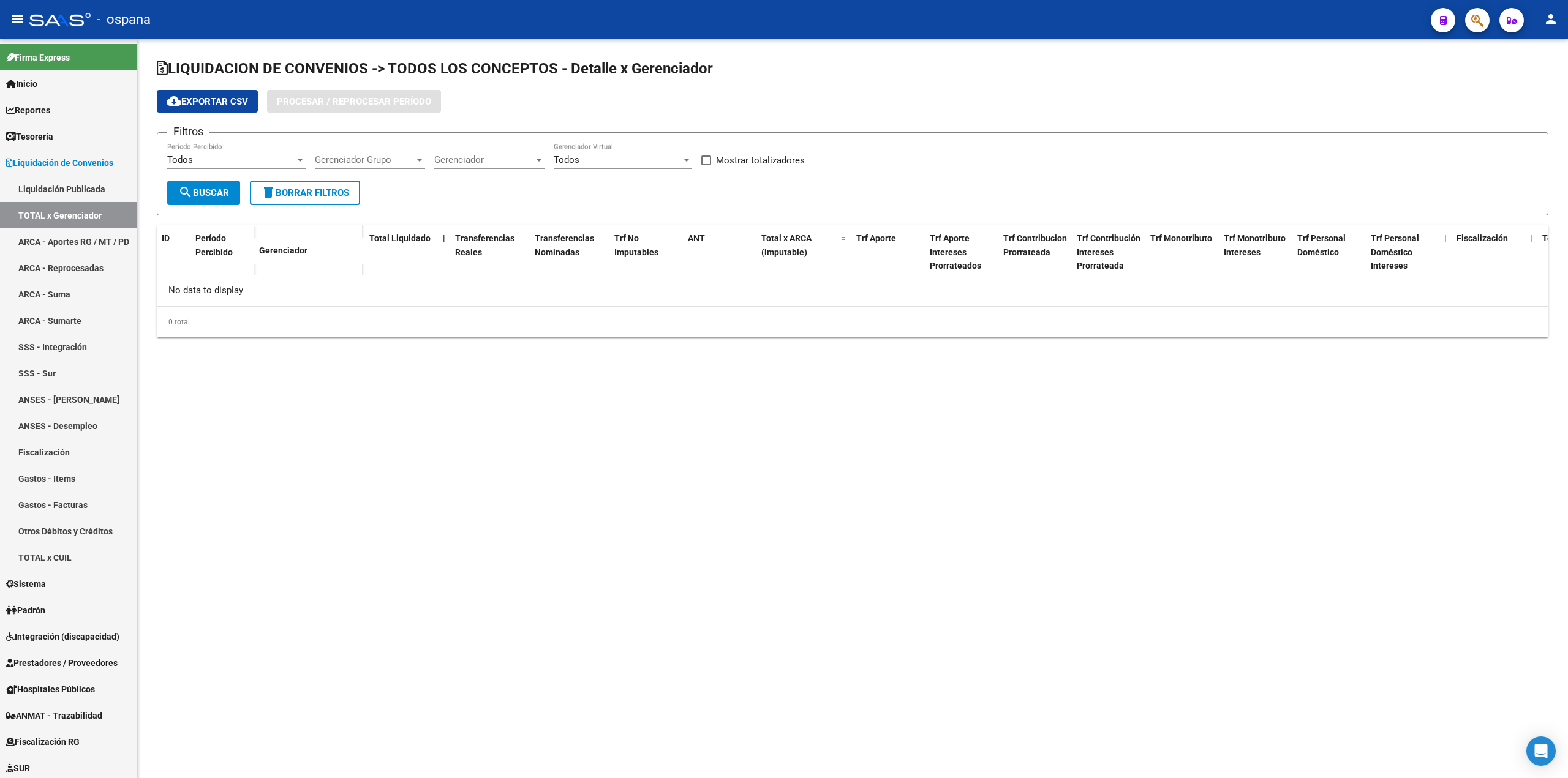
checkbox input "true"
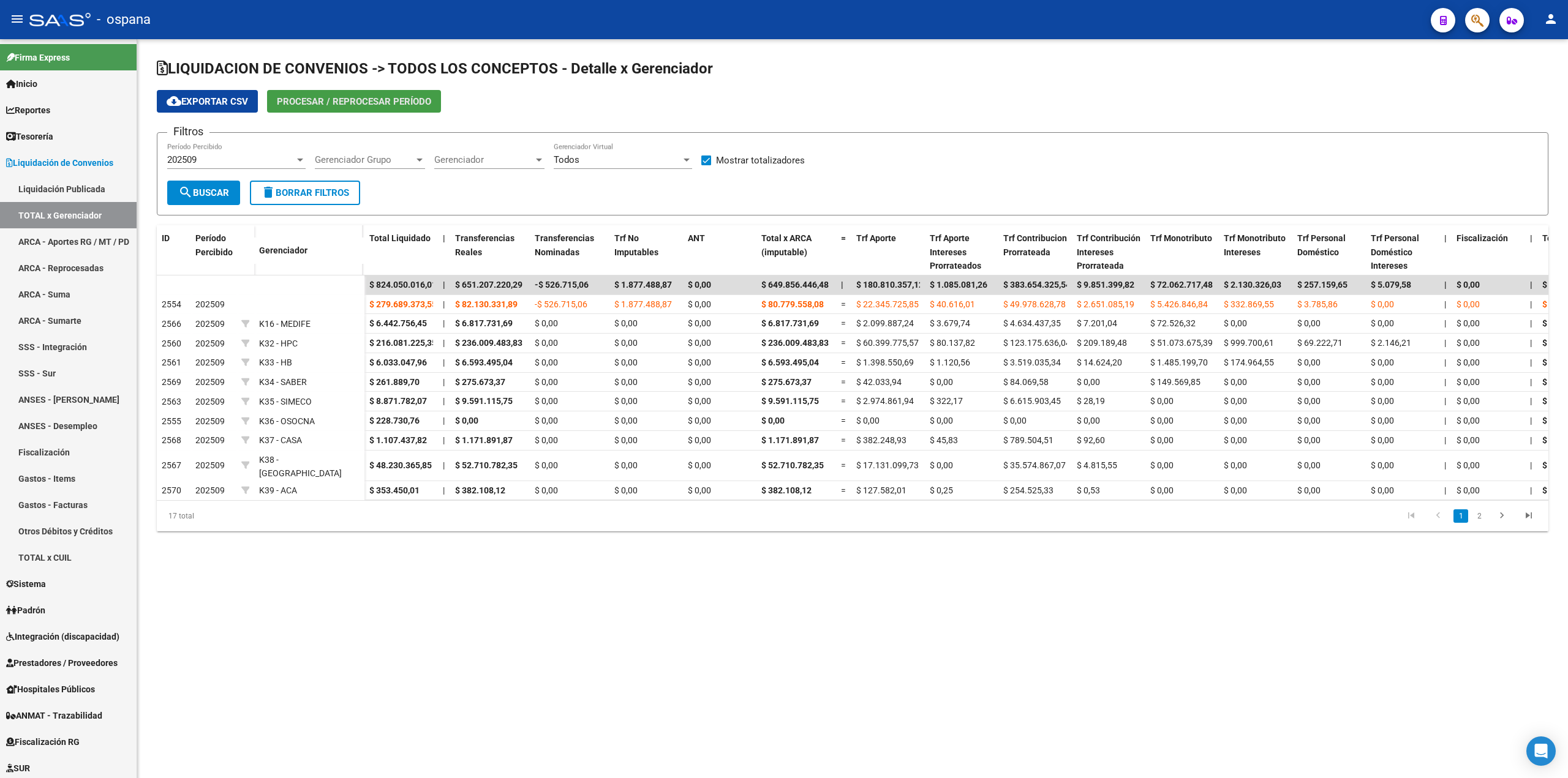
click at [334, 96] on span "Procesar / Reprocesar período" at bounding box center [354, 101] width 154 height 11
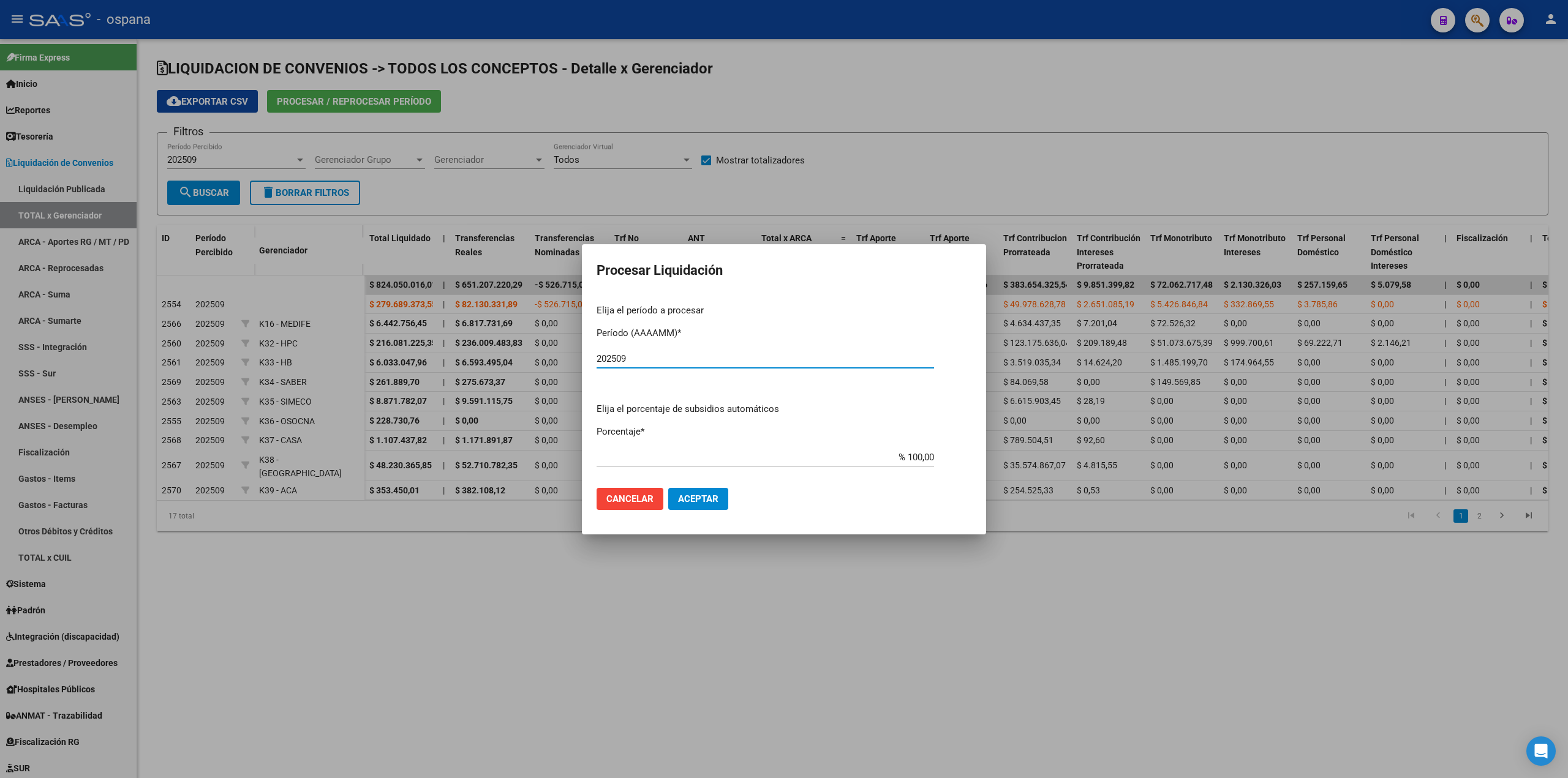
type input "202509"
click at [715, 497] on span "Aceptar" at bounding box center [698, 498] width 41 height 11
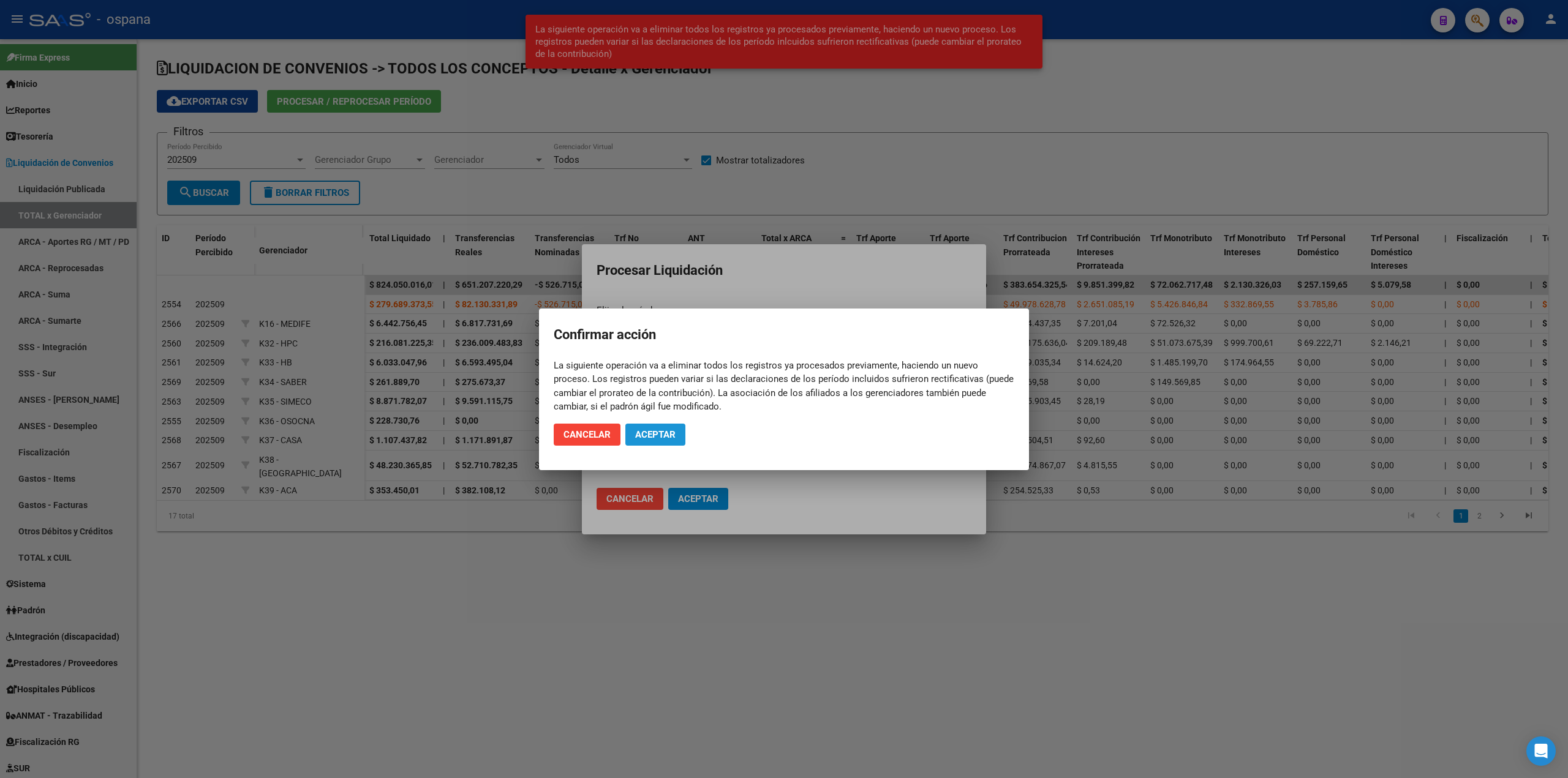
click at [658, 435] on span "Aceptar" at bounding box center [655, 435] width 41 height 11
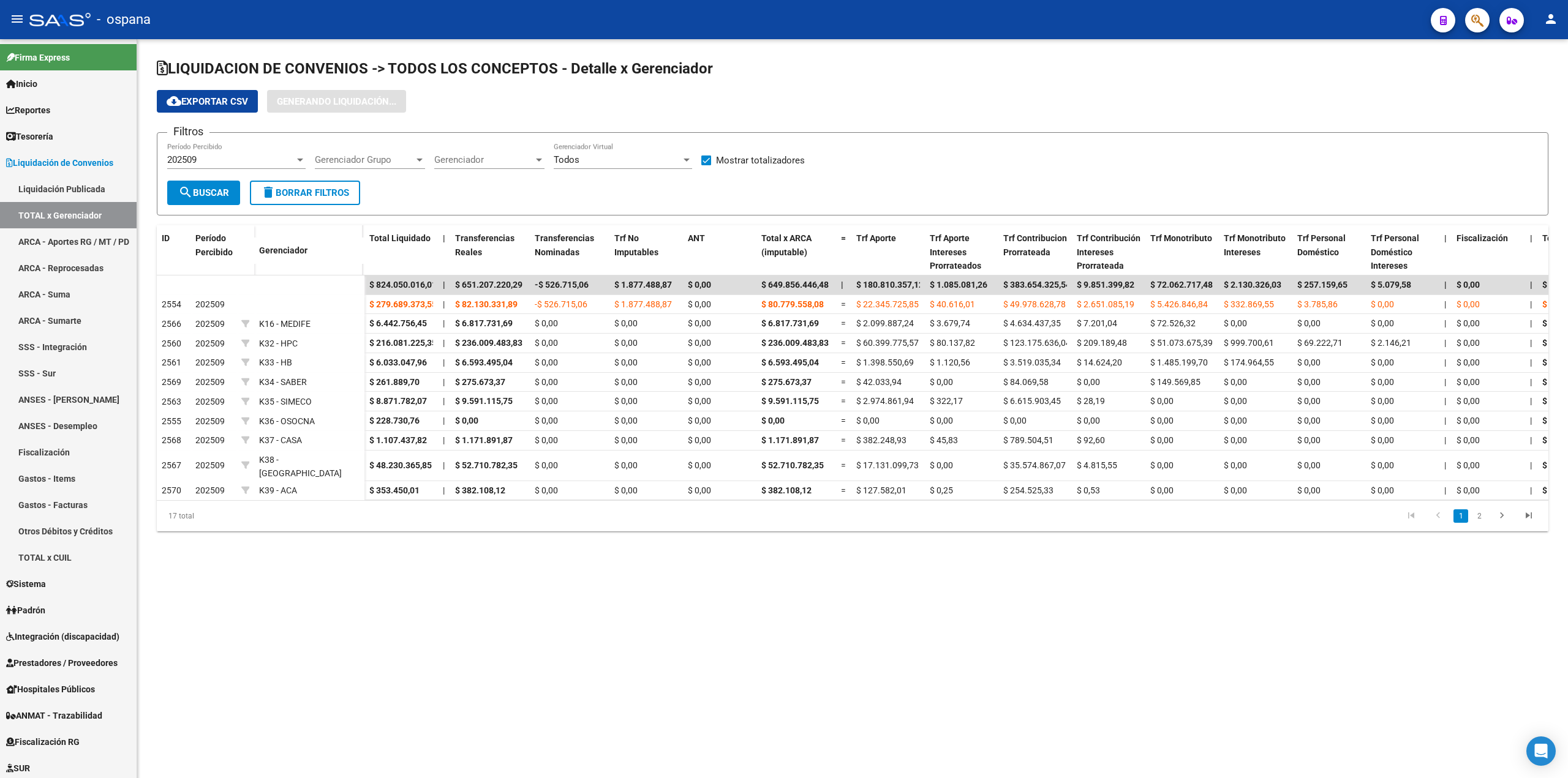
click at [727, 96] on div "cloud_download Exportar CSV Generando Liquidación..." at bounding box center [852, 101] width 1391 height 22
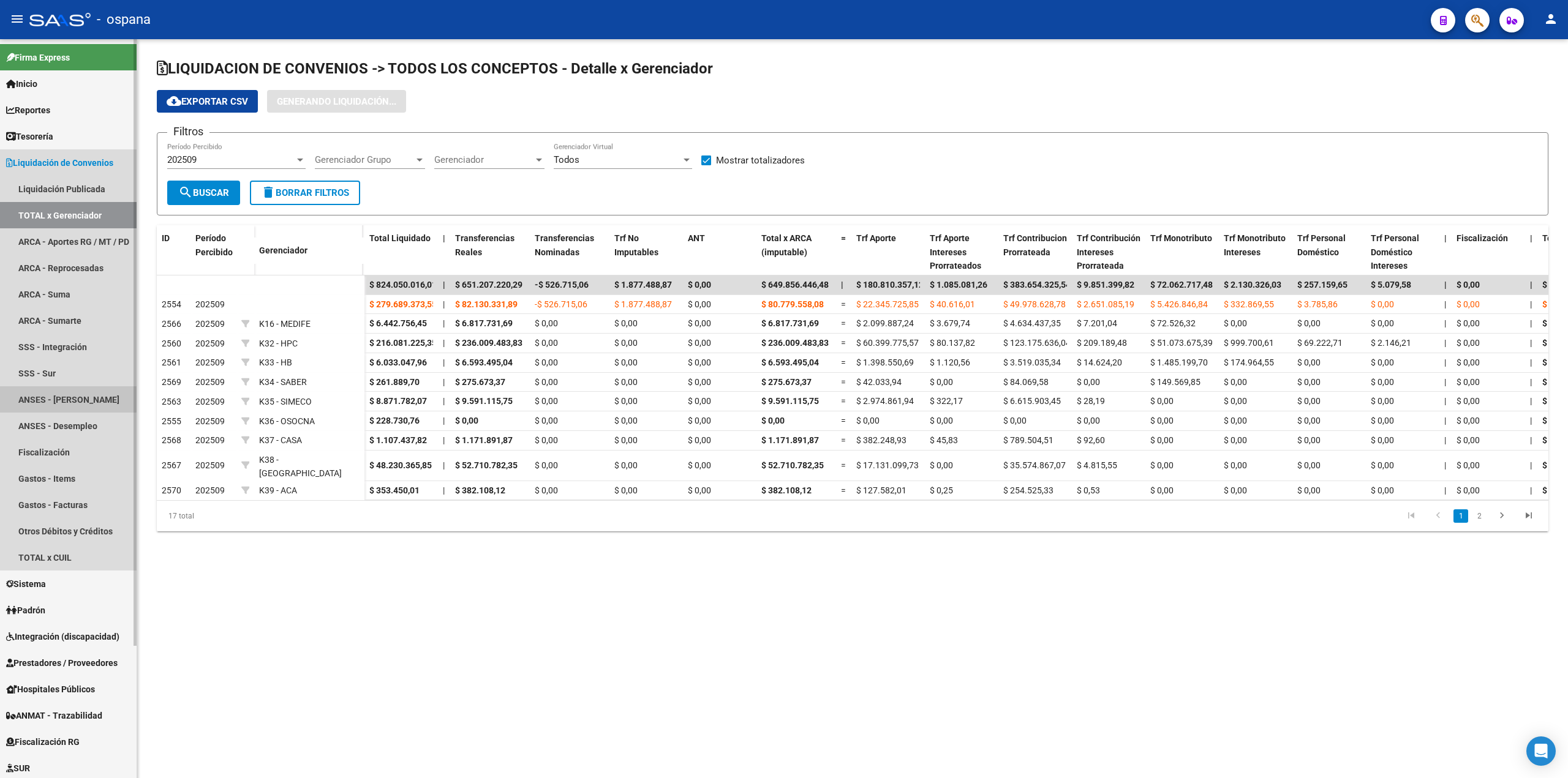
click at [37, 397] on link "ANSES - [PERSON_NAME]" at bounding box center [68, 400] width 137 height 27
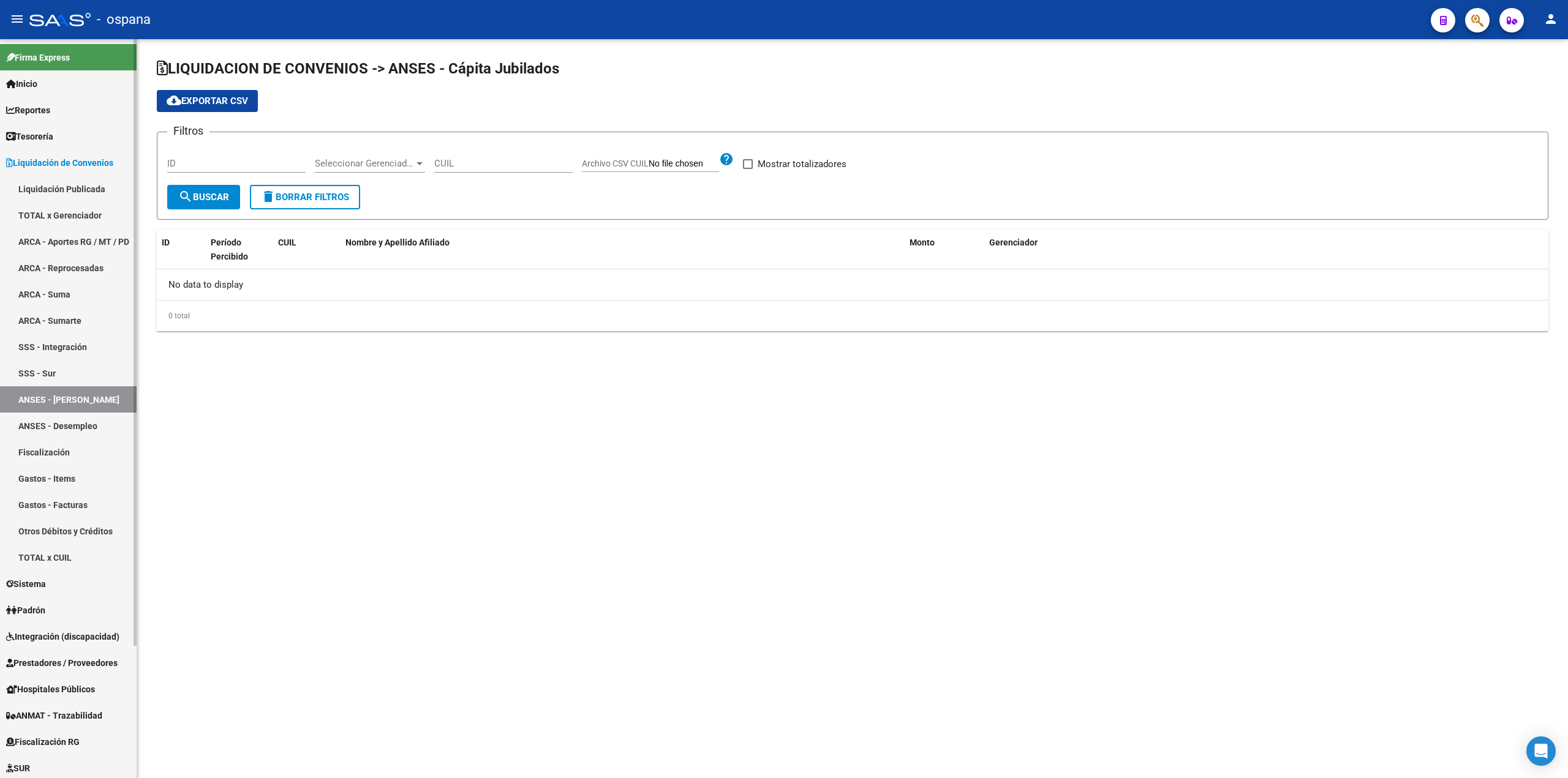
checkbox input "true"
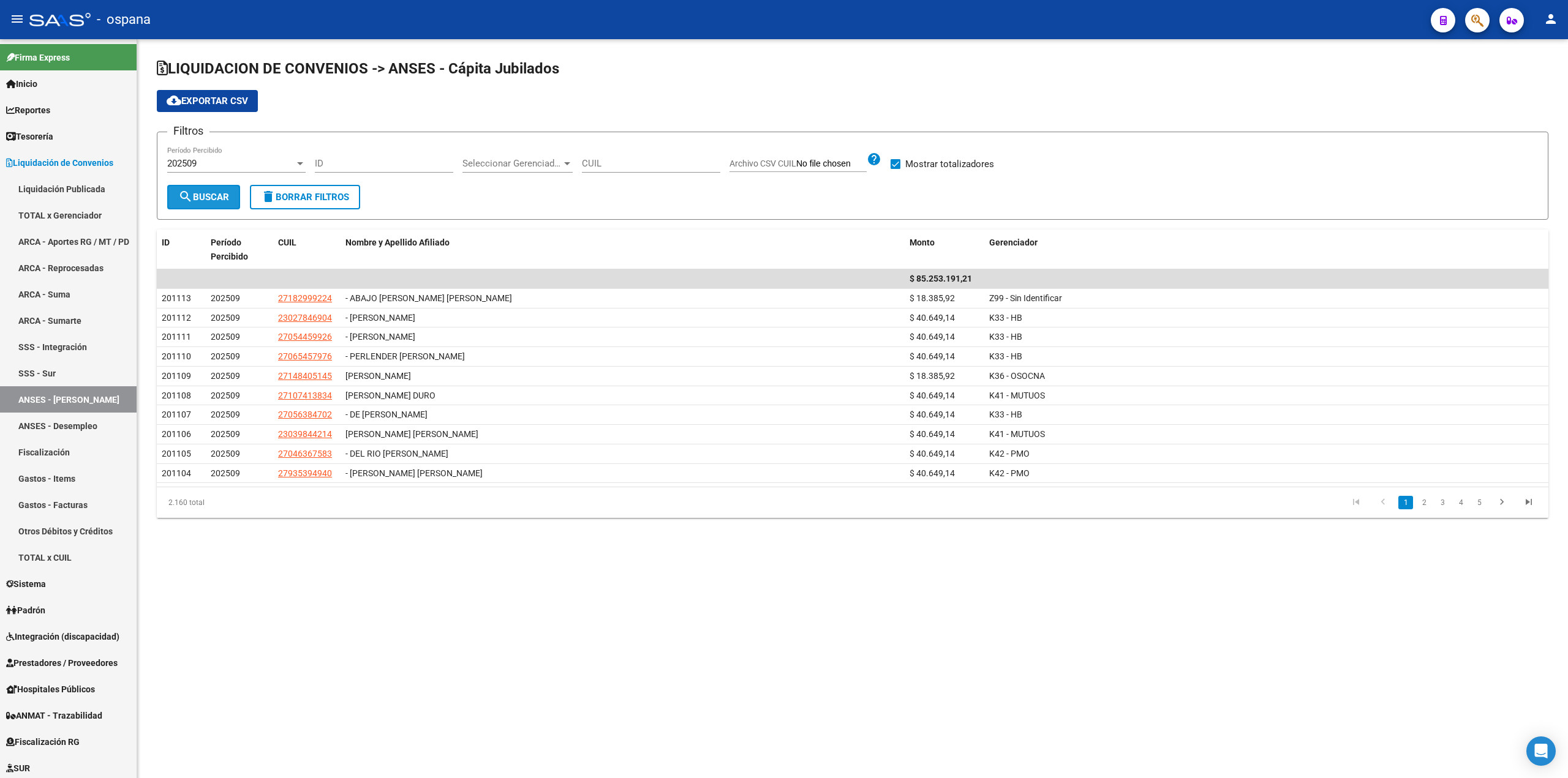
click at [226, 193] on span "search Buscar" at bounding box center [203, 197] width 51 height 11
click at [527, 164] on span "Seleccionar Gerenciador" at bounding box center [512, 163] width 100 height 11
click at [488, 290] on span "K36 - OSOCNA" at bounding box center [492, 288] width 60 height 11
click at [195, 197] on span "search Buscar" at bounding box center [203, 197] width 51 height 11
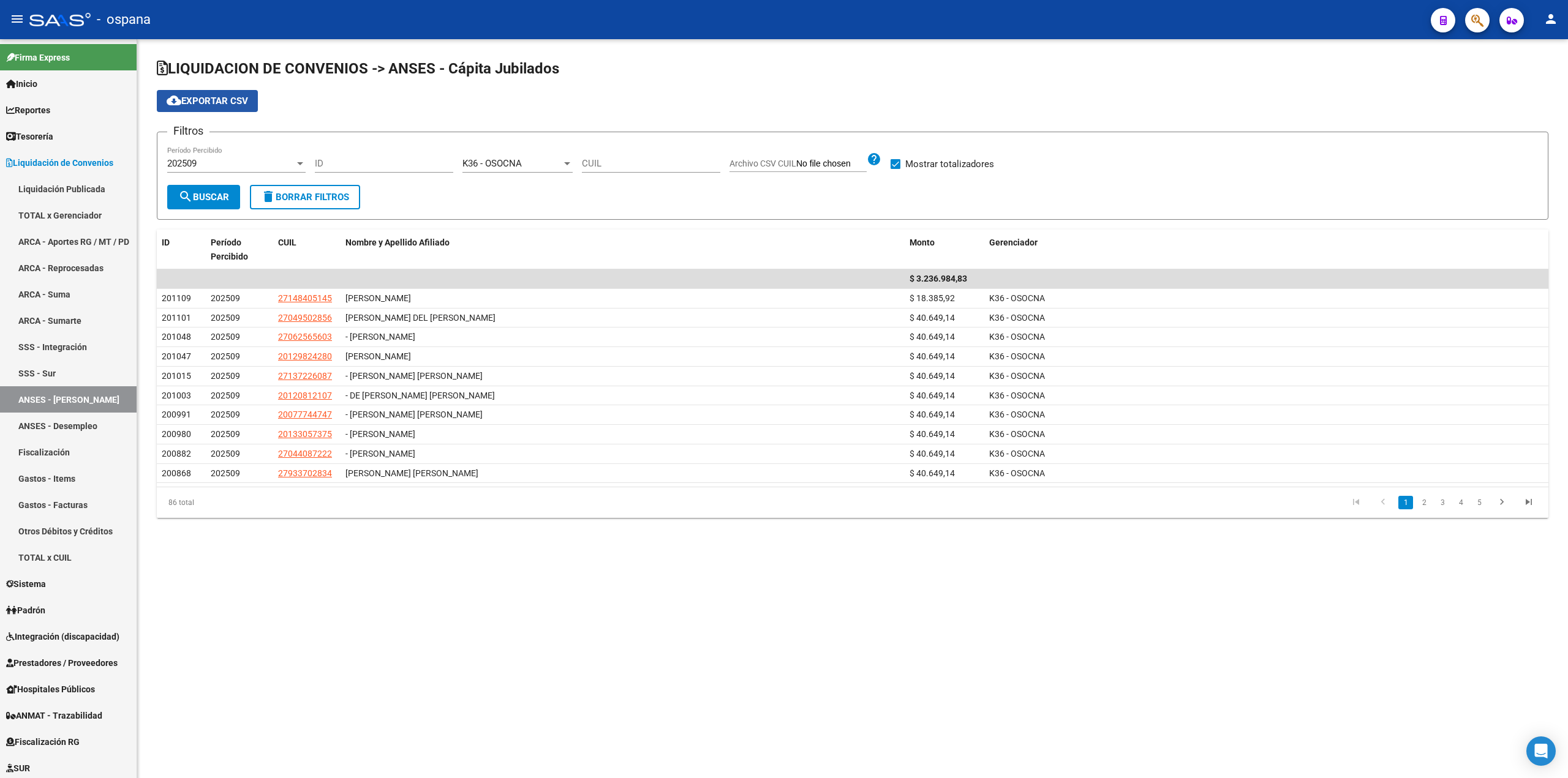
click at [209, 95] on button "cloud_download Exportar CSV" at bounding box center [207, 101] width 101 height 22
click at [65, 296] on link "ARCA - Suma" at bounding box center [68, 294] width 137 height 27
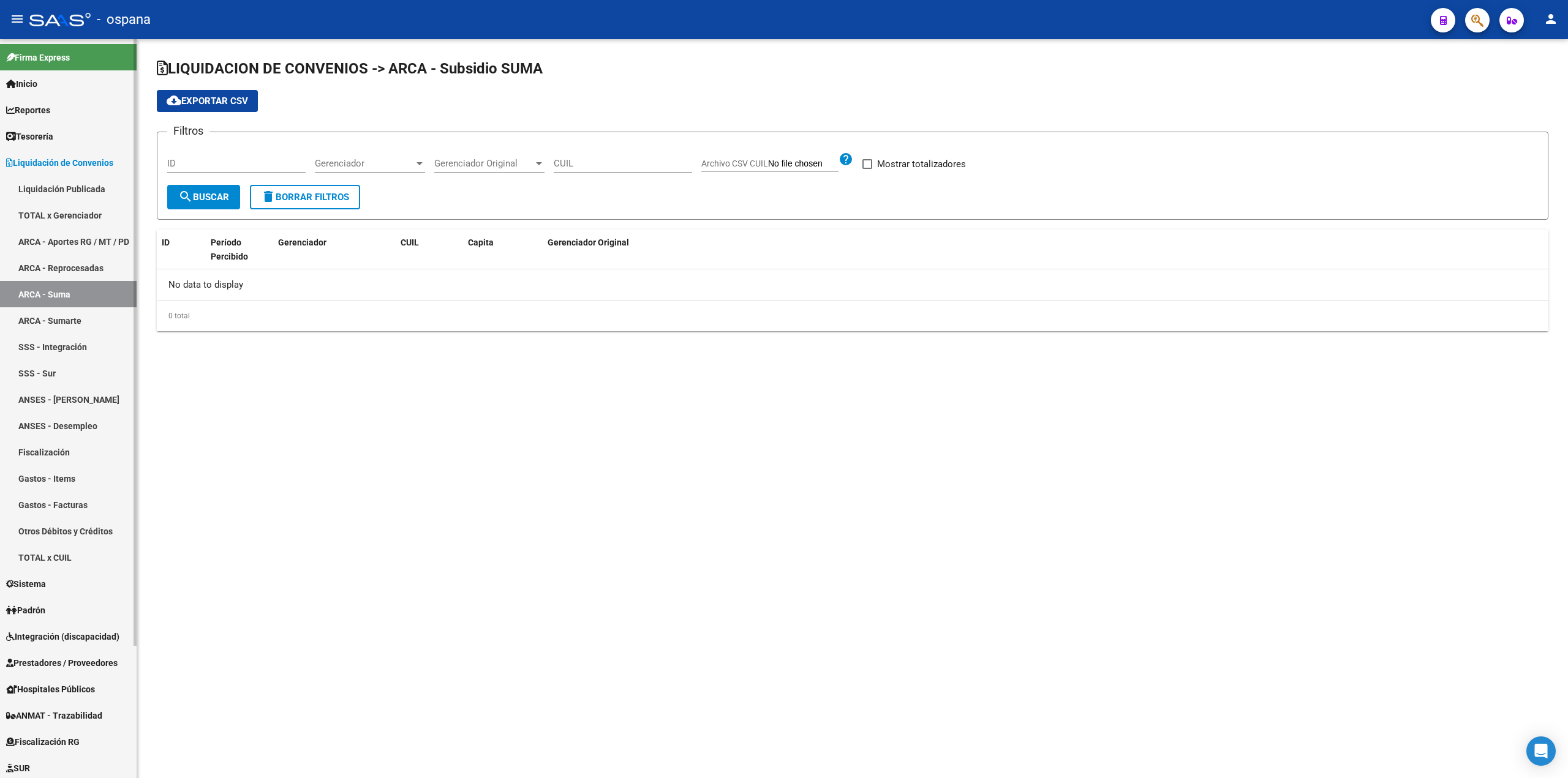
checkbox input "true"
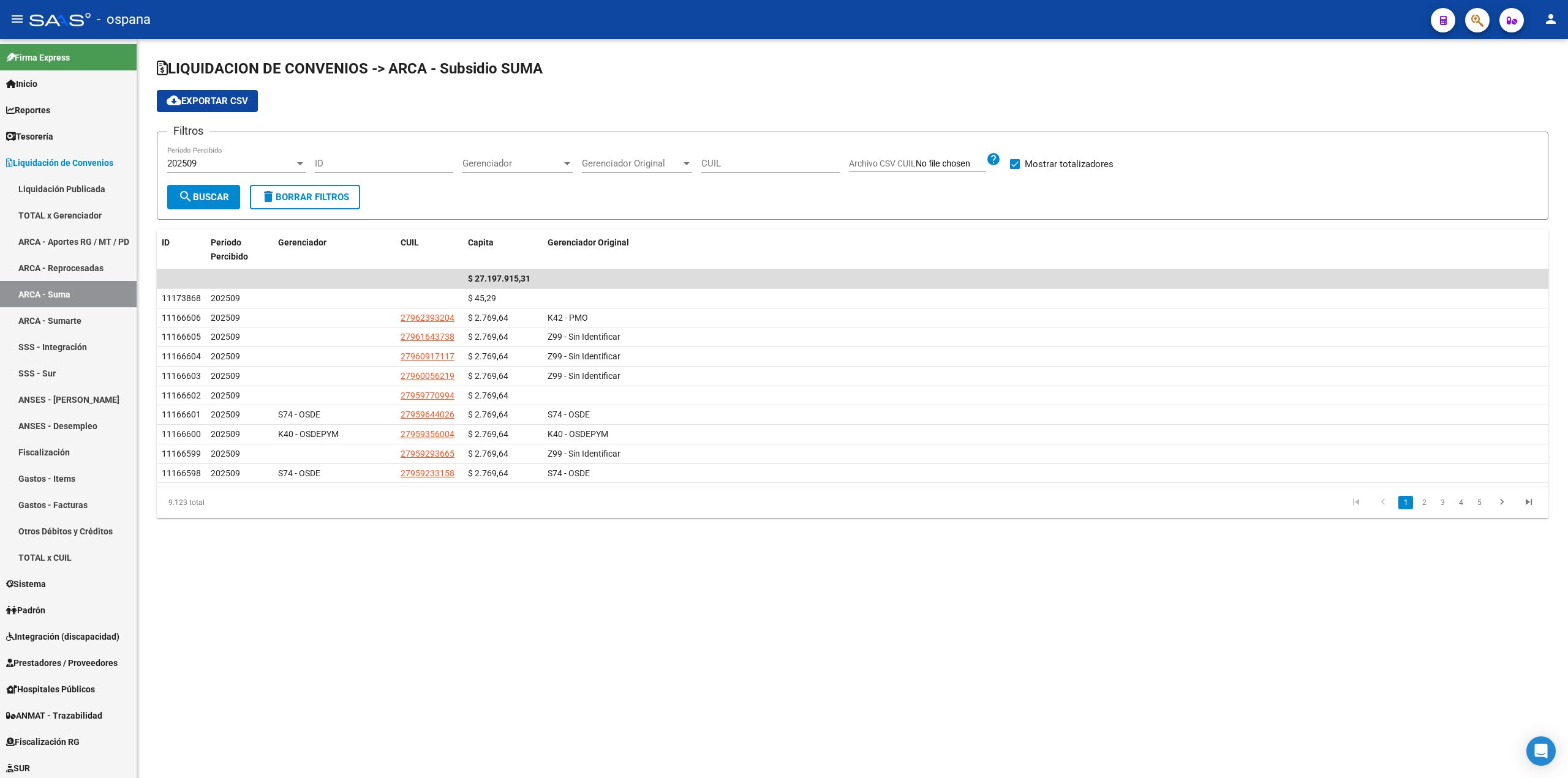
click at [495, 153] on div "Gerenciador Gerenciador" at bounding box center [517, 159] width 110 height 27
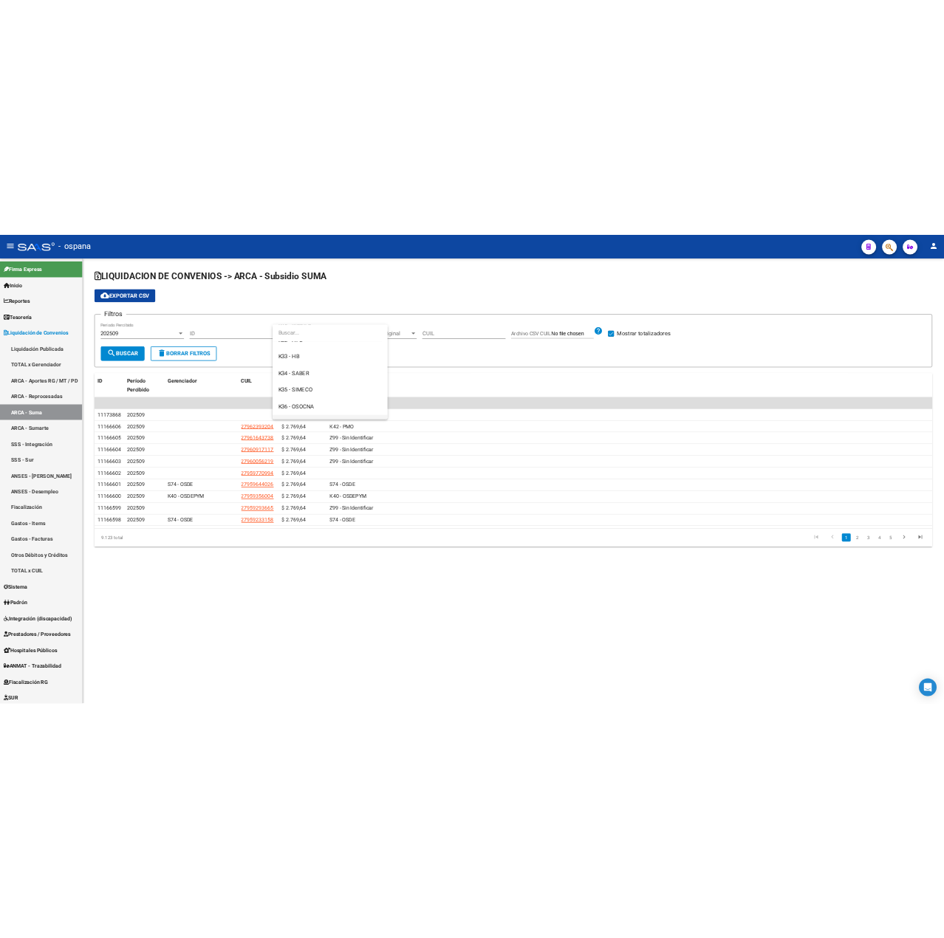
scroll to position [221, 0]
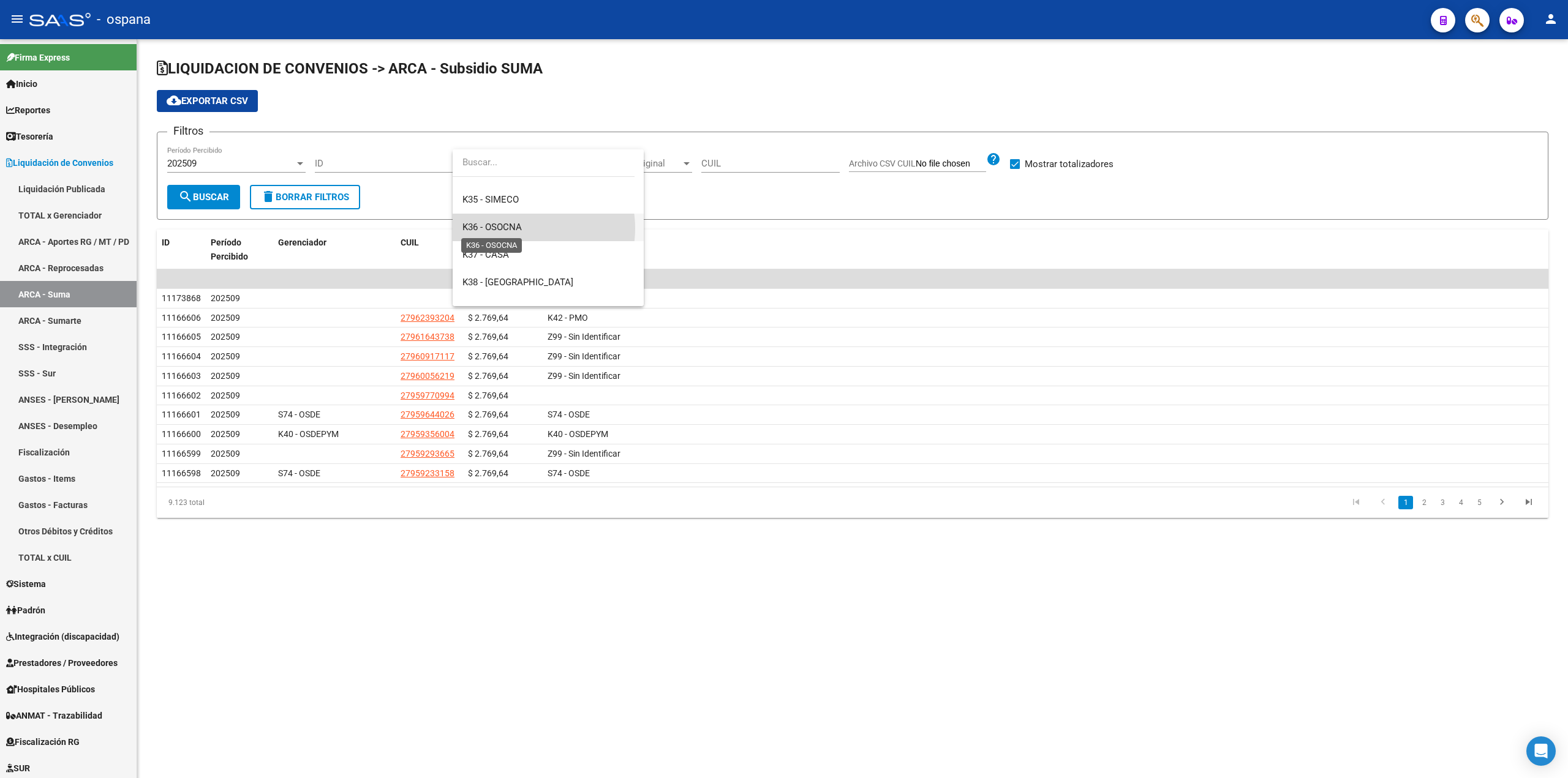
click at [521, 228] on span "K36 - OSOCNA" at bounding box center [492, 226] width 60 height 11
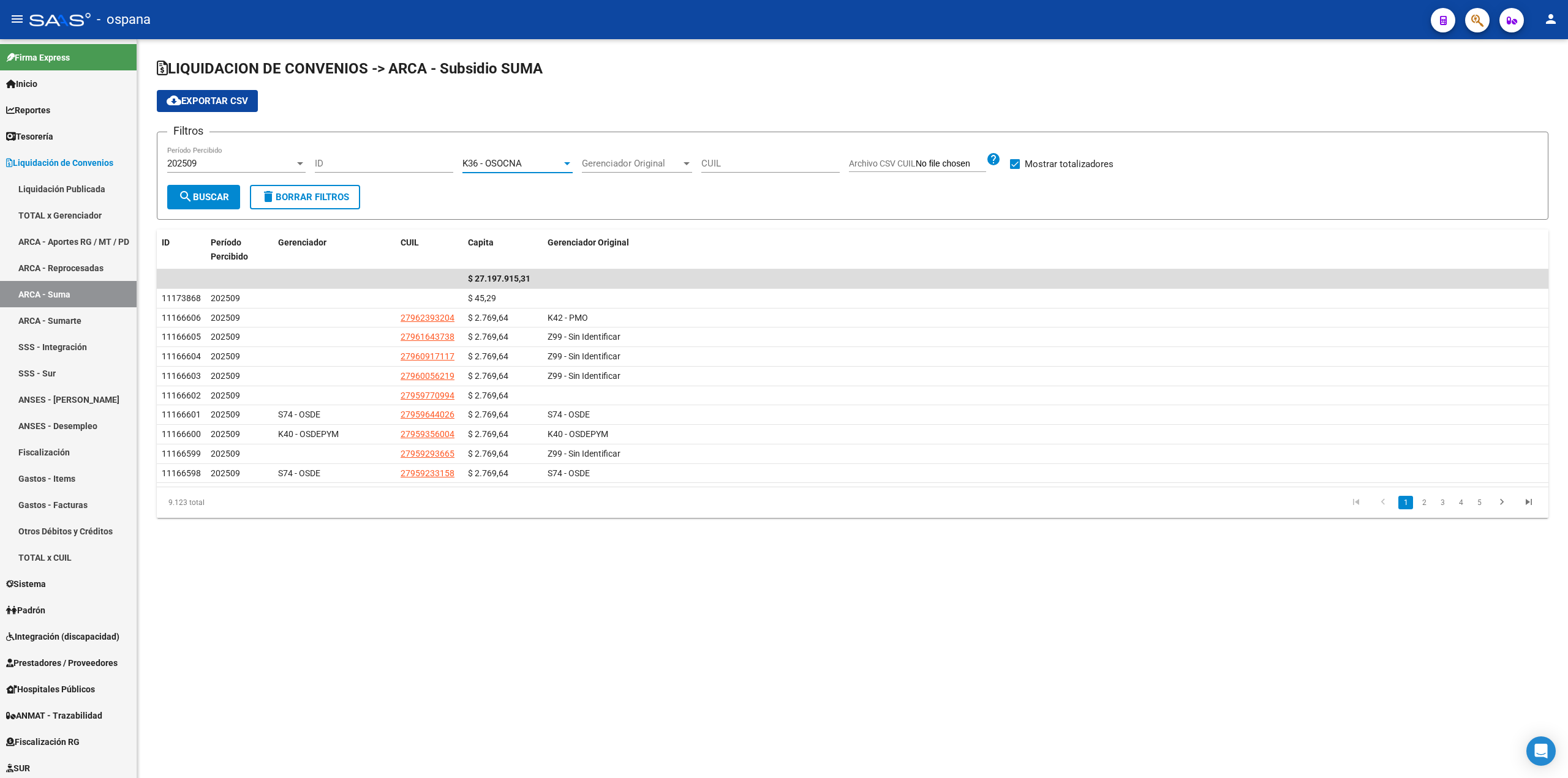
click at [213, 202] on button "search Buscar" at bounding box center [204, 197] width 73 height 25
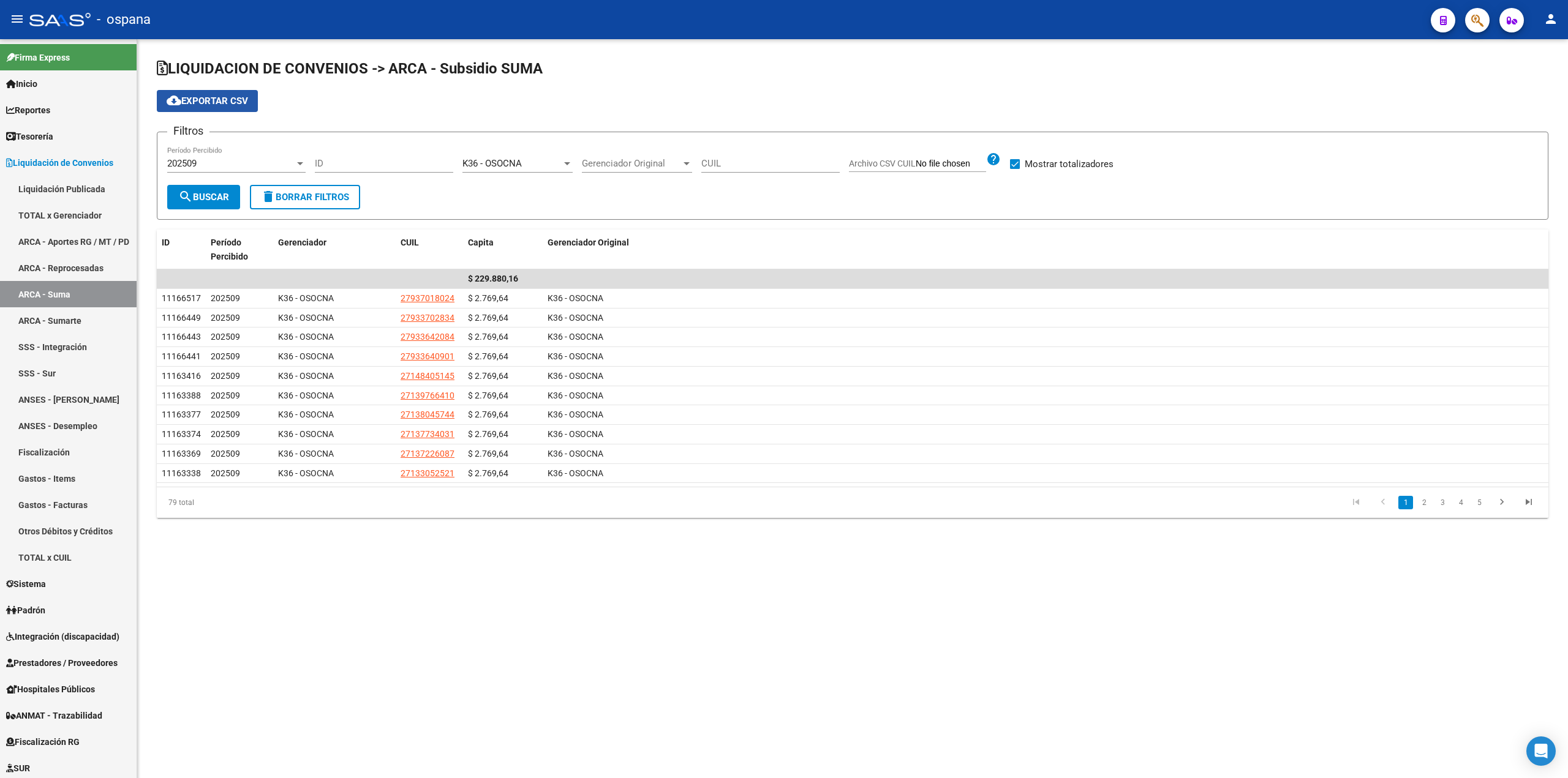
click at [216, 101] on span "cloud_download Exportar CSV" at bounding box center [207, 100] width 81 height 11
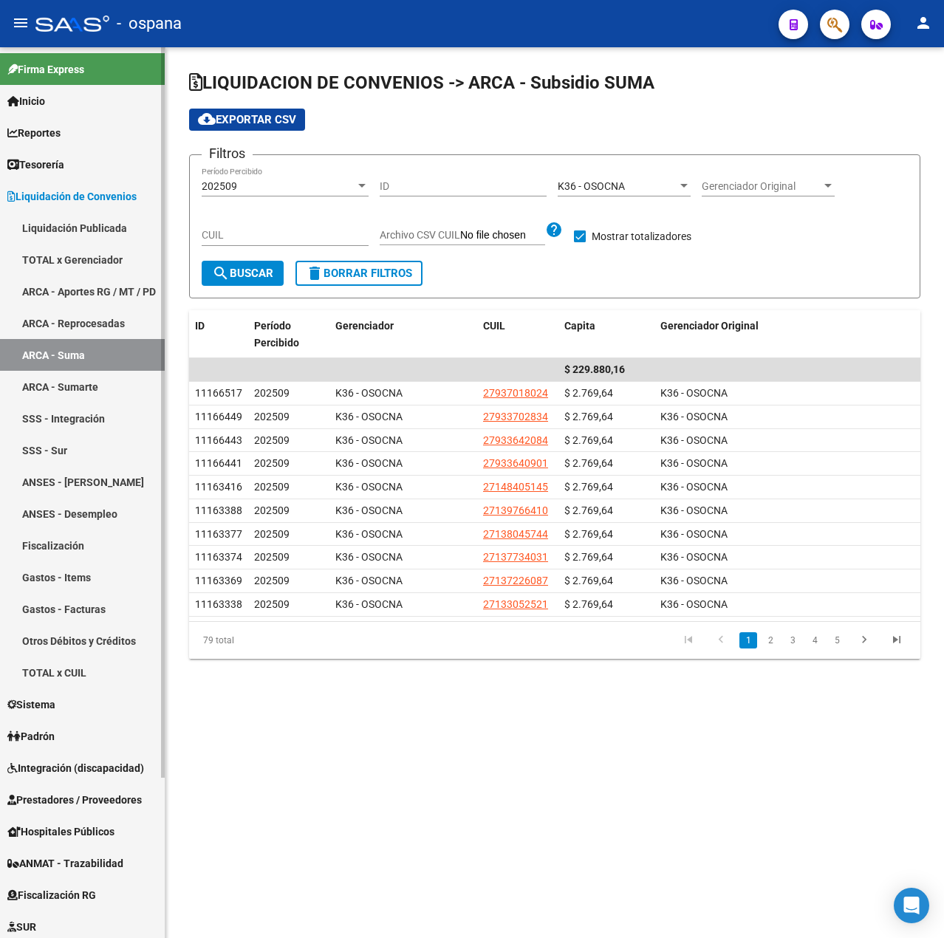
scroll to position [195, 0]
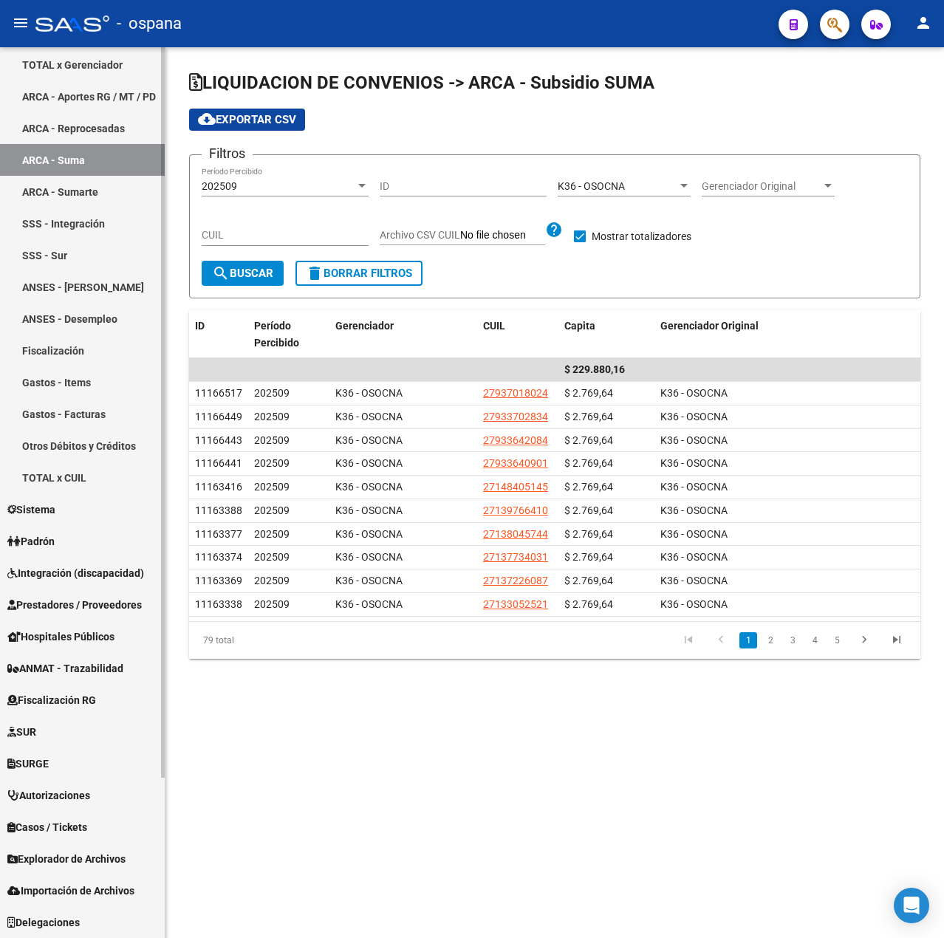
click at [63, 857] on span "Explorador de Archivos" at bounding box center [66, 859] width 118 height 16
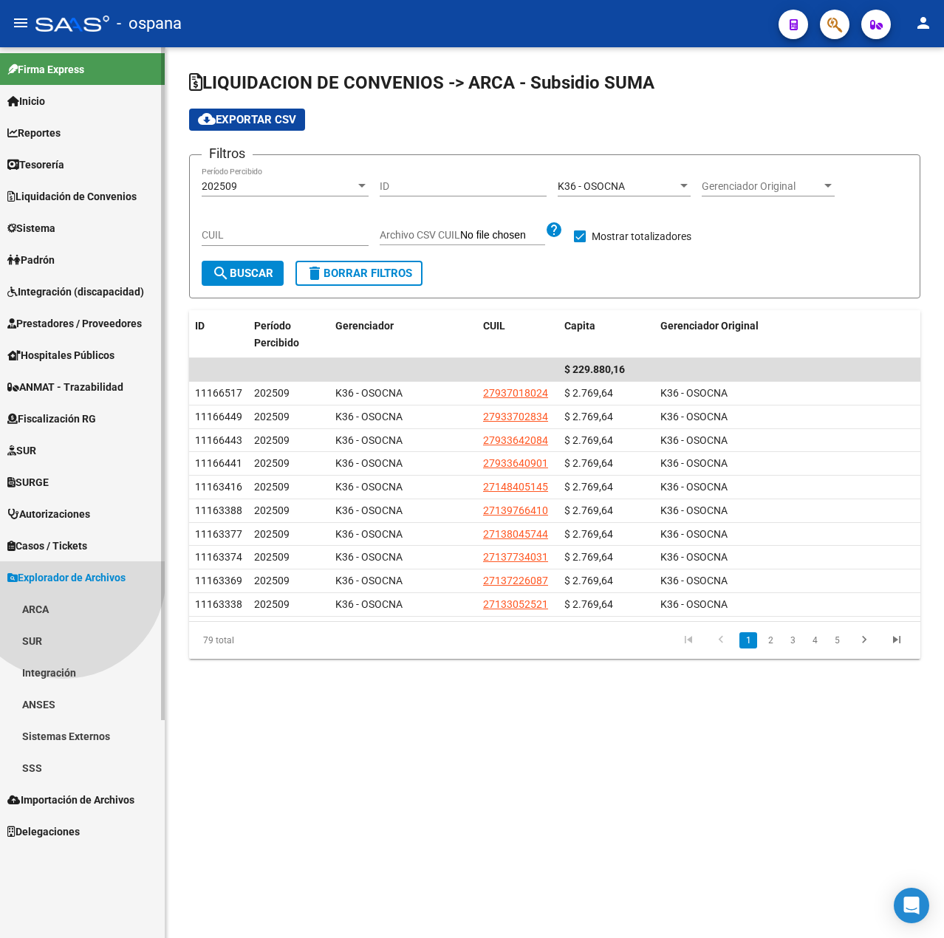
scroll to position [0, 0]
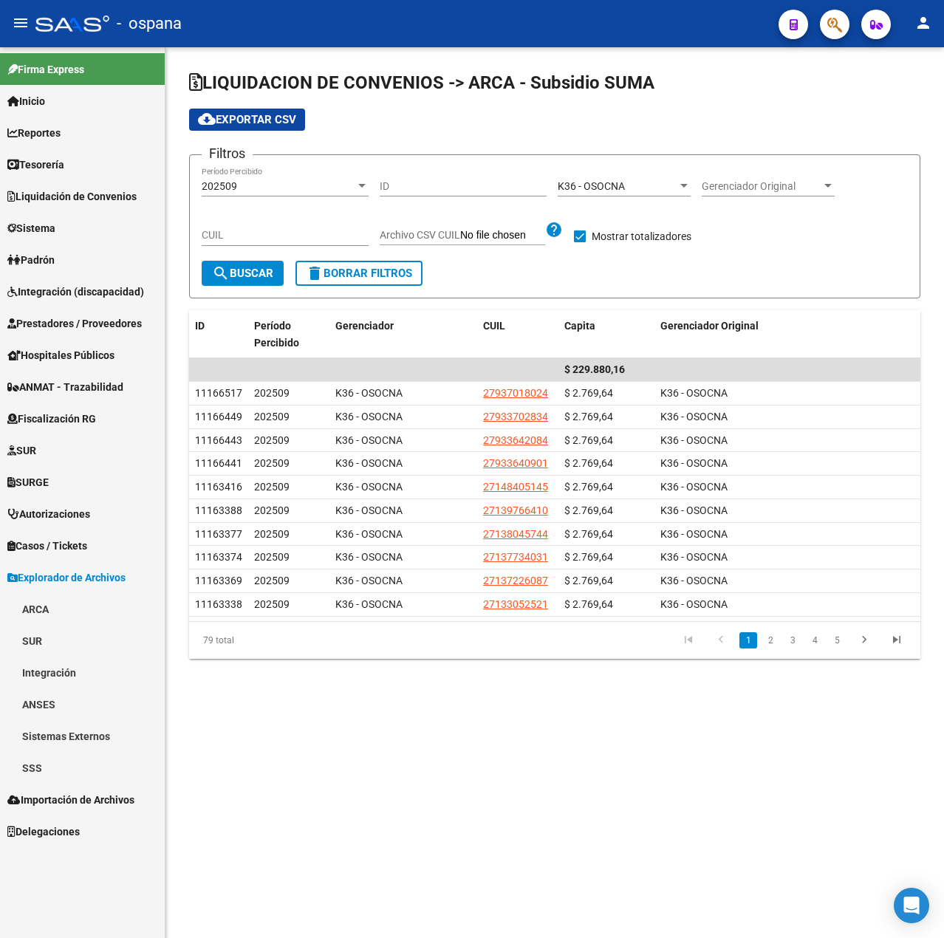
click at [49, 635] on link "SUR" at bounding box center [82, 641] width 165 height 32
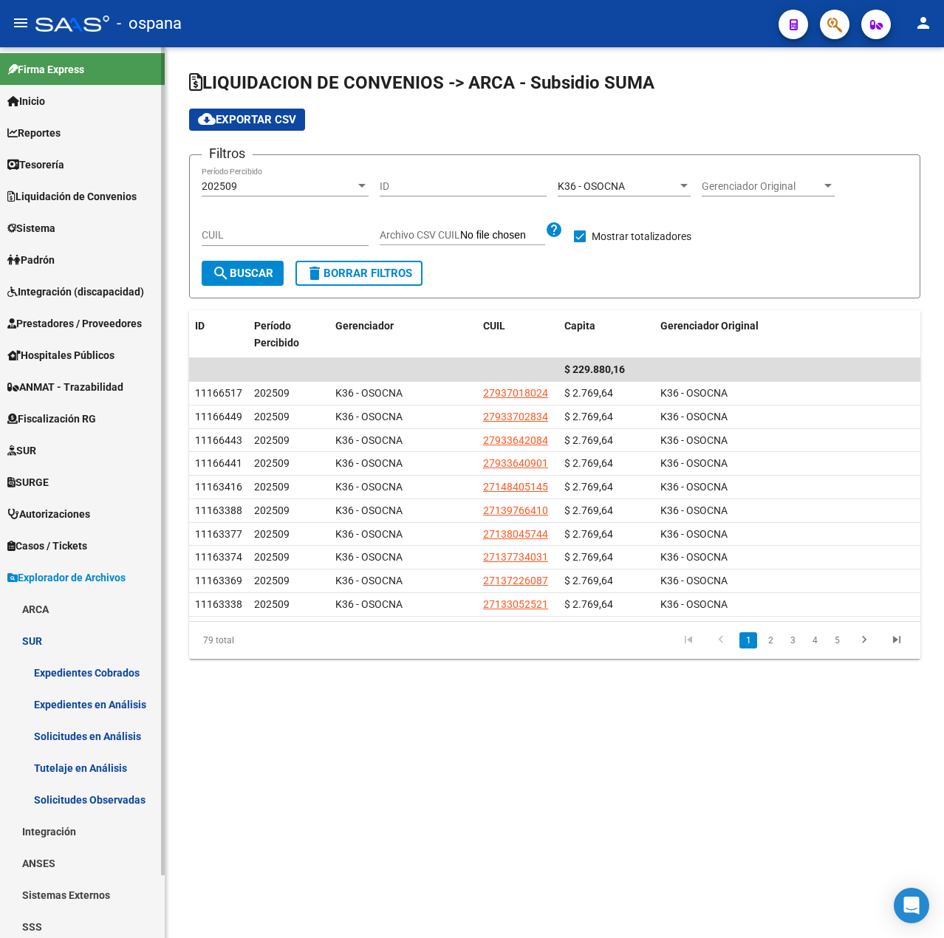
click at [49, 602] on link "ARCA" at bounding box center [82, 609] width 165 height 32
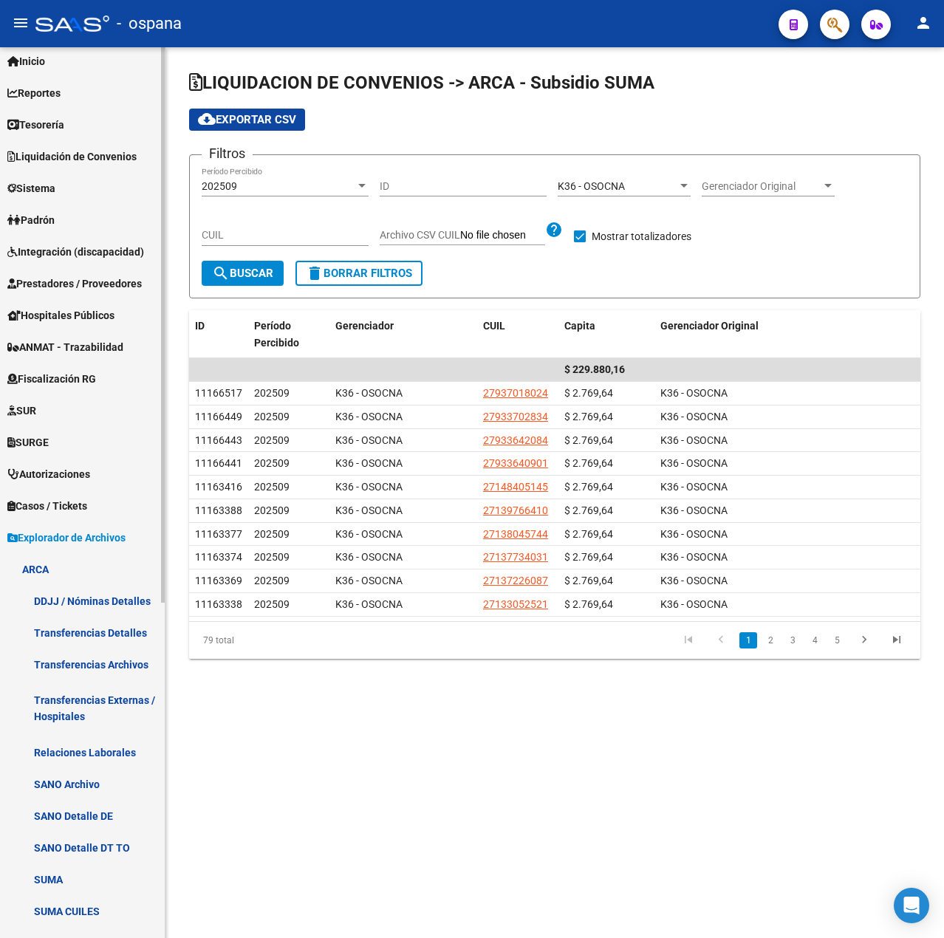
scroll to position [74, 0]
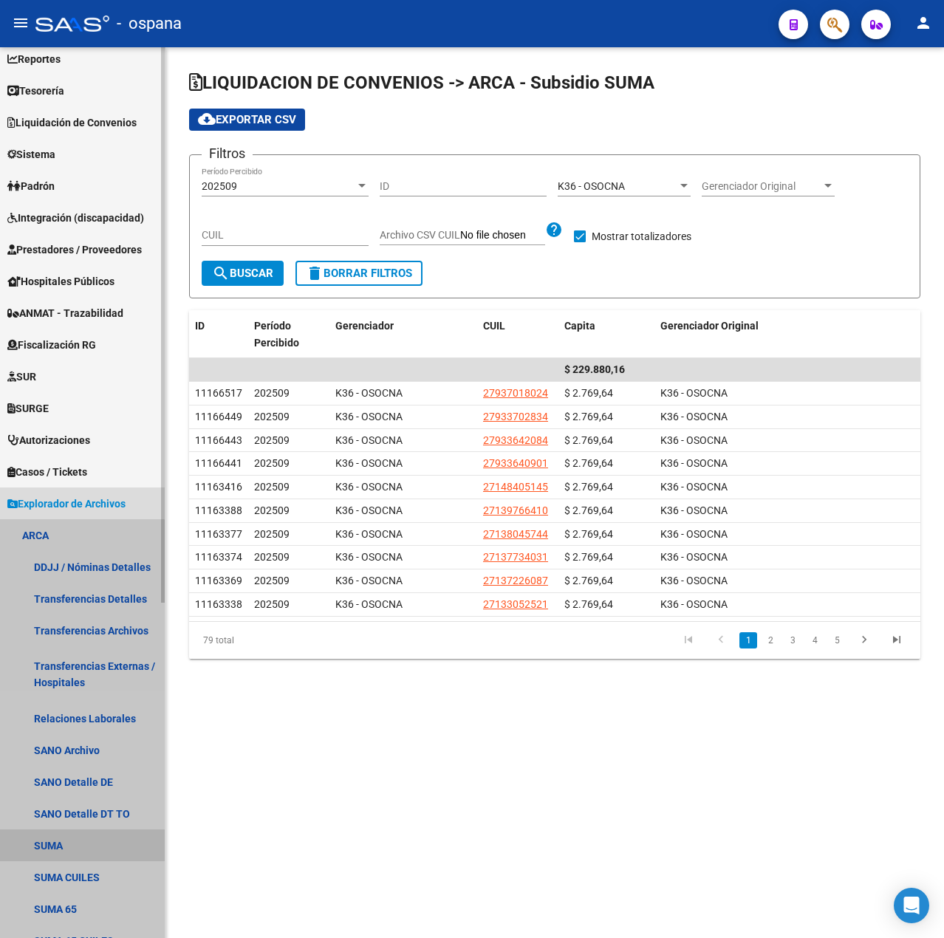
click at [56, 853] on link "SUMA" at bounding box center [82, 845] width 165 height 32
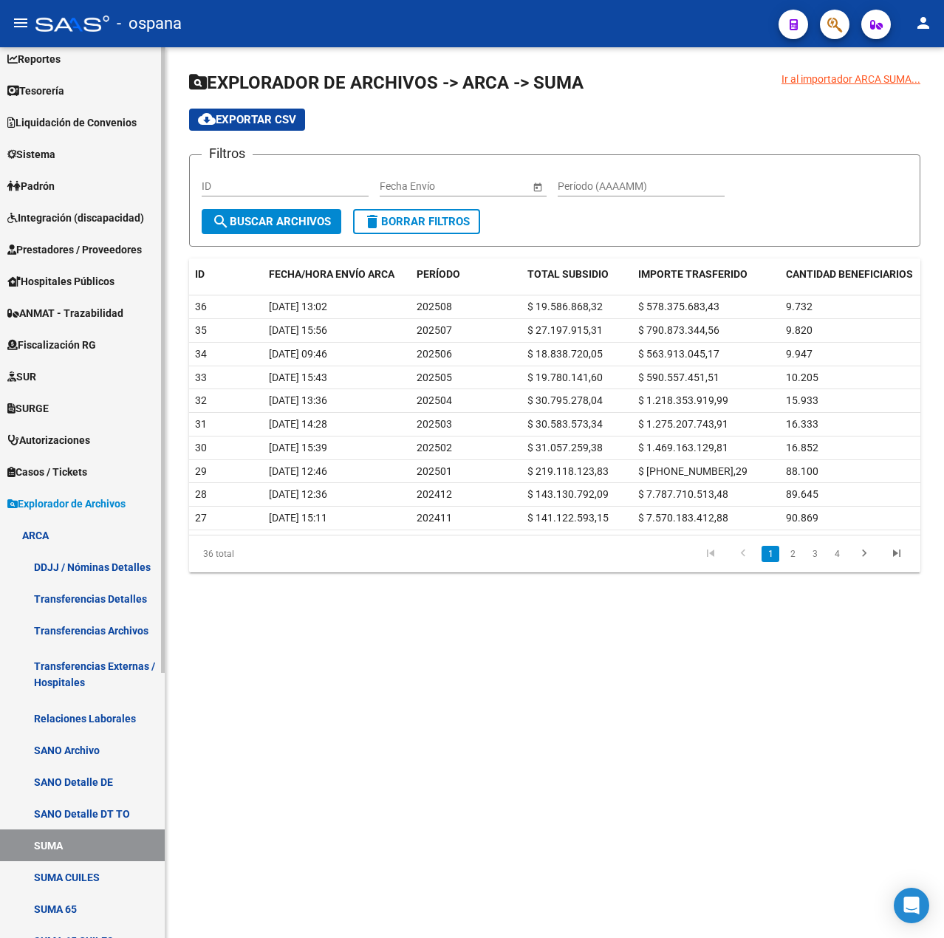
click at [61, 901] on link "SUMA 65" at bounding box center [82, 909] width 165 height 32
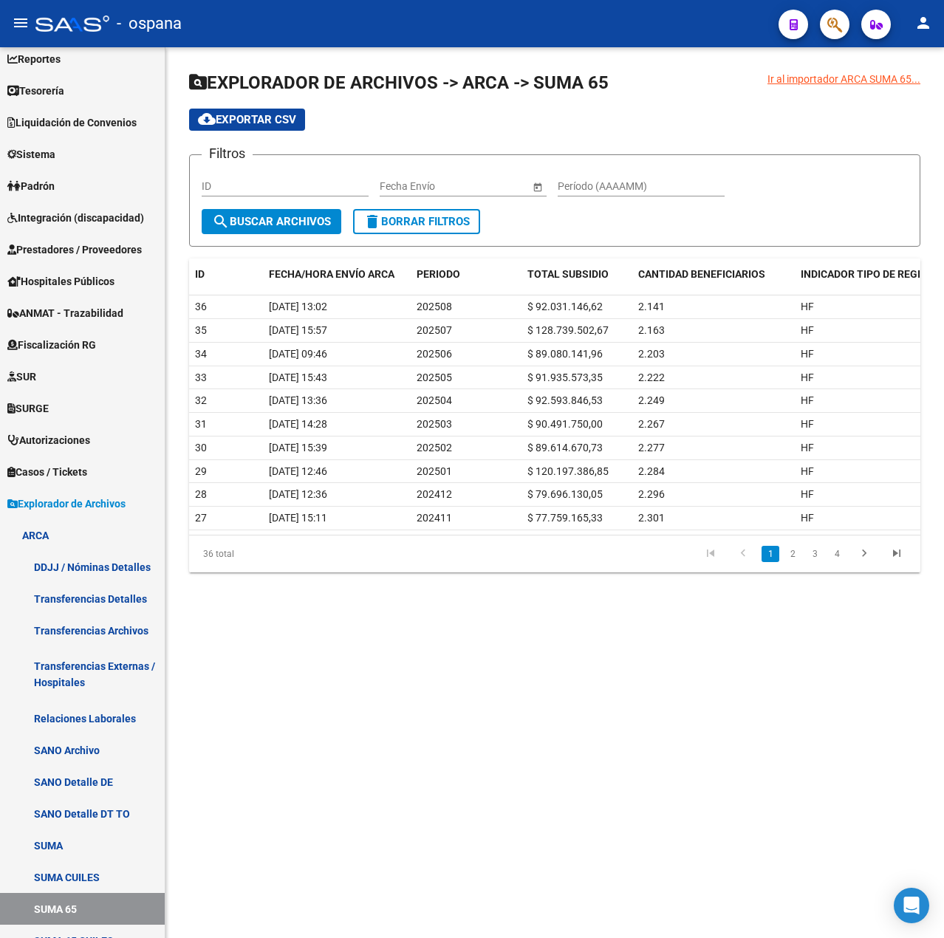
drag, startPoint x: 495, startPoint y: 715, endPoint x: 474, endPoint y: 652, distance: 66.8
click at [495, 715] on mat-sidenav-content "Ir al importador ARCA SUMA 65... EXPLORADOR DE ARCHIVOS -> ARCA -> SUMA 65 clou…" at bounding box center [554, 492] width 778 height 890
click at [71, 245] on span "Prestadores / Proveedores" at bounding box center [74, 249] width 134 height 16
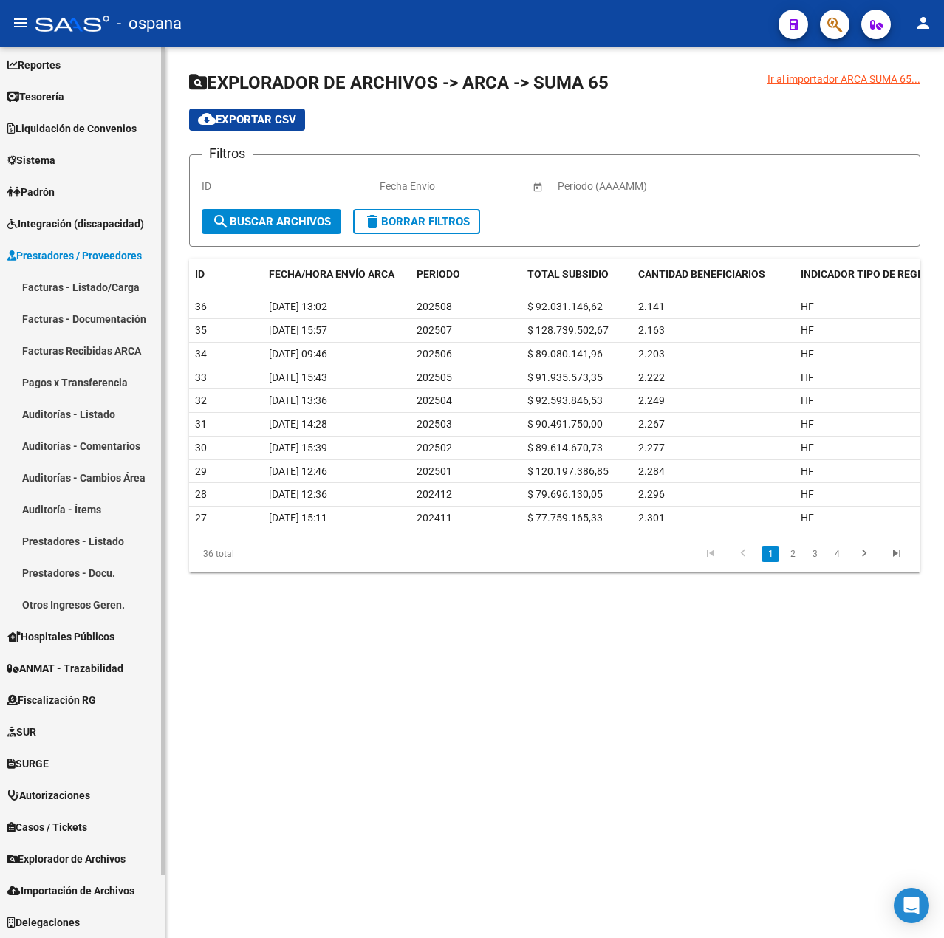
scroll to position [68, 0]
click at [78, 116] on link "Liquidación de Convenios" at bounding box center [82, 128] width 165 height 32
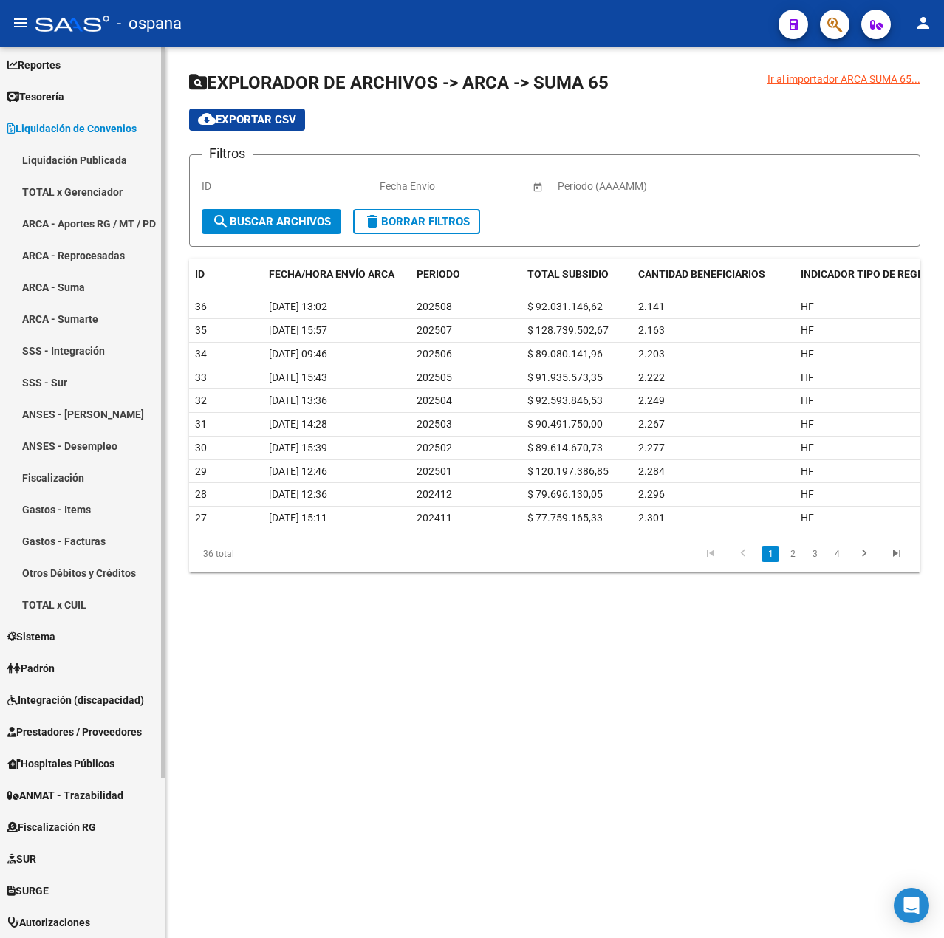
click at [75, 419] on link "ANSES - [PERSON_NAME]" at bounding box center [82, 414] width 165 height 32
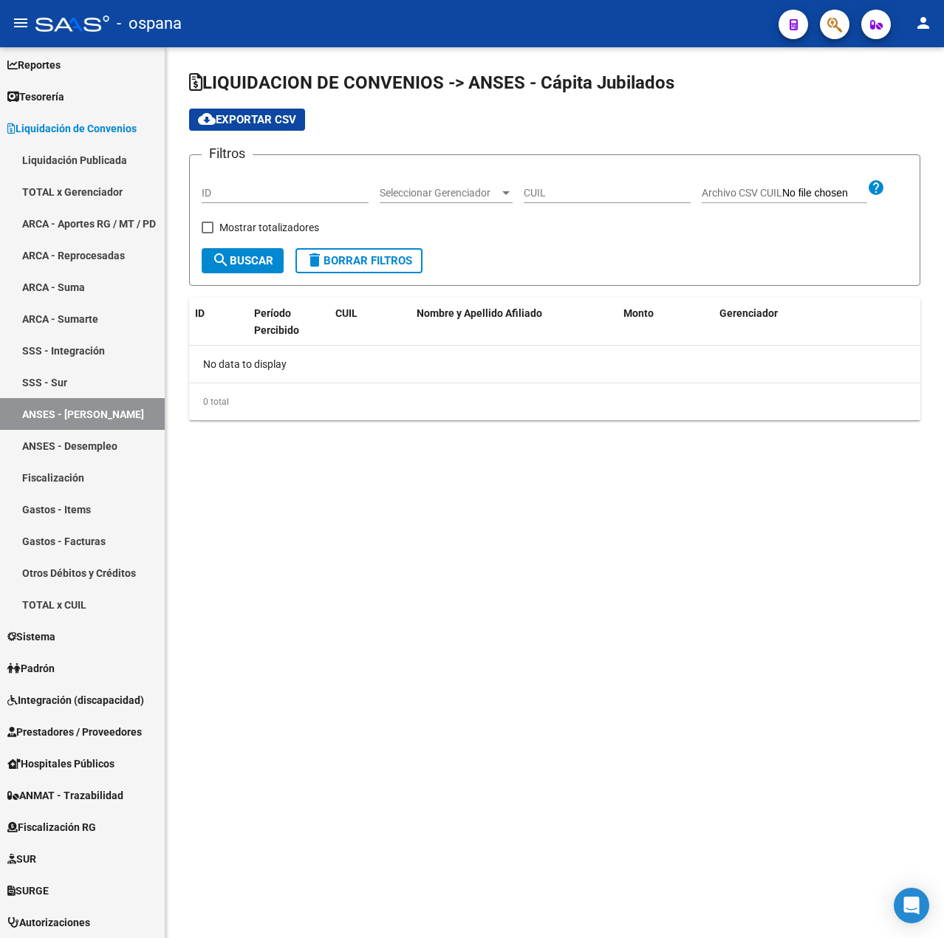
checkbox input "true"
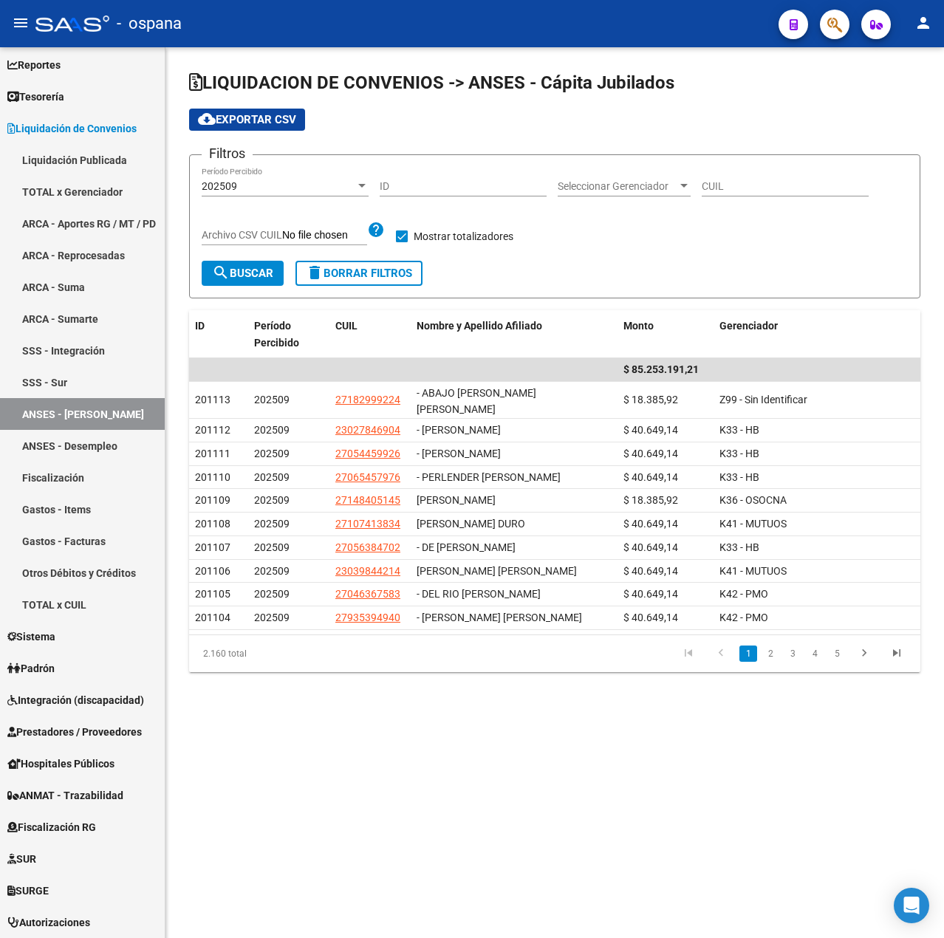
click at [620, 178] on div "Seleccionar Gerenciador Seleccionar Gerenciador" at bounding box center [623, 182] width 133 height 30
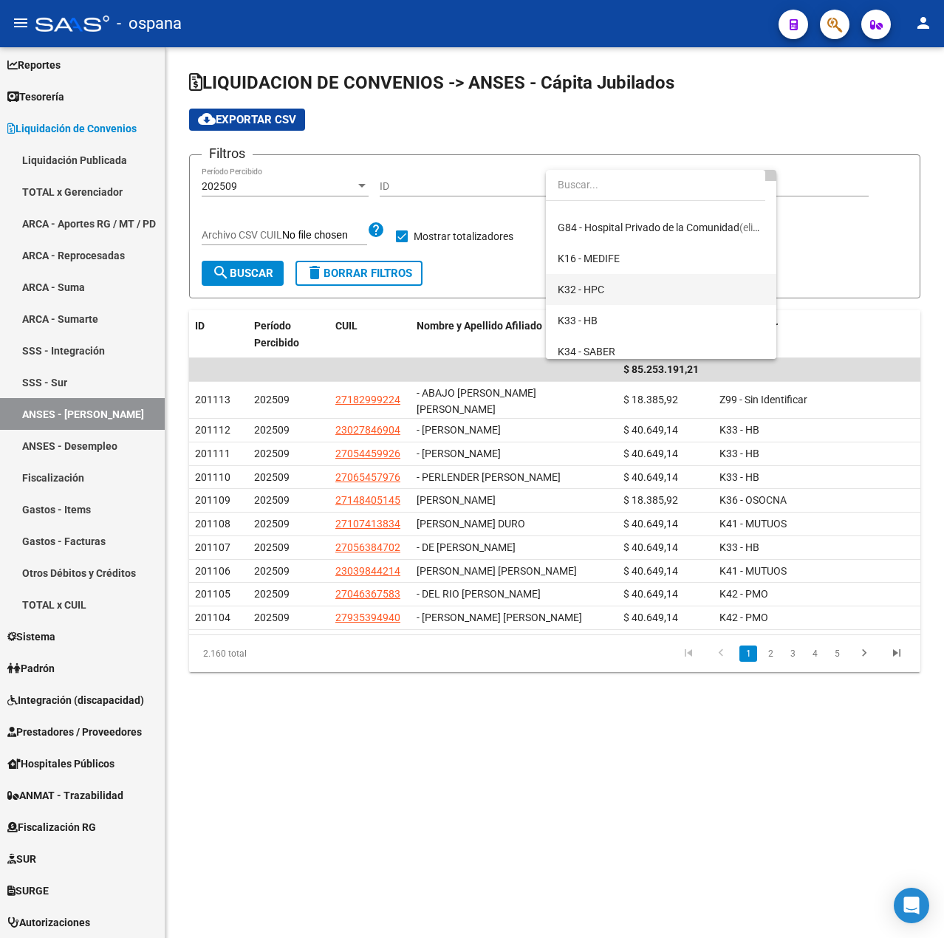
scroll to position [74, 0]
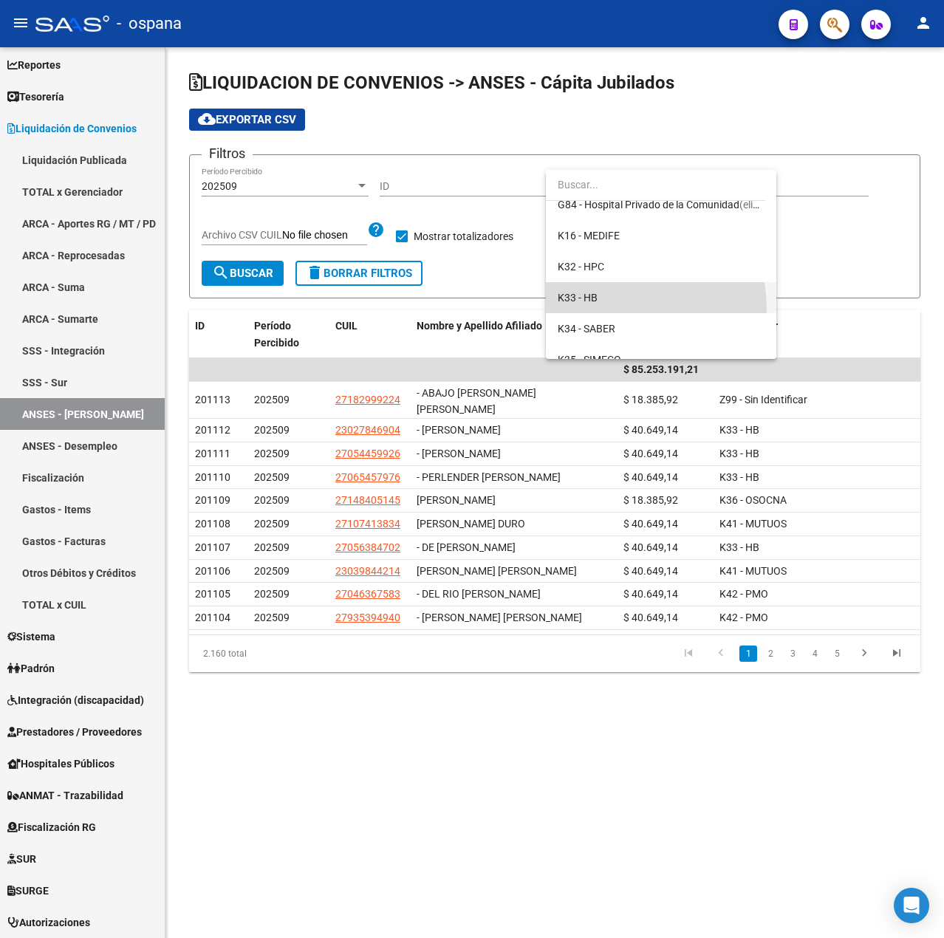
click at [582, 311] on span "K33 - HB" at bounding box center [660, 297] width 207 height 31
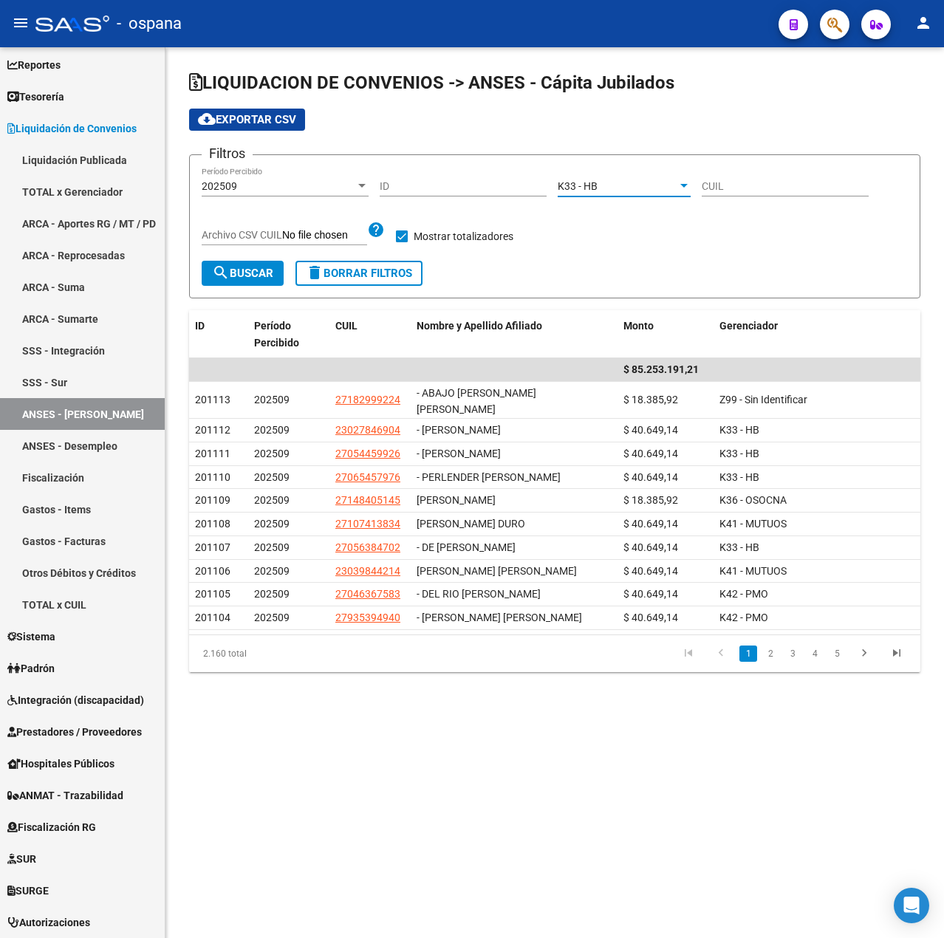
click at [225, 279] on mat-icon "search" at bounding box center [221, 273] width 18 height 18
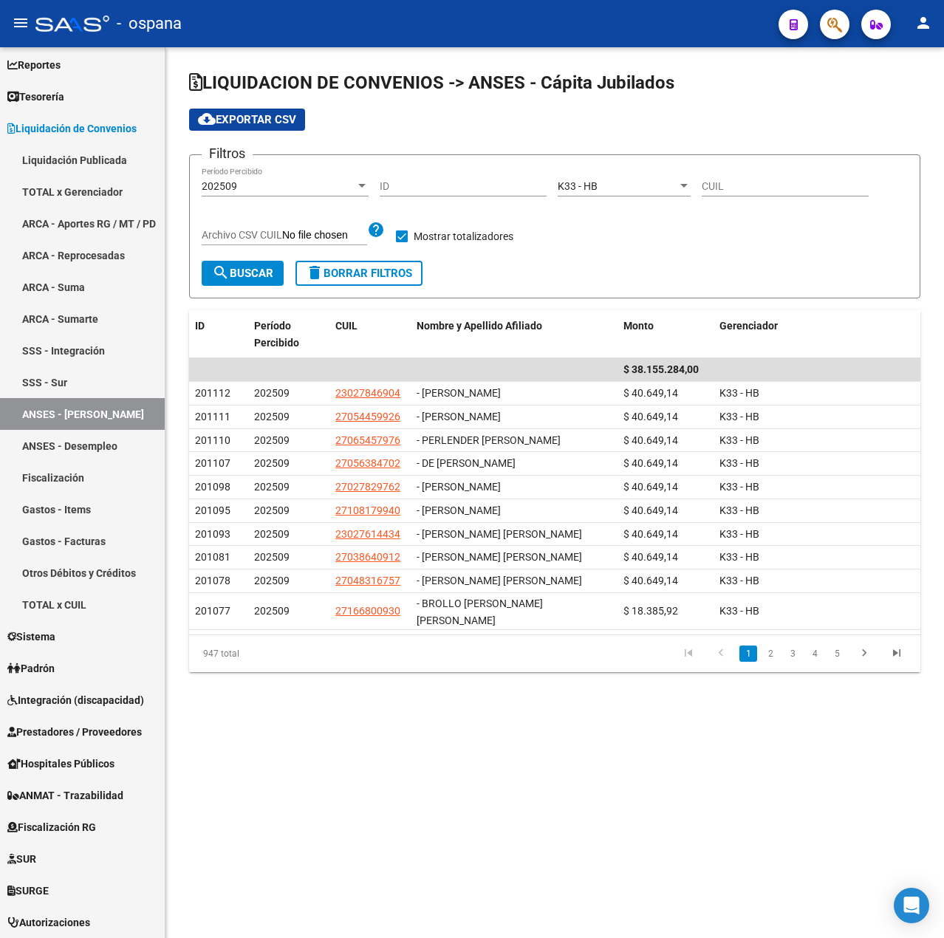
click at [276, 117] on span "cloud_download Exportar CSV" at bounding box center [247, 119] width 98 height 13
click at [264, 267] on span "search Buscar" at bounding box center [242, 273] width 61 height 13
click at [259, 271] on span "search Buscar" at bounding box center [242, 273] width 61 height 13
click at [275, 184] on div "202509" at bounding box center [279, 186] width 154 height 13
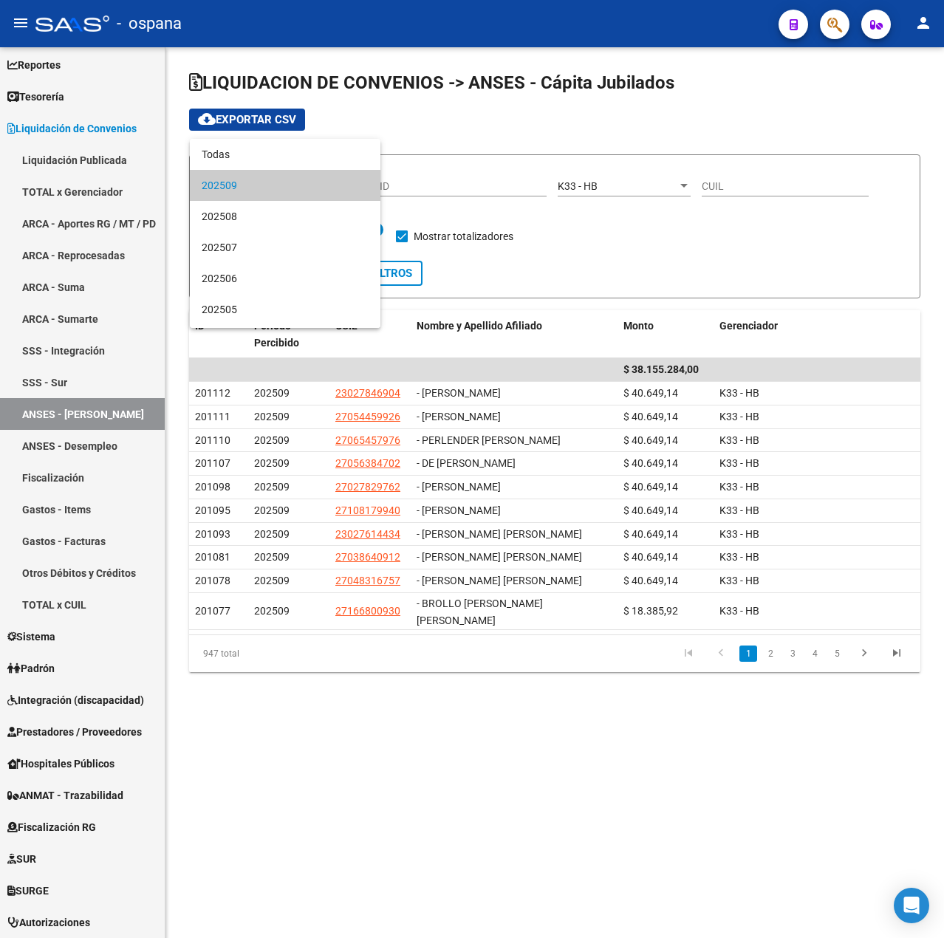
click at [275, 184] on span "202509" at bounding box center [285, 185] width 167 height 31
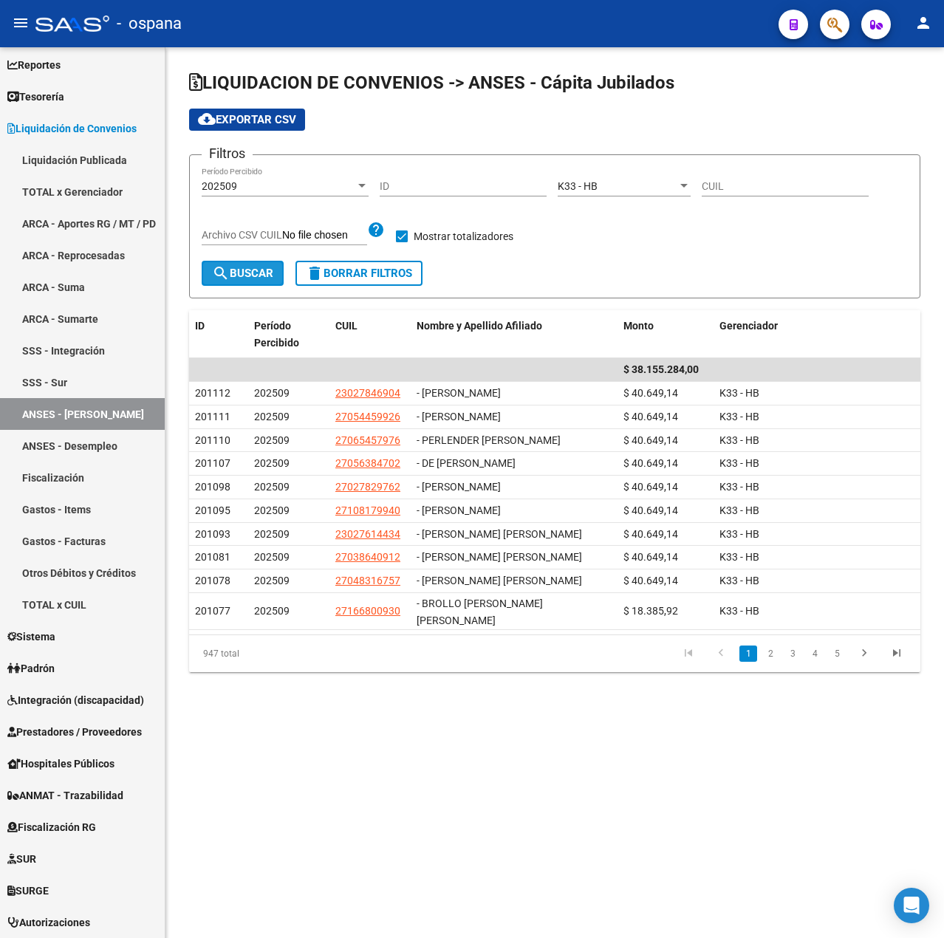
click at [239, 284] on button "search Buscar" at bounding box center [243, 273] width 82 height 25
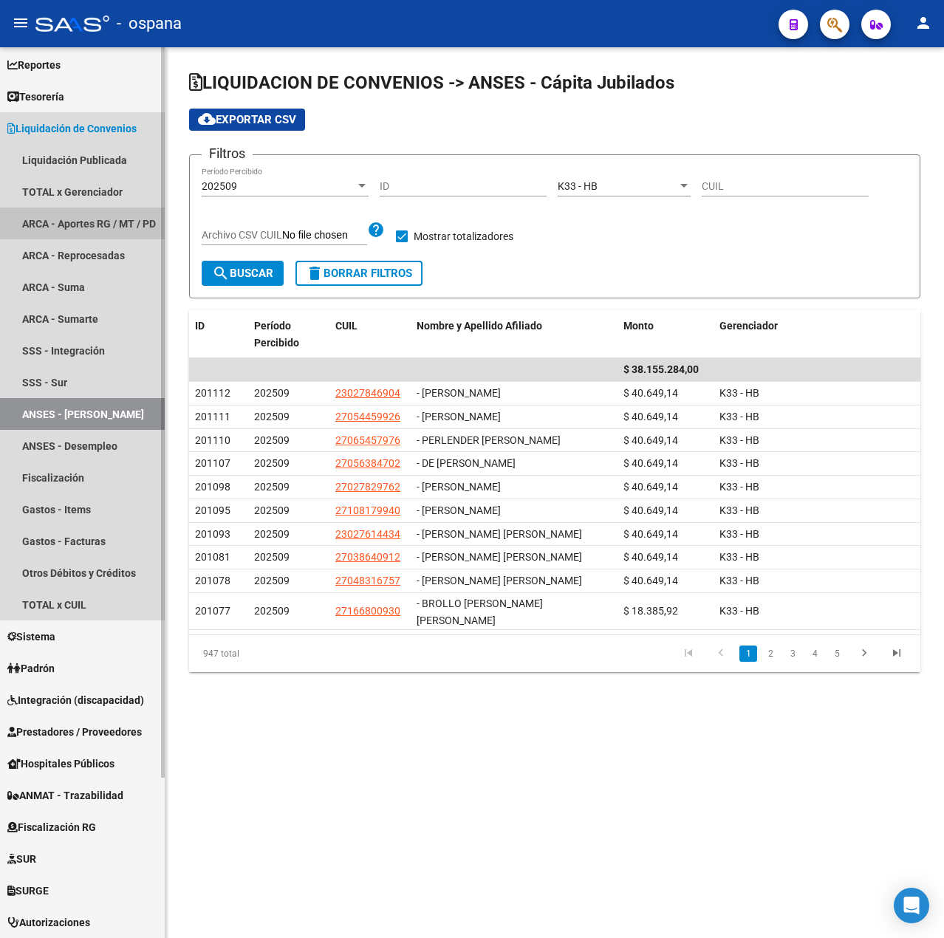
click at [90, 237] on link "ARCA - Aportes RG / MT / PD" at bounding box center [82, 223] width 165 height 32
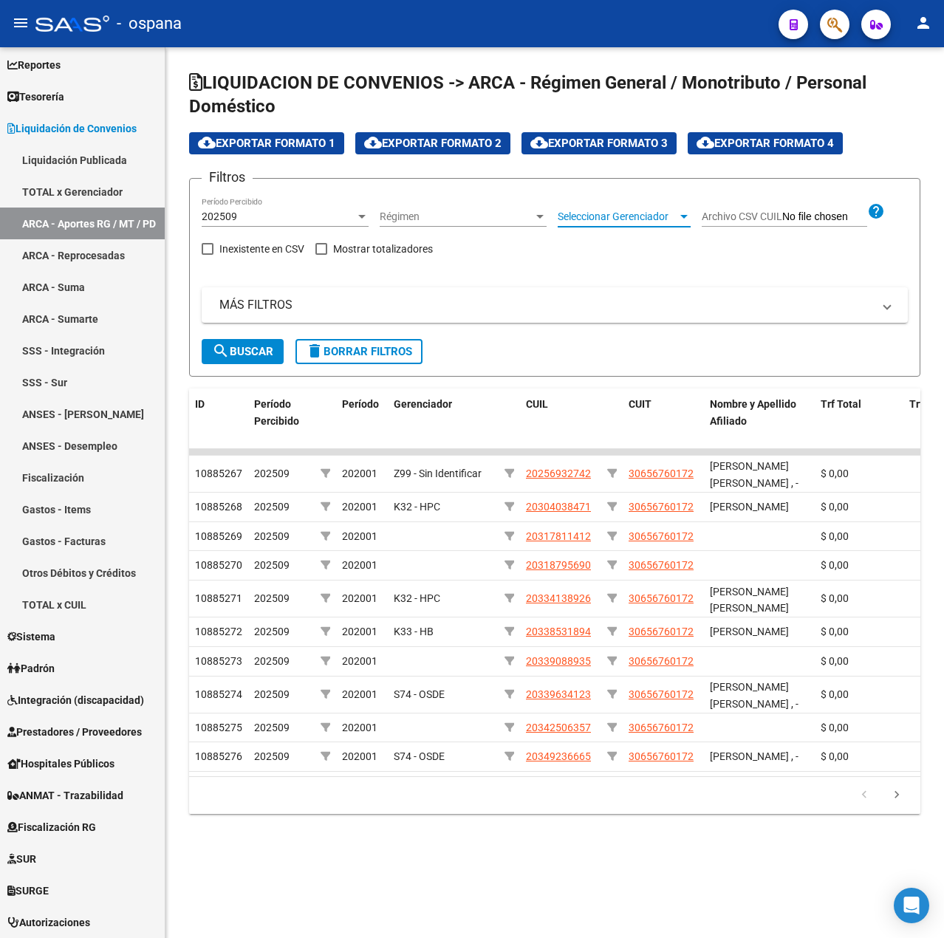
click at [622, 211] on span "Seleccionar Gerenciador" at bounding box center [617, 216] width 120 height 13
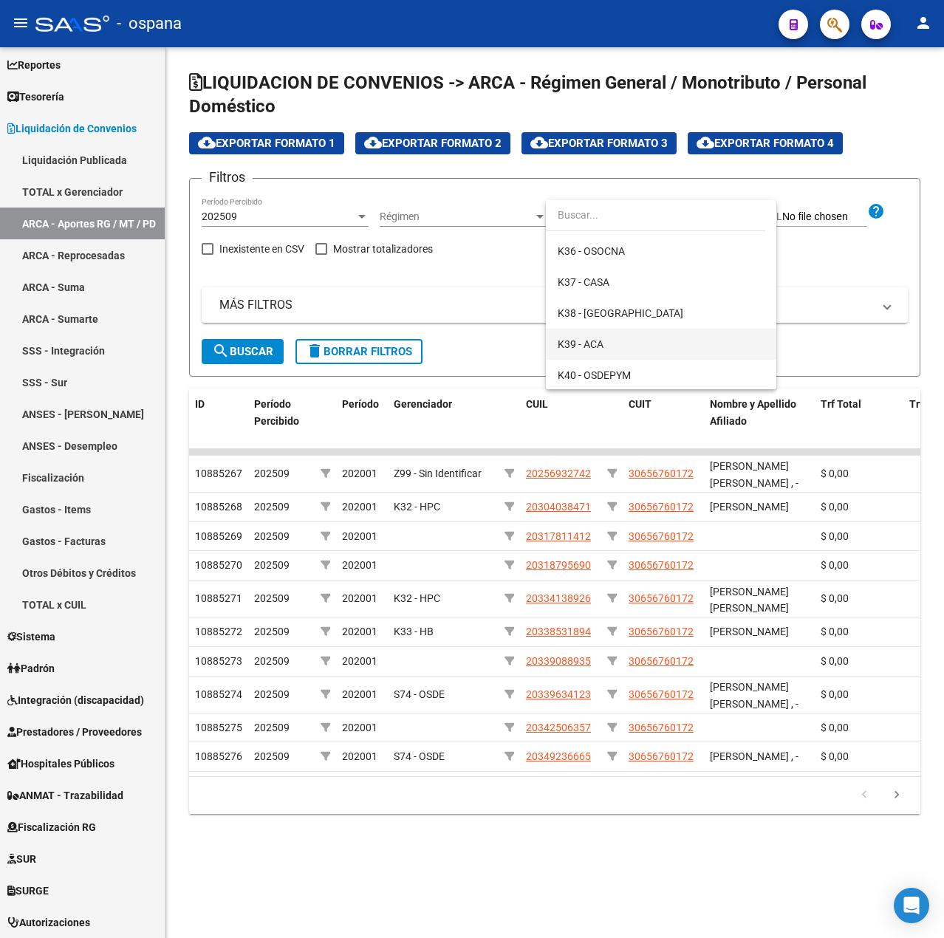
scroll to position [221, 0]
click at [613, 356] on span "K39 - ACA" at bounding box center [660, 366] width 207 height 31
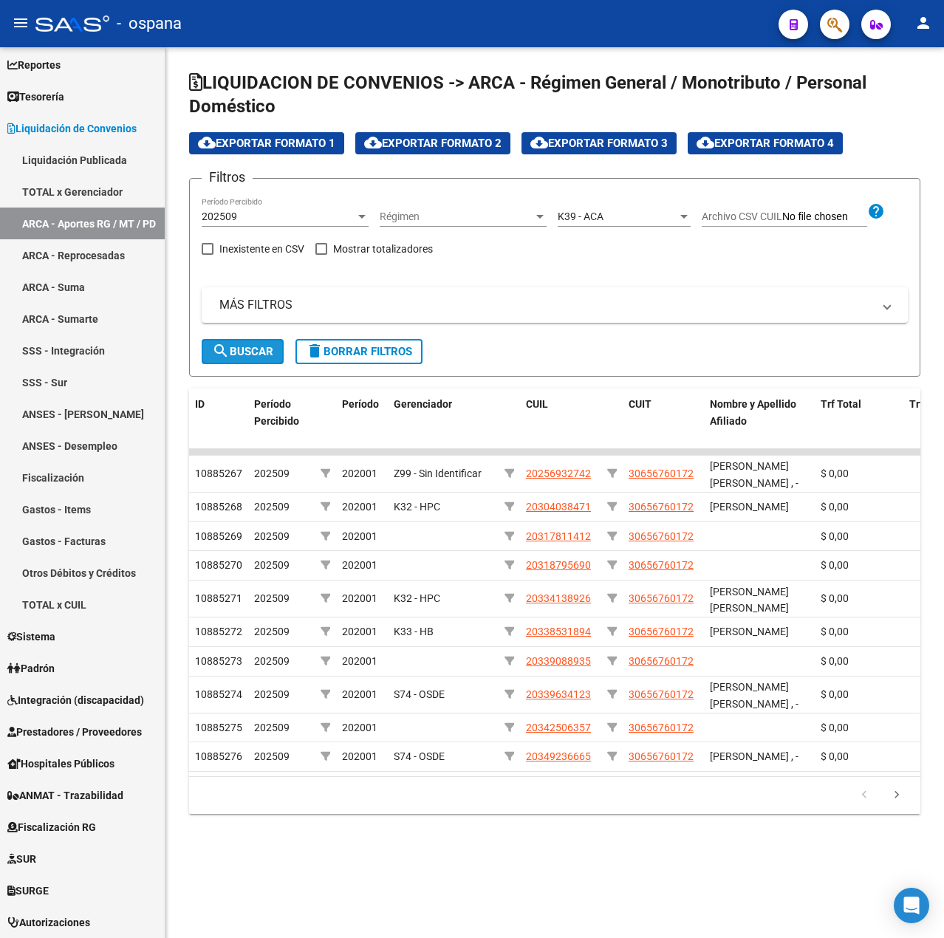
click at [233, 352] on span "search Buscar" at bounding box center [242, 351] width 61 height 13
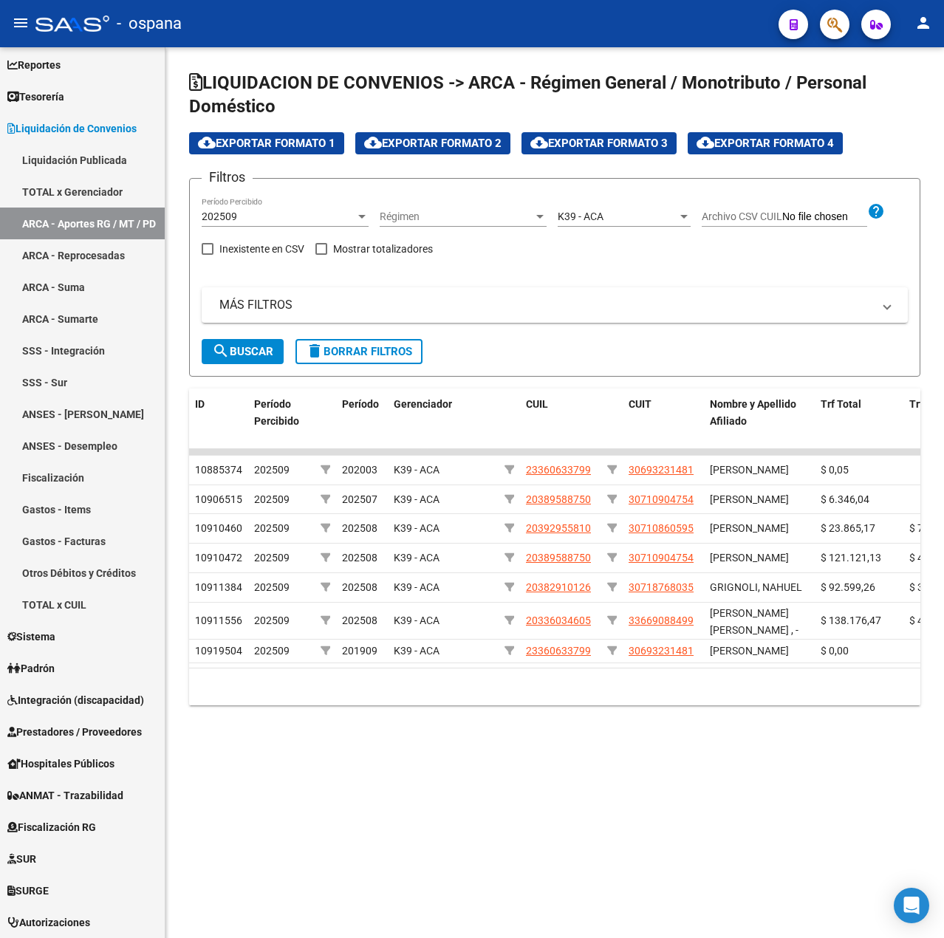
click at [787, 134] on button "cloud_download Exportar Formato 4" at bounding box center [764, 143] width 155 height 22
click at [612, 213] on div "K39 - ACA" at bounding box center [617, 216] width 120 height 13
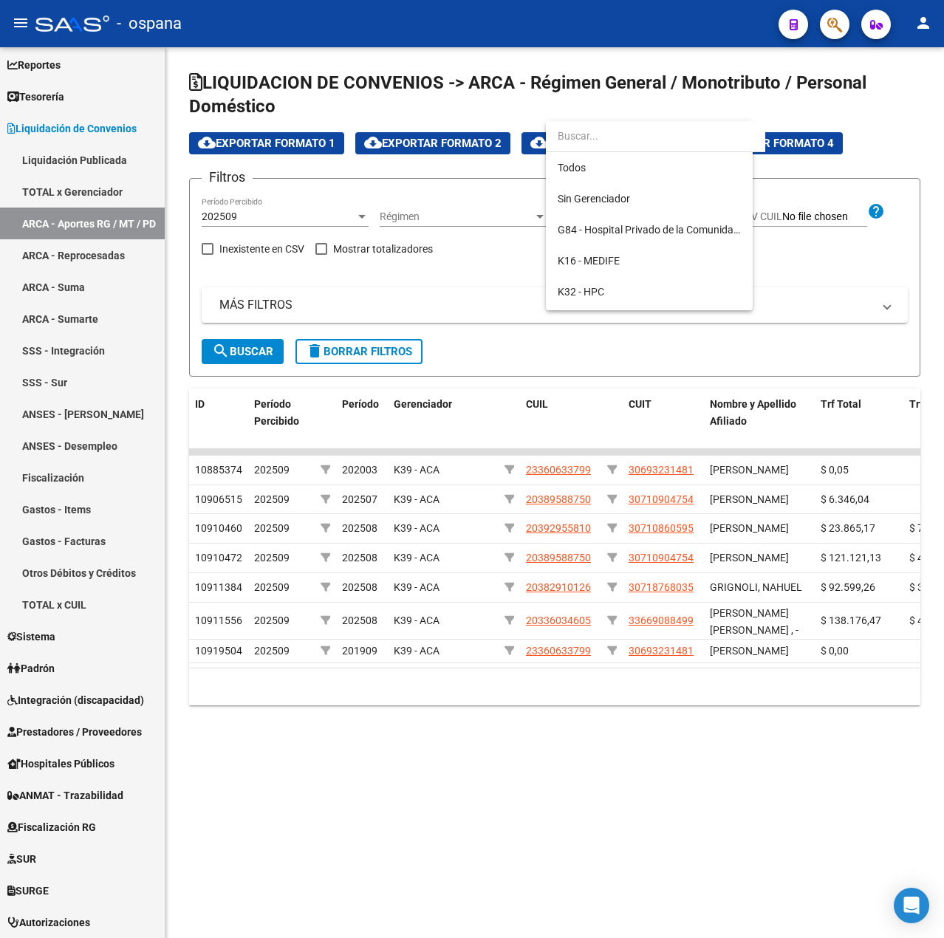
scroll to position [293, 0]
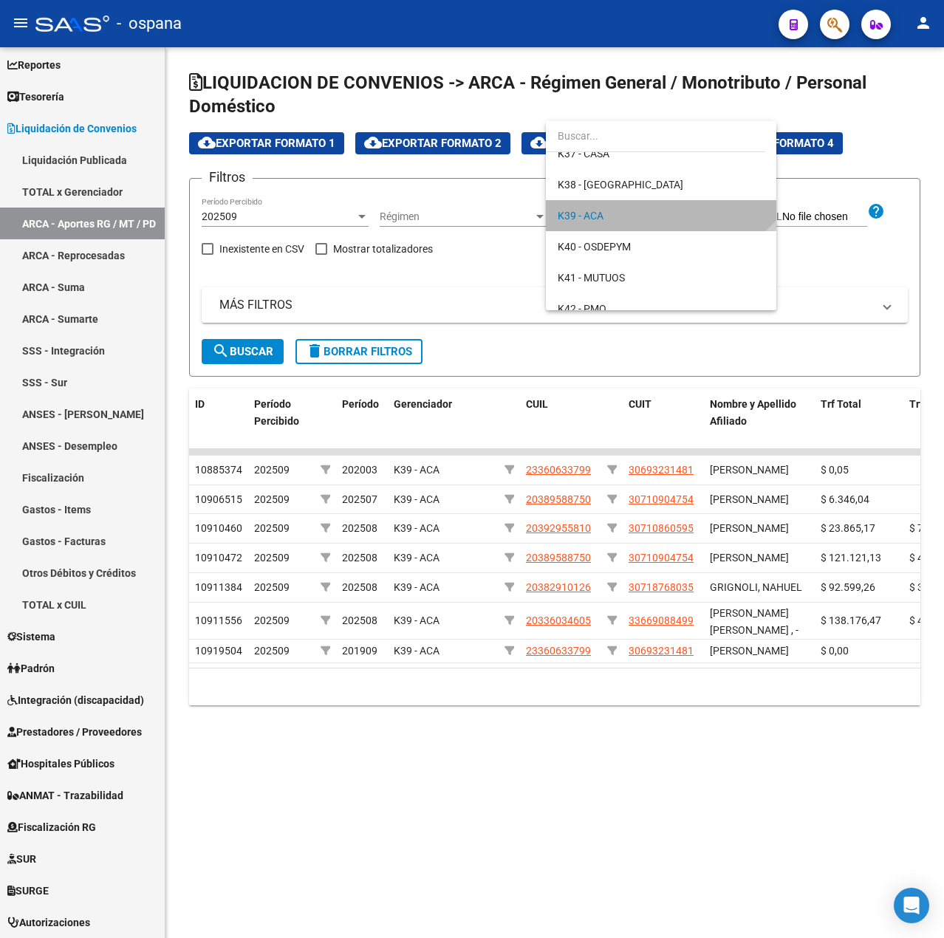
click at [610, 216] on span "K39 - ACA" at bounding box center [660, 215] width 207 height 31
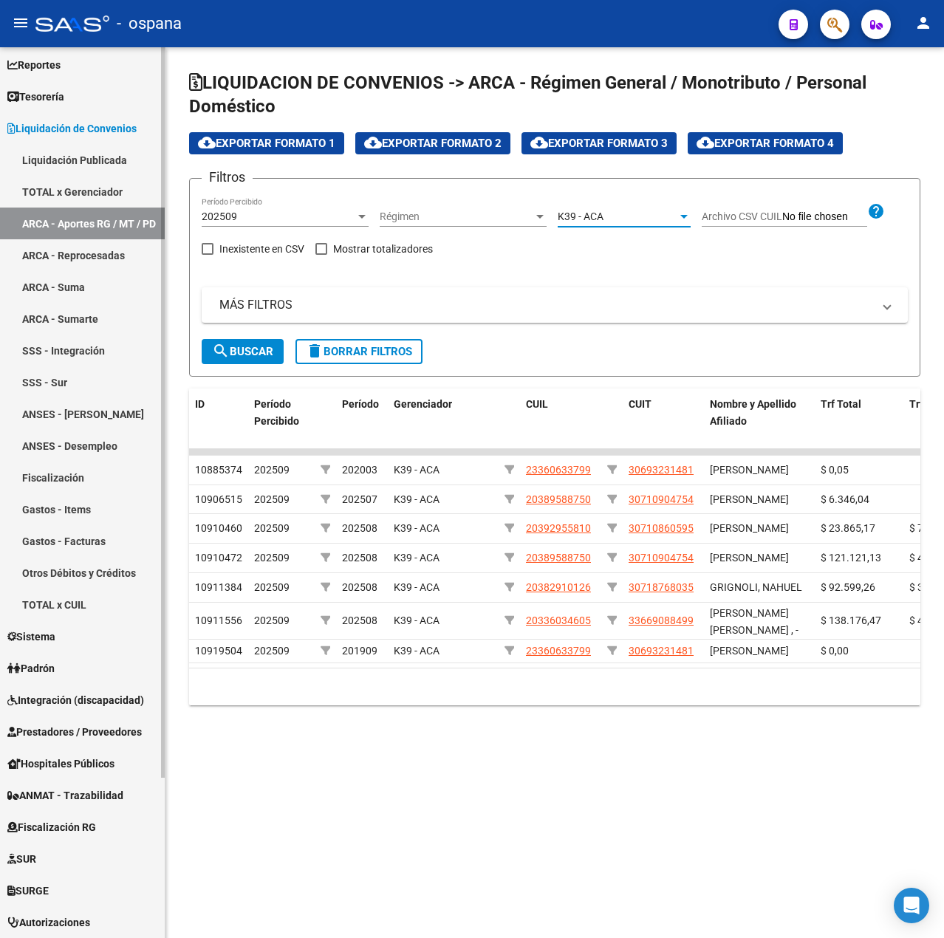
click at [77, 413] on link "ANSES - [PERSON_NAME]" at bounding box center [82, 414] width 165 height 32
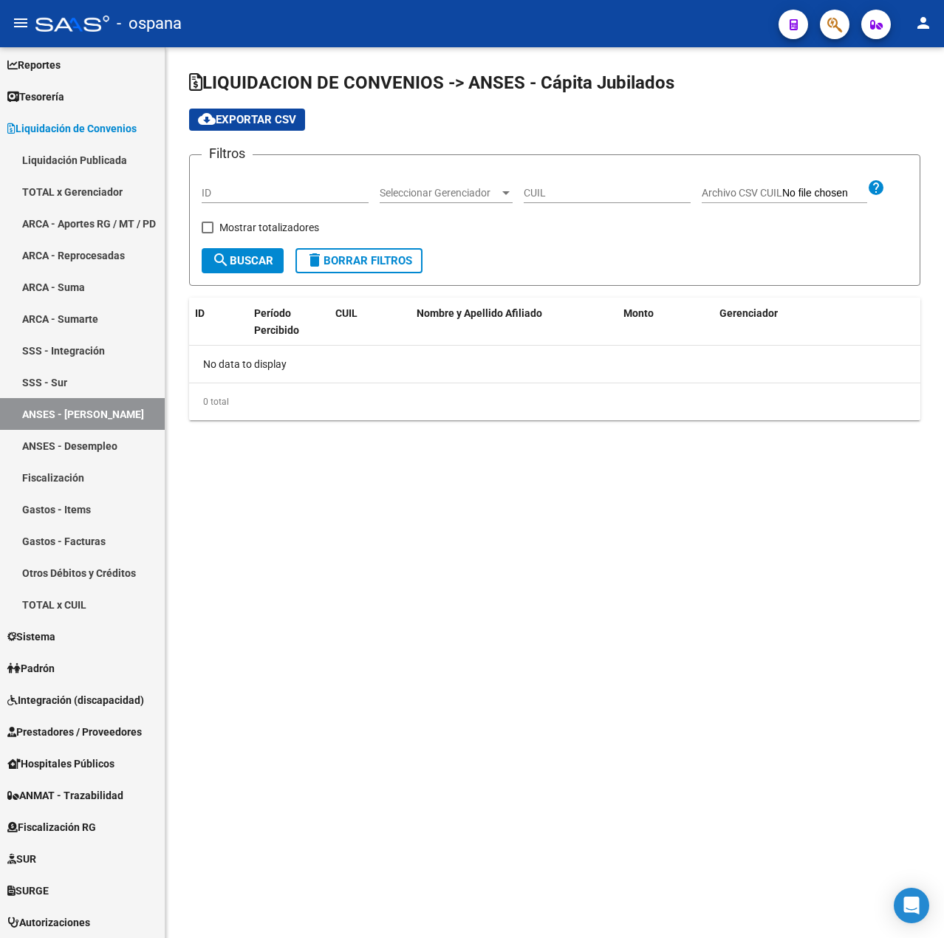
checkbox input "true"
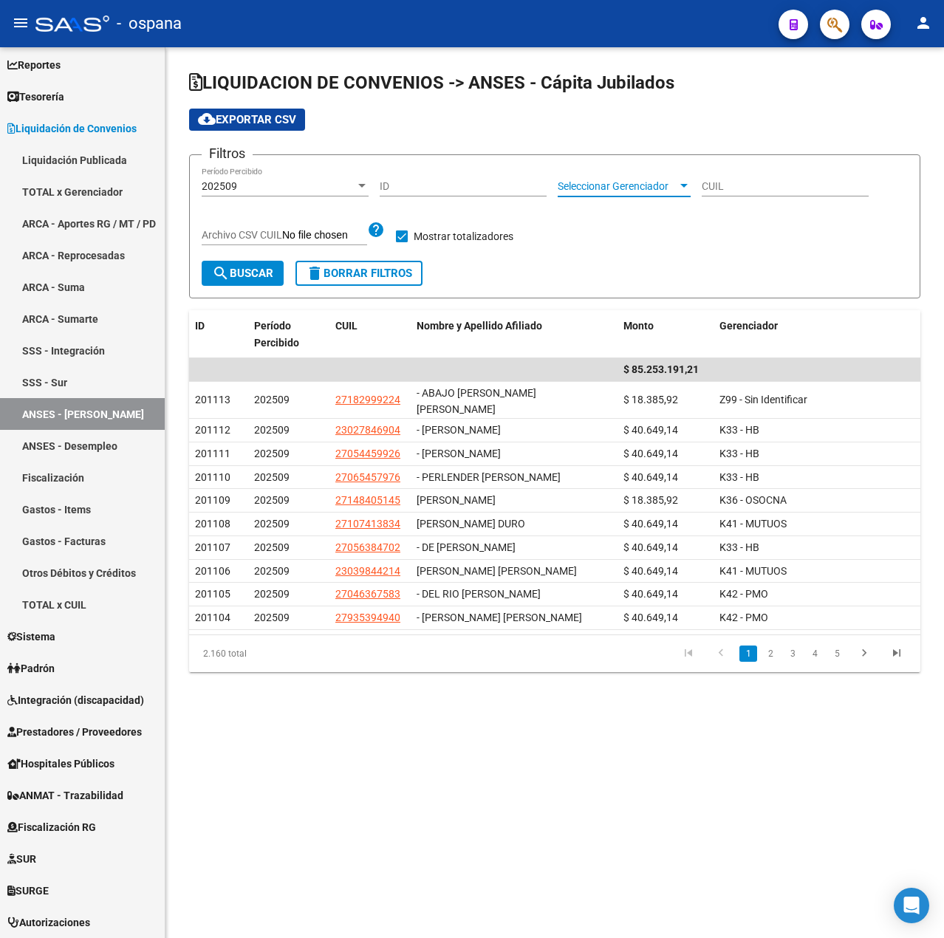
click at [610, 185] on span "Seleccionar Gerenciador" at bounding box center [617, 186] width 120 height 13
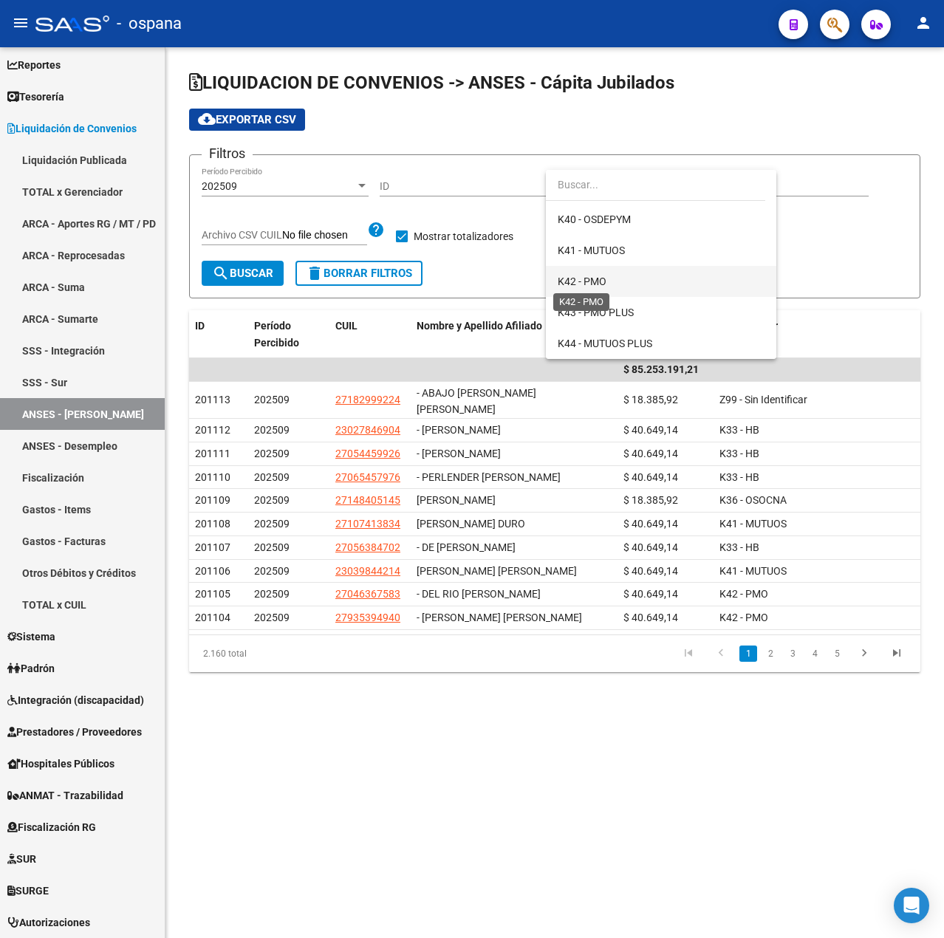
scroll to position [295, 0]
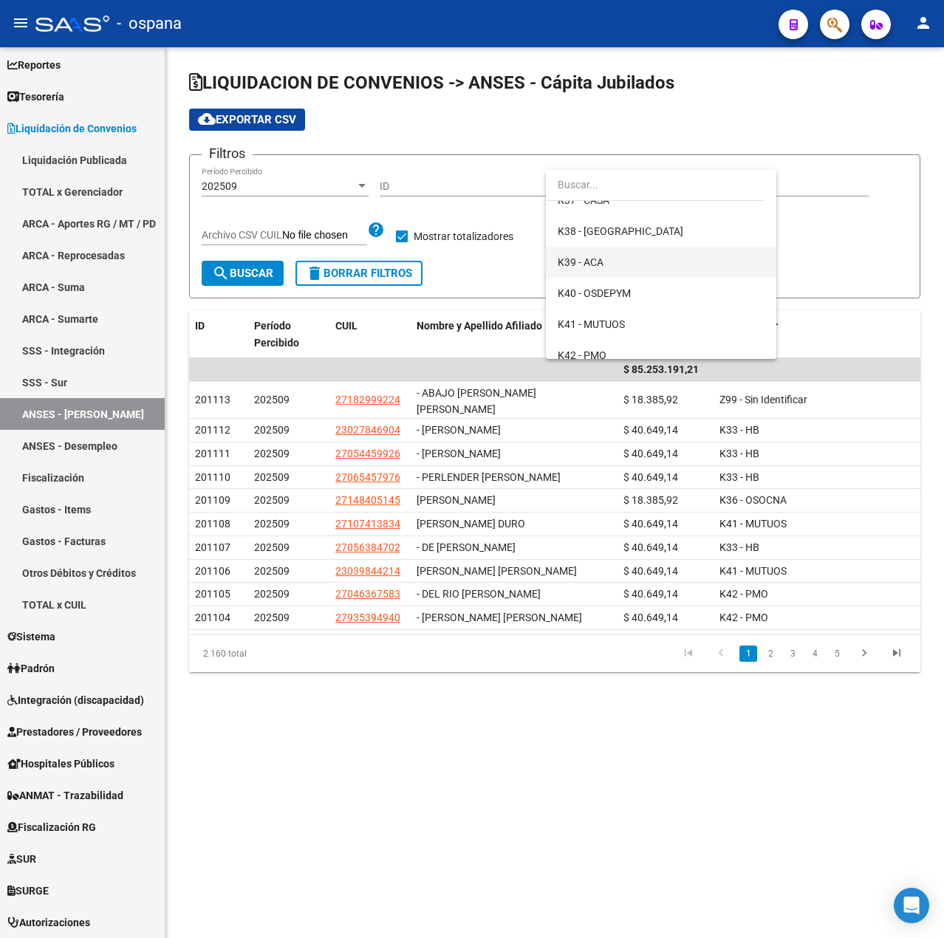
click at [598, 259] on span "K39 - ACA" at bounding box center [580, 262] width 46 height 12
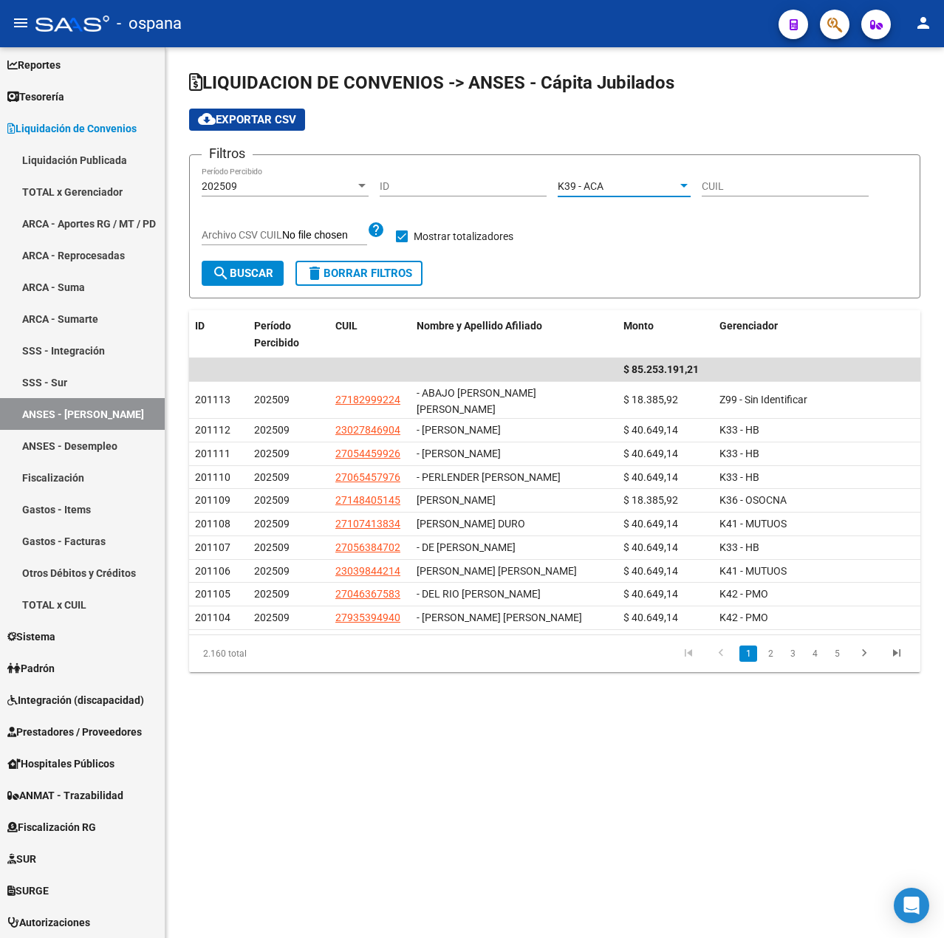
click at [249, 267] on span "search Buscar" at bounding box center [242, 273] width 61 height 13
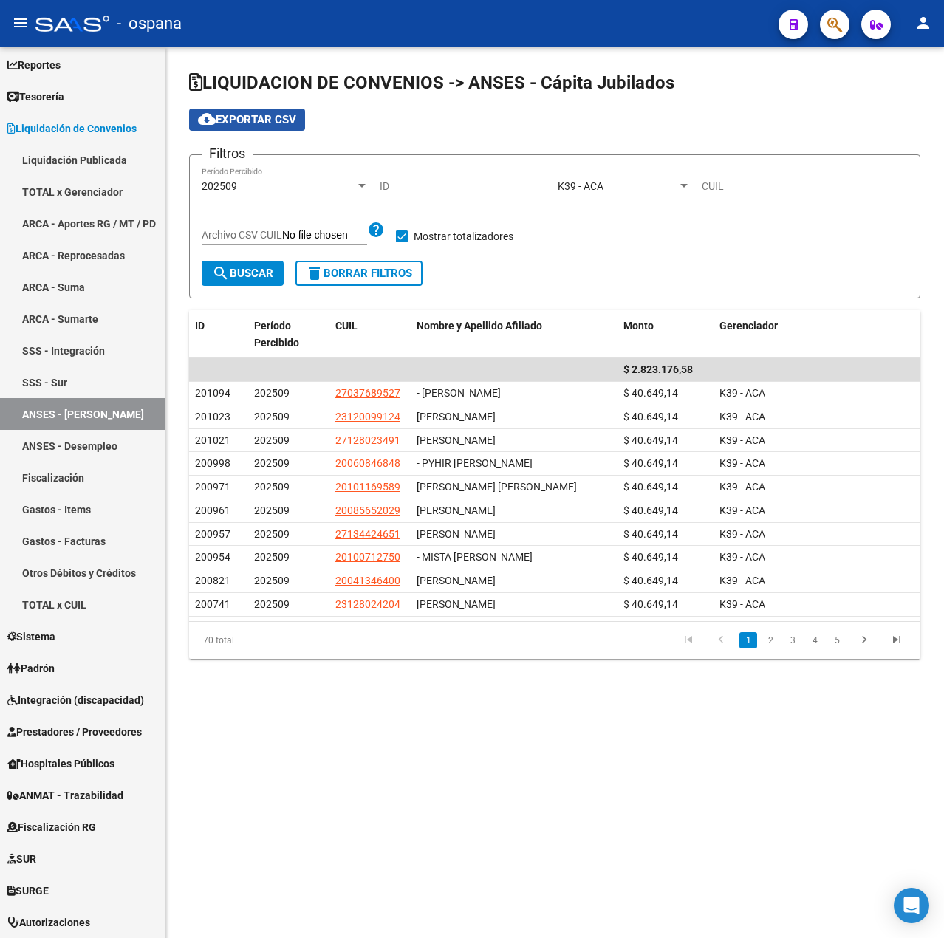
click at [238, 114] on span "cloud_download Exportar CSV" at bounding box center [247, 119] width 98 height 13
click at [374, 268] on span "delete Borrar Filtros" at bounding box center [359, 273] width 106 height 13
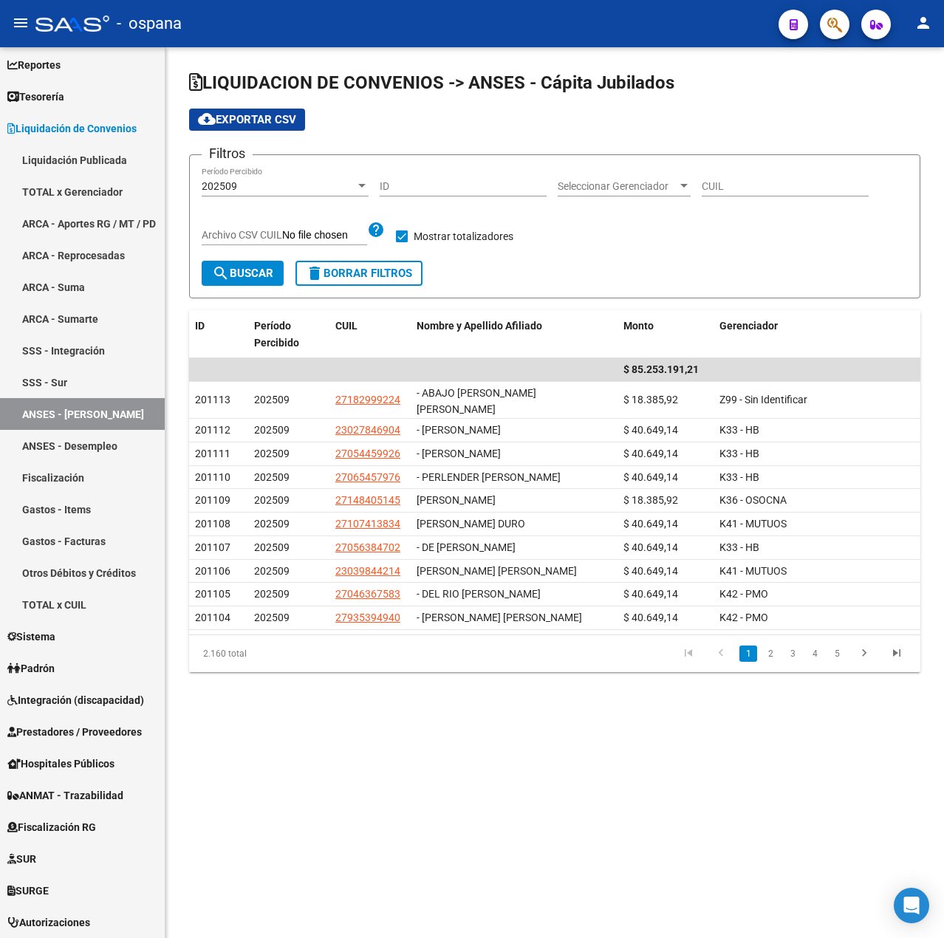
click at [244, 278] on span "search Buscar" at bounding box center [242, 273] width 61 height 13
click at [280, 272] on button "search Buscar" at bounding box center [243, 273] width 82 height 25
click at [280, 264] on button "search Buscar" at bounding box center [243, 273] width 82 height 25
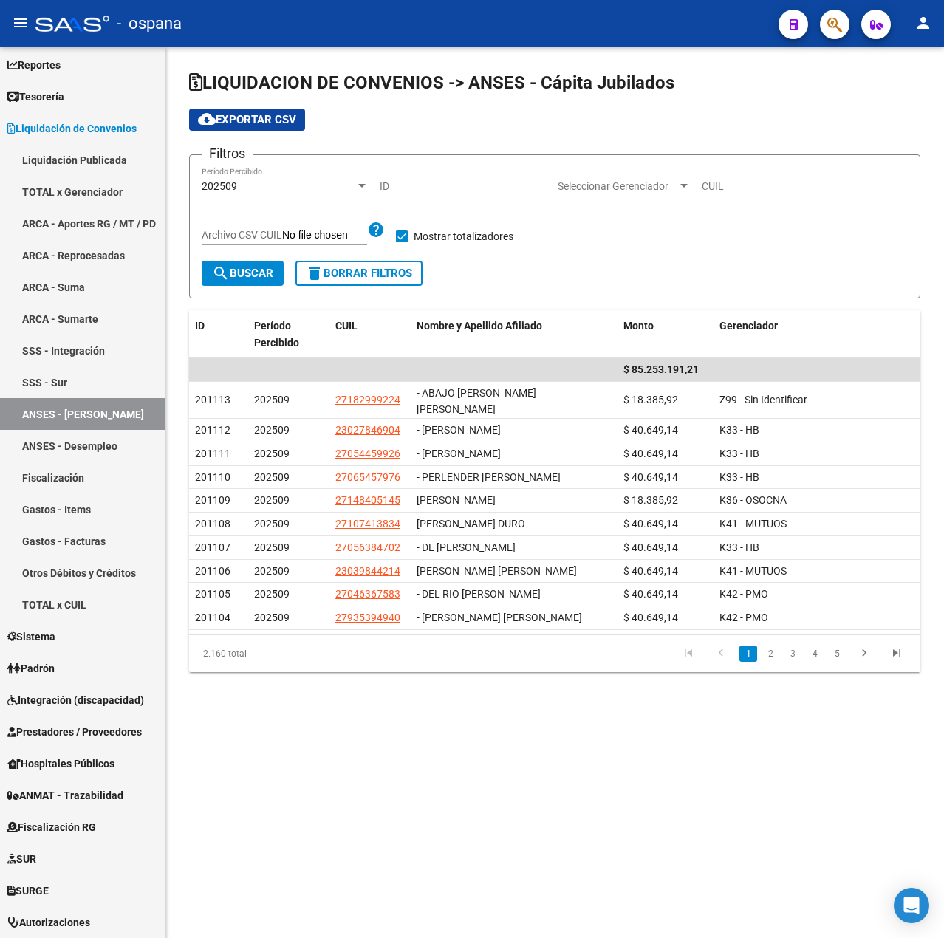
click at [569, 172] on div "Seleccionar Gerenciador Seleccionar Gerenciador" at bounding box center [623, 182] width 133 height 30
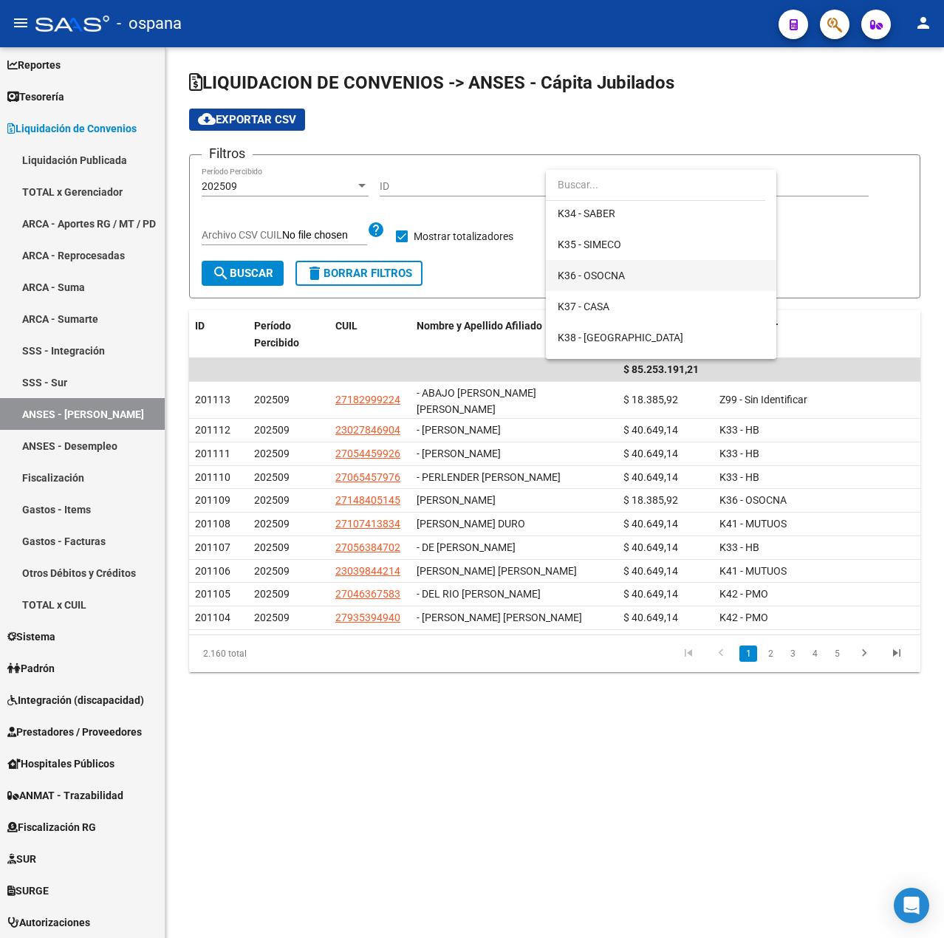
scroll to position [221, 0]
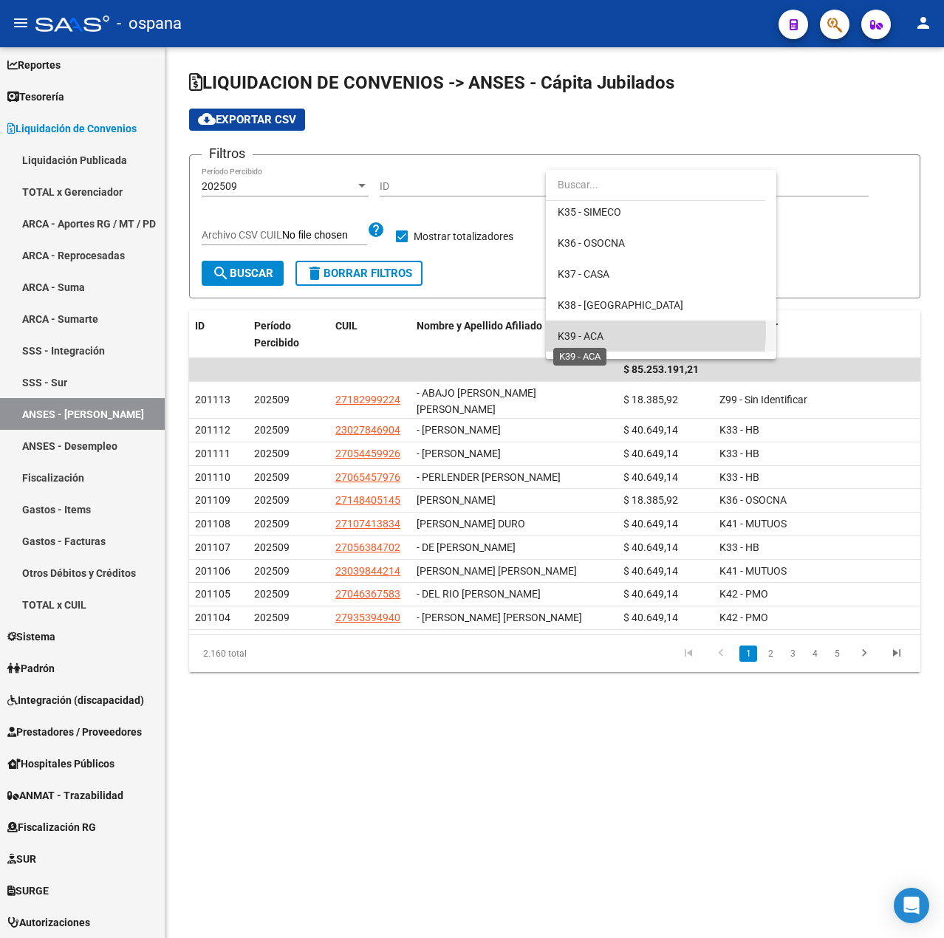
click at [592, 330] on span "K39 - ACA" at bounding box center [580, 336] width 46 height 12
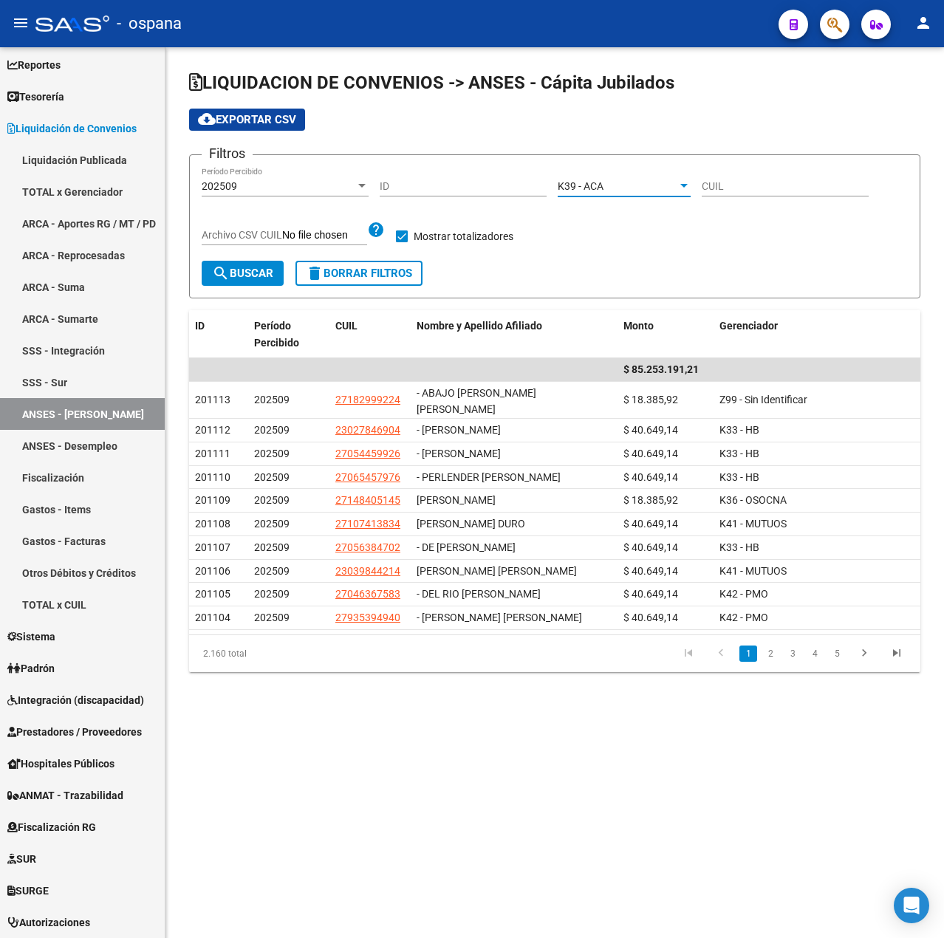
click at [242, 268] on span "search Buscar" at bounding box center [242, 273] width 61 height 13
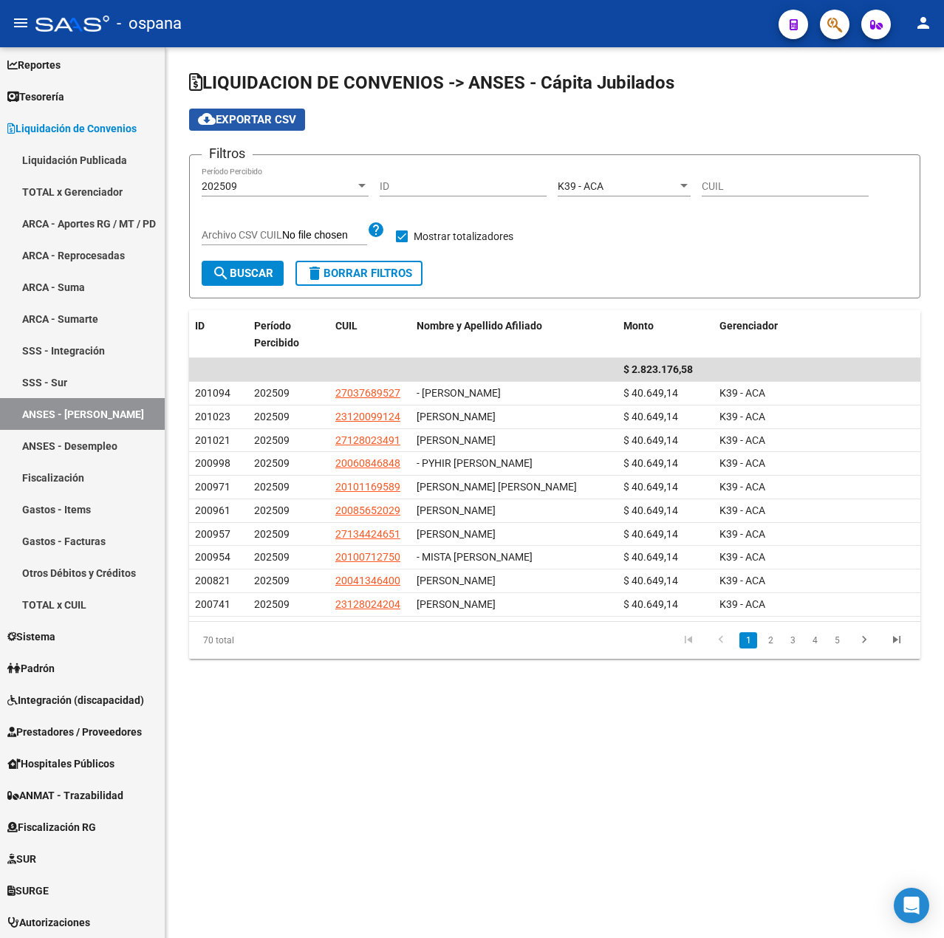
click at [272, 117] on span "cloud_download Exportar CSV" at bounding box center [247, 119] width 98 height 13
click at [486, 780] on mat-sidenav-content "LIQUIDACION DE CONVENIOS -> ANSES - Cápita Jubilados cloud_download Exportar CS…" at bounding box center [554, 492] width 778 height 890
click at [589, 180] on span "K39 - ACA" at bounding box center [580, 186] width 46 height 12
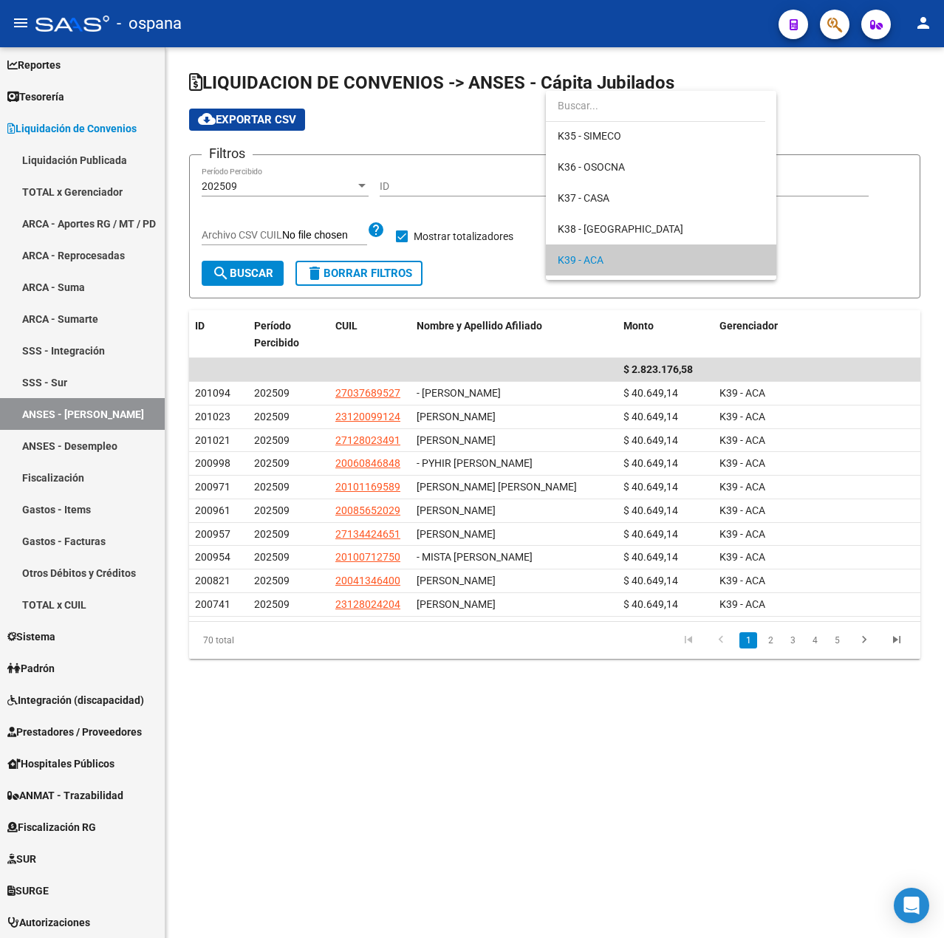
scroll to position [198, 0]
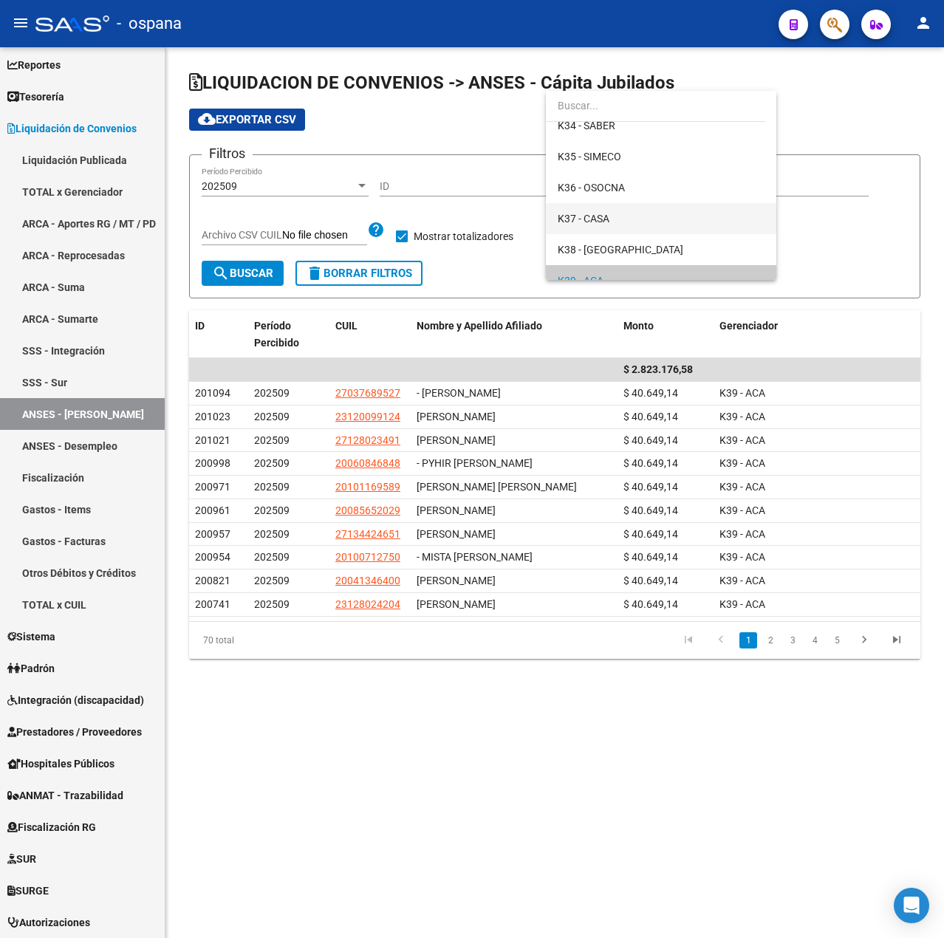
click at [610, 220] on span "K37 - CASA" at bounding box center [660, 218] width 207 height 31
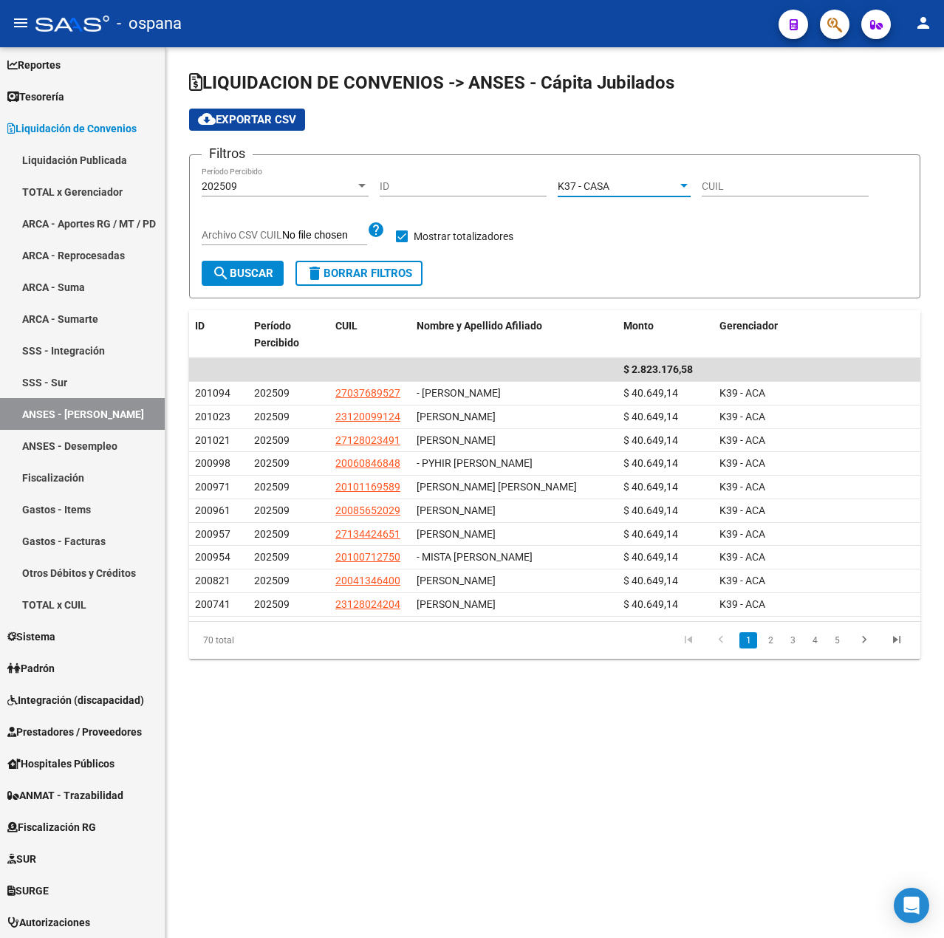
click at [240, 280] on button "search Buscar" at bounding box center [243, 273] width 82 height 25
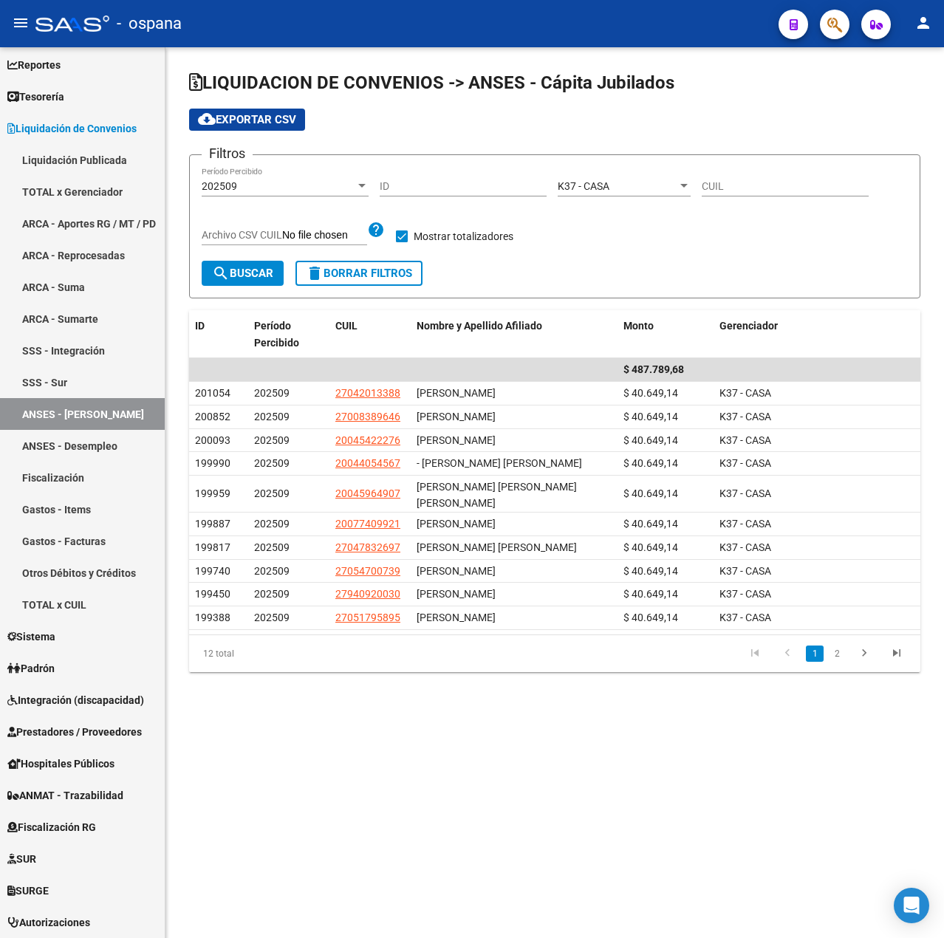
click at [267, 113] on span "cloud_download Exportar CSV" at bounding box center [247, 119] width 98 height 13
click at [112, 219] on link "ARCA - Aportes RG / MT / PD" at bounding box center [82, 223] width 165 height 32
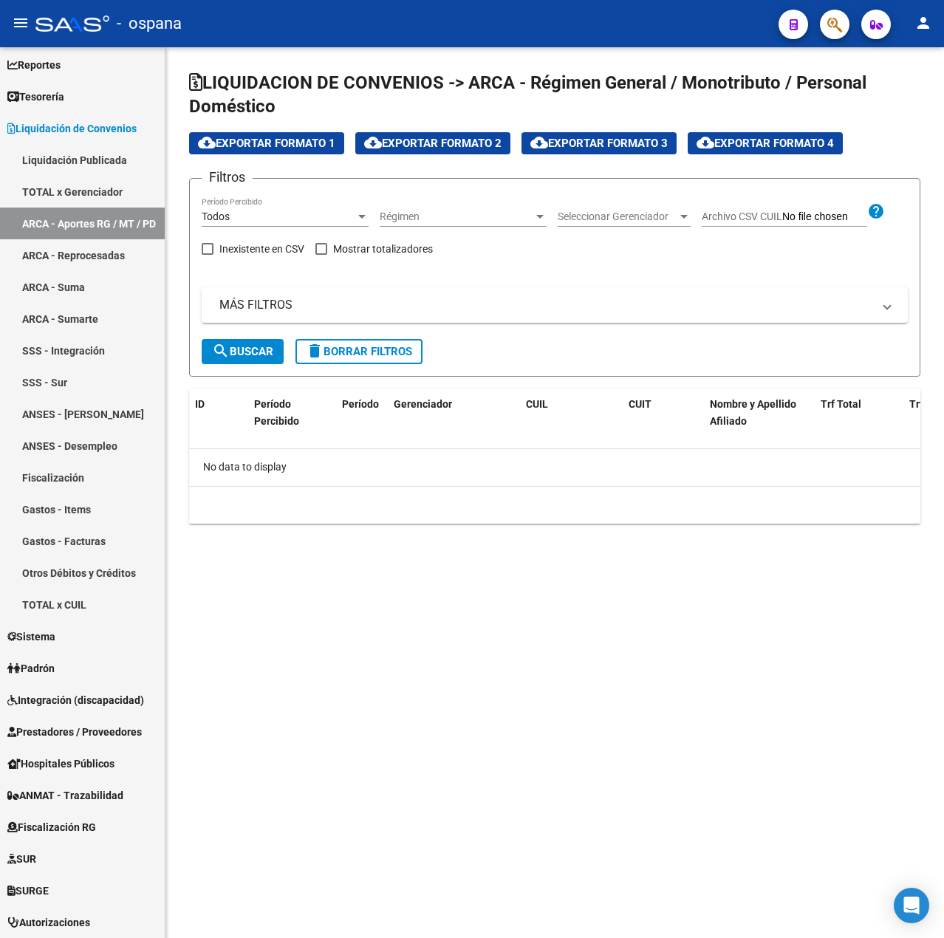
click at [654, 212] on span "Seleccionar Gerenciador" at bounding box center [617, 216] width 120 height 13
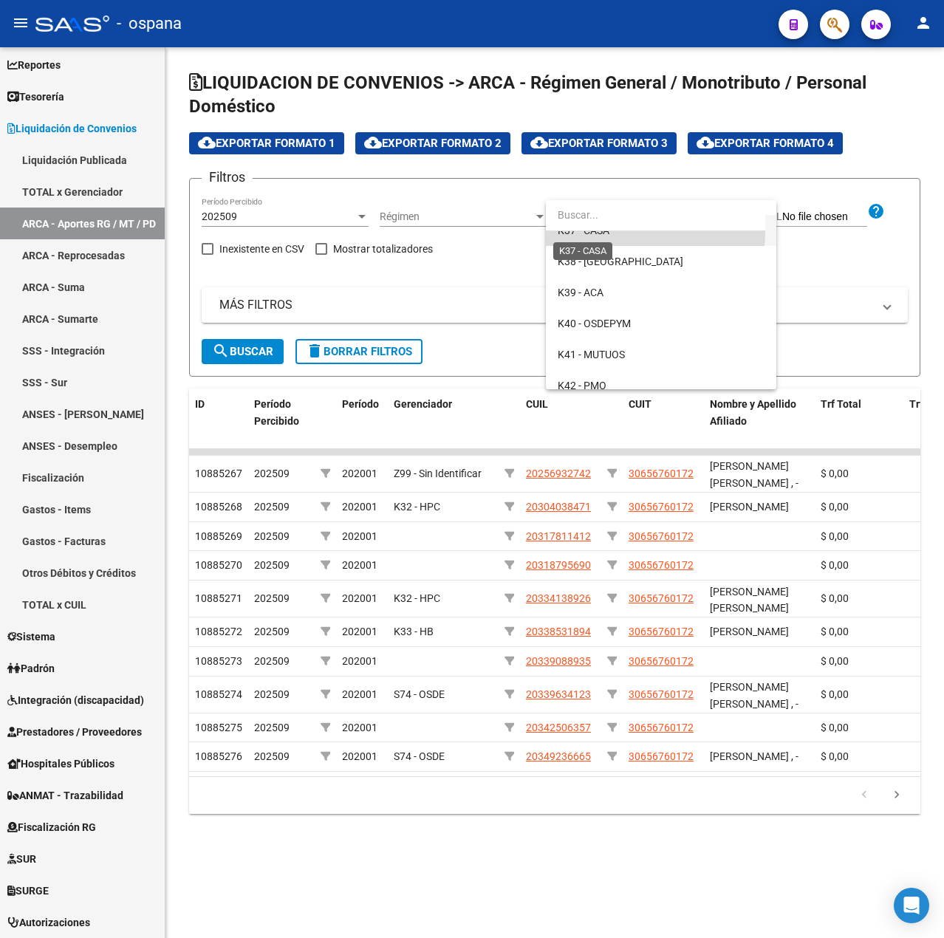
click at [602, 231] on span "K37 - CASA" at bounding box center [583, 230] width 52 height 12
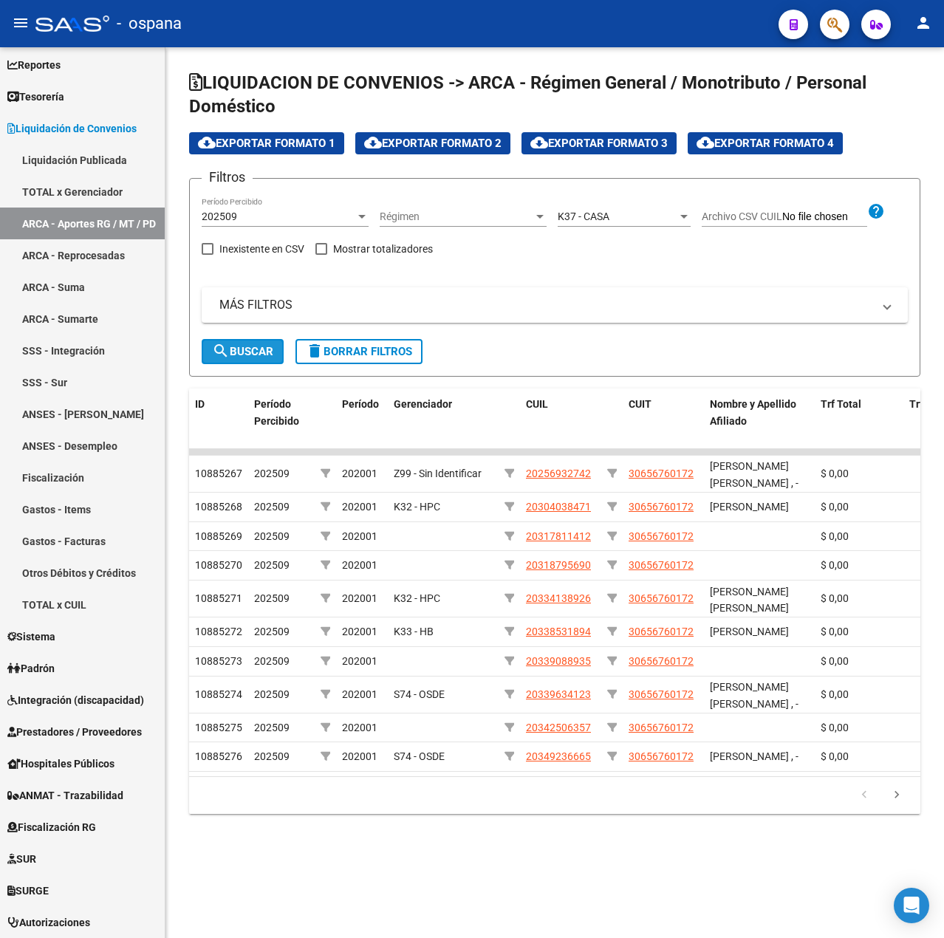
click at [241, 358] on button "search Buscar" at bounding box center [243, 351] width 82 height 25
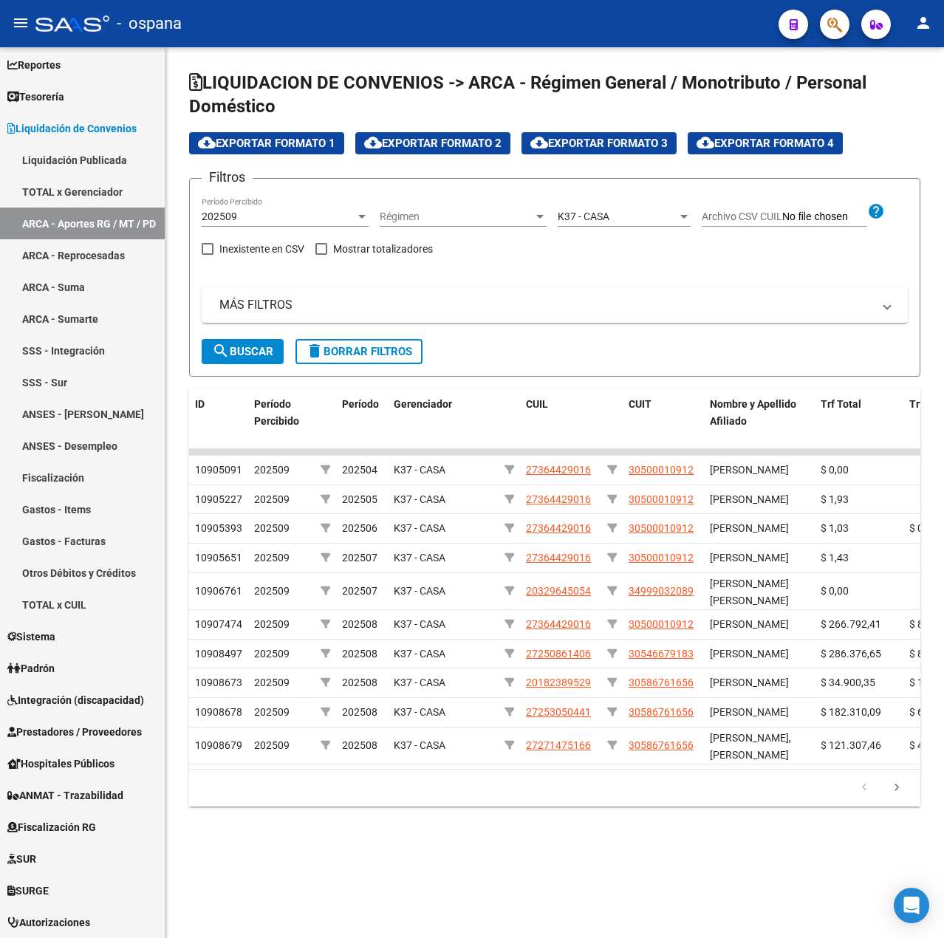
click at [757, 152] on button "cloud_download Exportar Formato 4" at bounding box center [764, 143] width 155 height 22
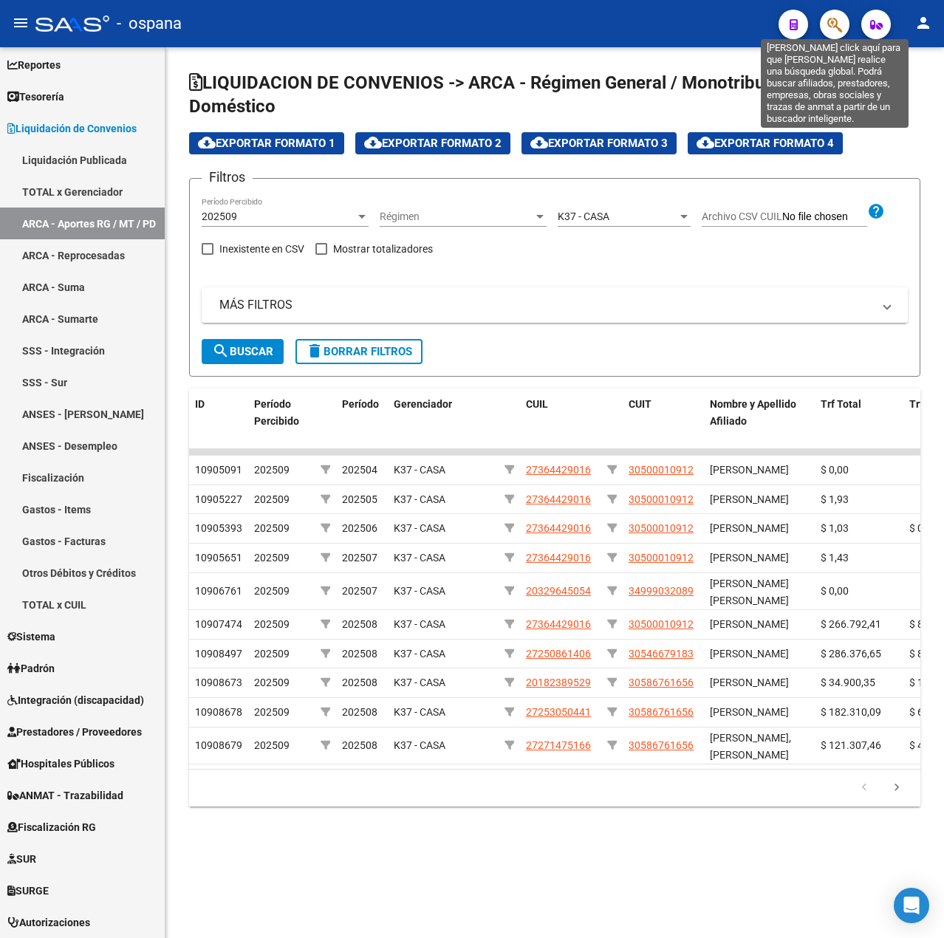
click at [846, 29] on button "button" at bounding box center [835, 25] width 30 height 30
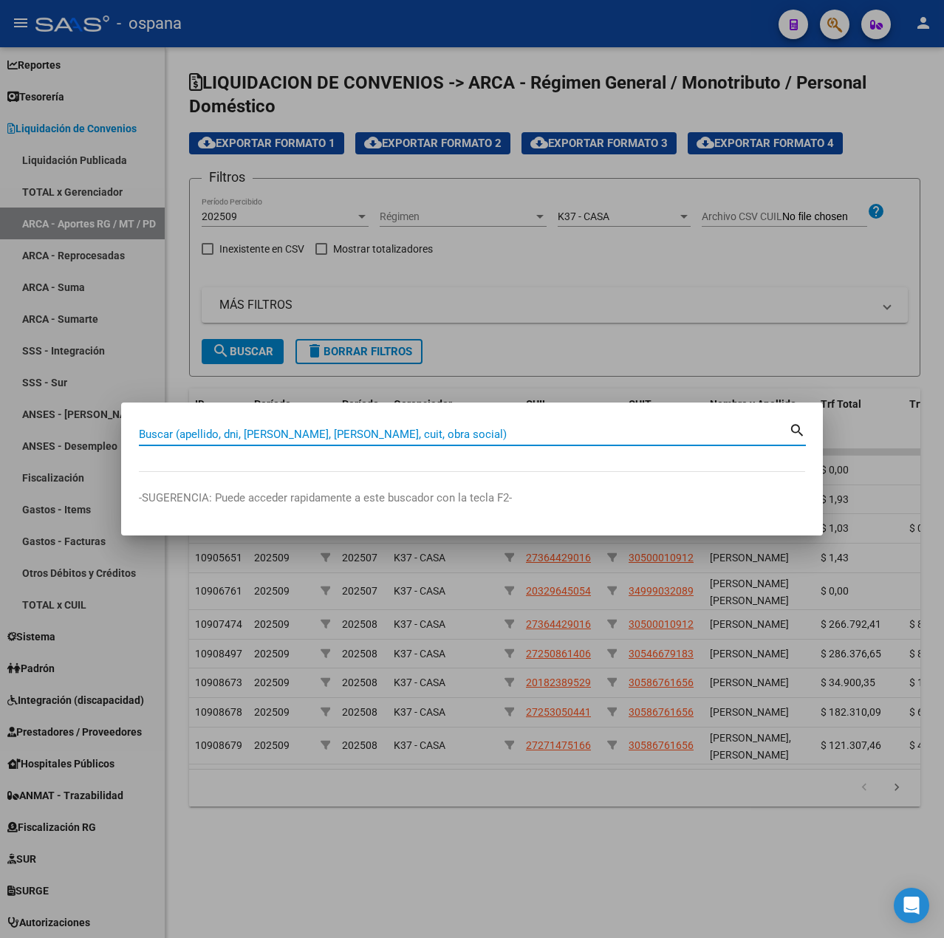
paste input "32839685"
type input "32839685"
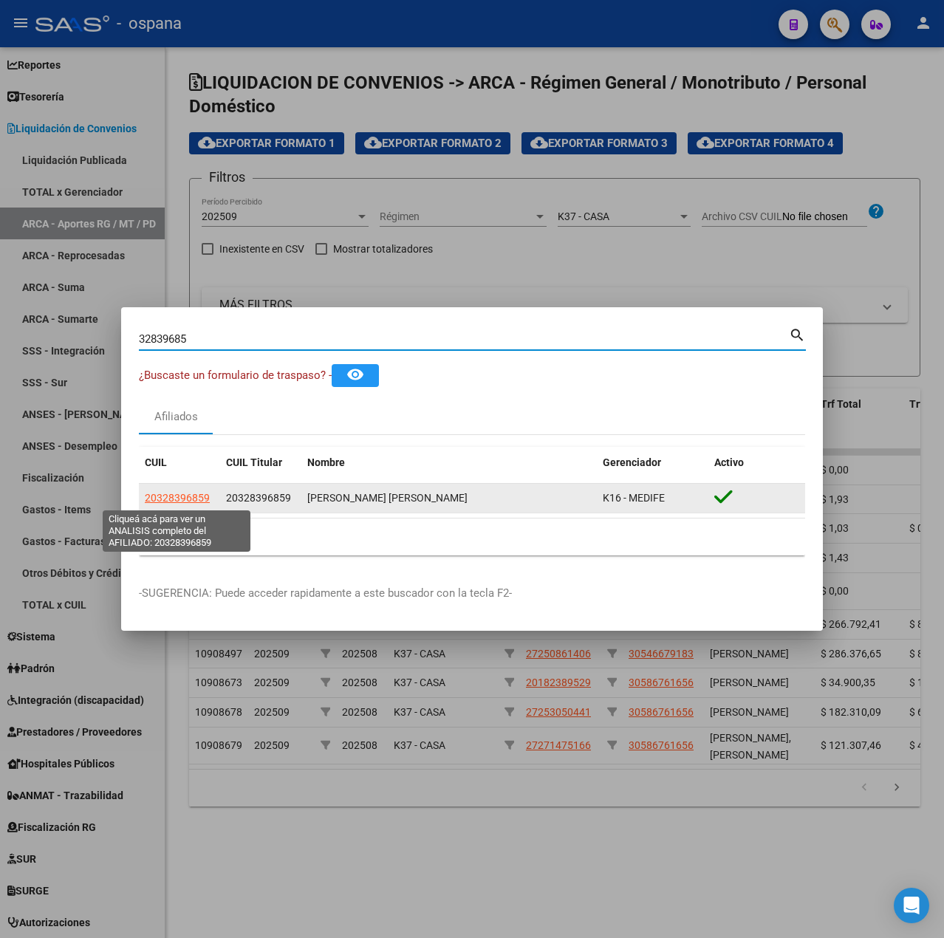
click at [171, 500] on span "20328396859" at bounding box center [177, 498] width 65 height 12
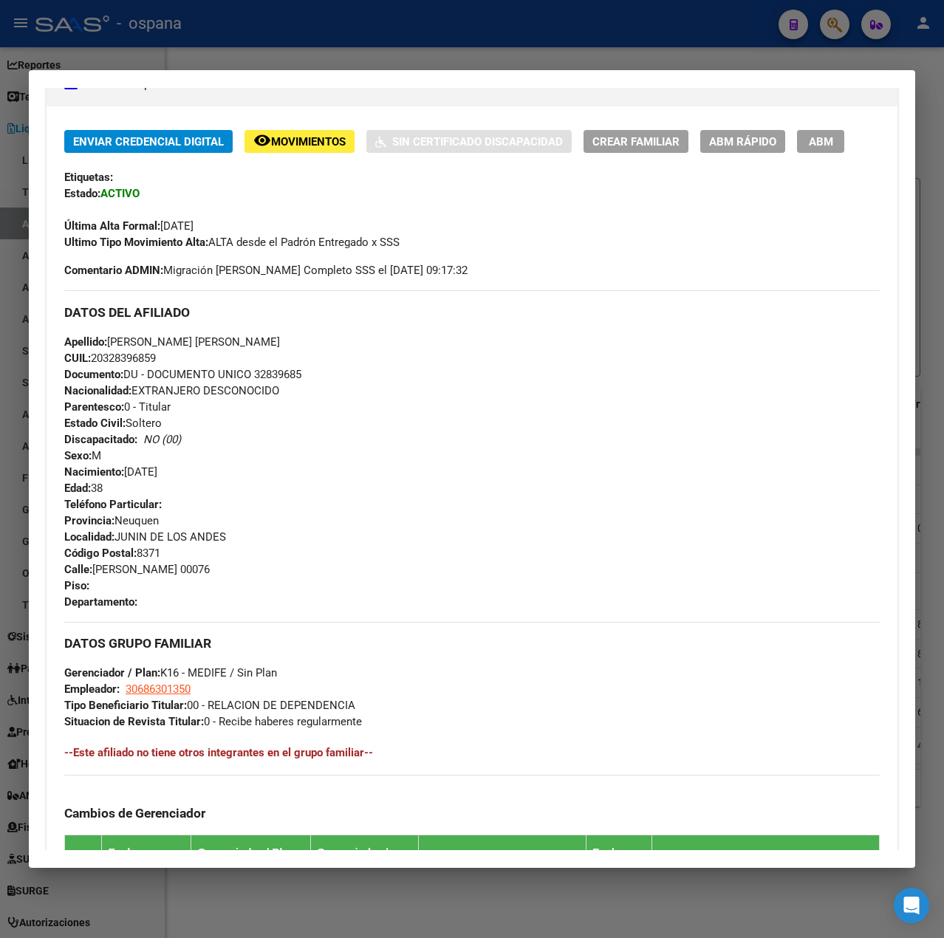
scroll to position [616, 0]
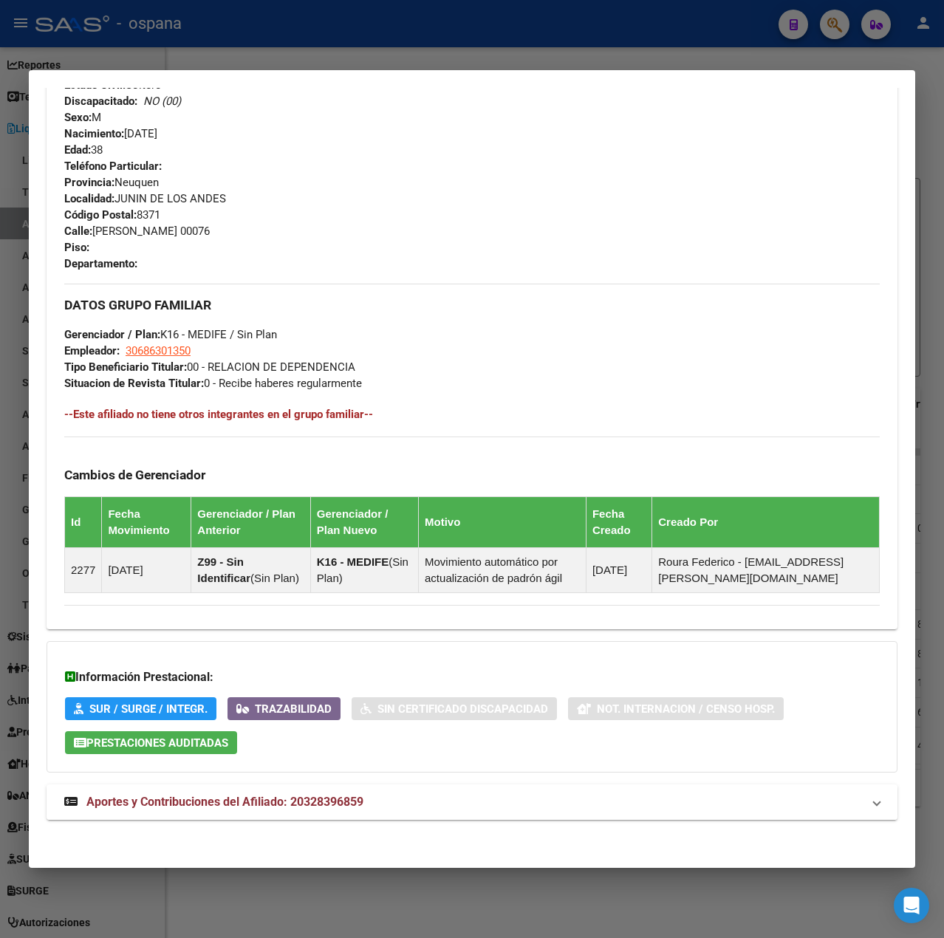
click at [210, 793] on strong "Aportes y Contribuciones del Afiliado: 20328396859" at bounding box center [213, 802] width 299 height 18
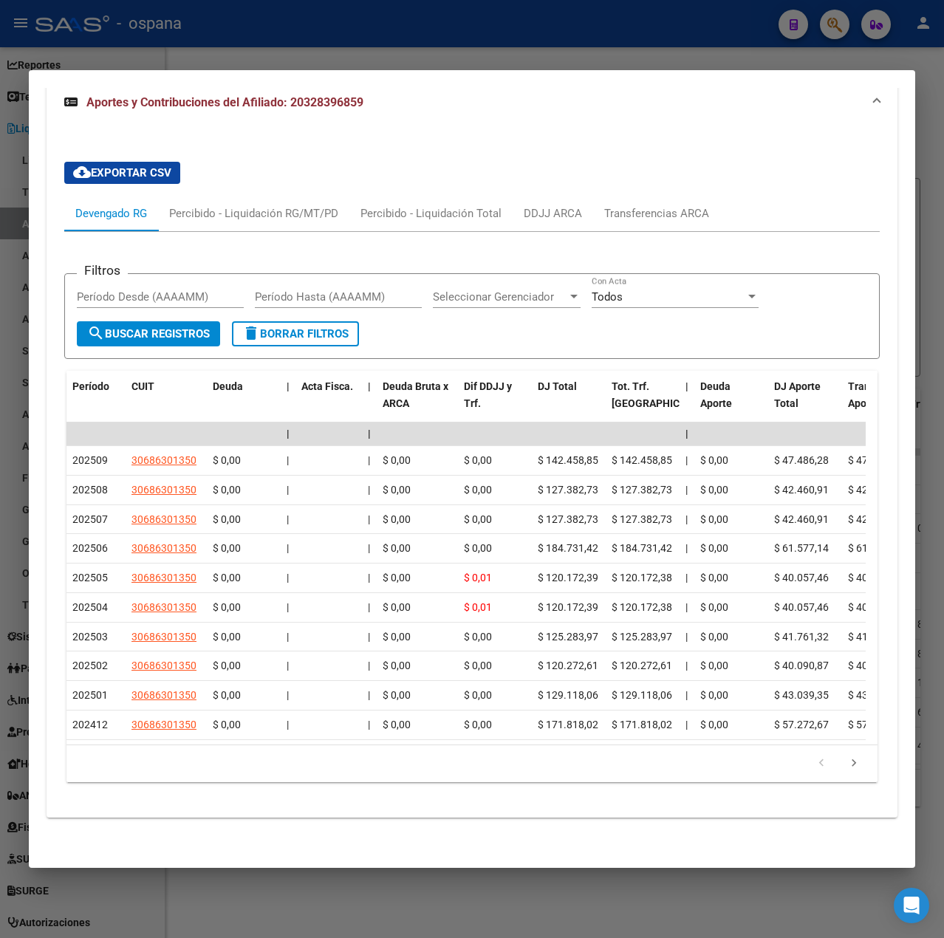
scroll to position [1332, 0]
click at [18, 543] on div at bounding box center [472, 469] width 944 height 938
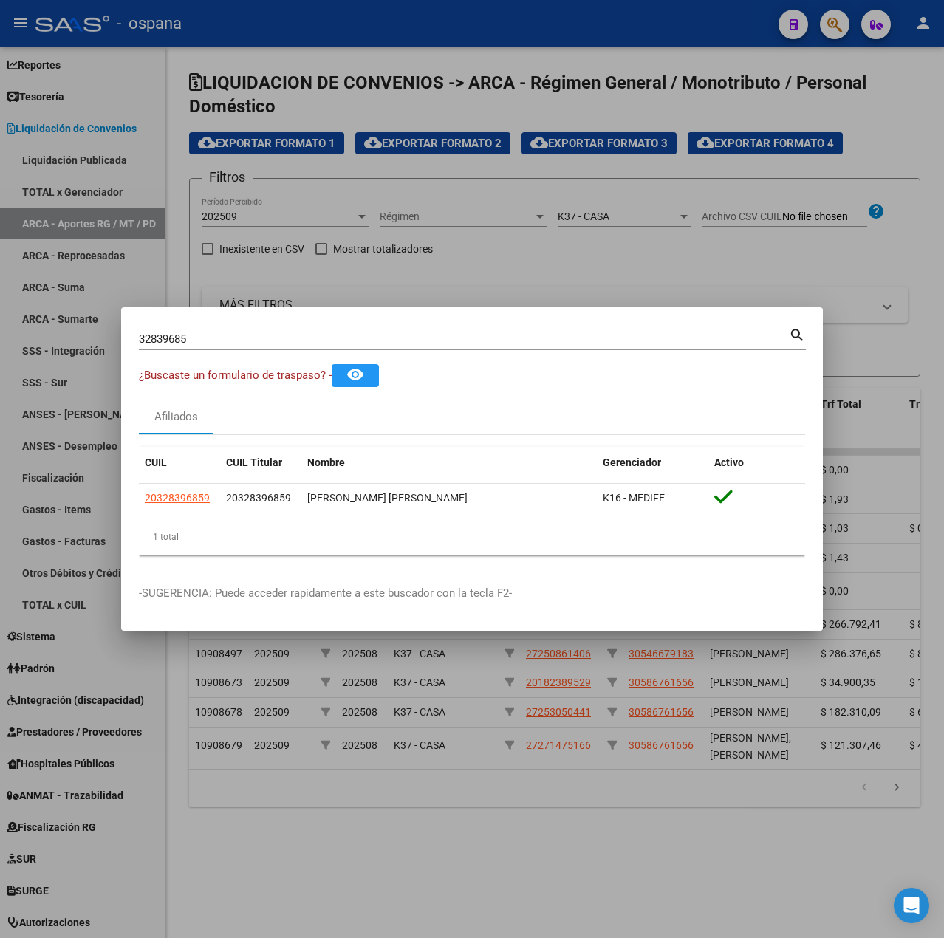
click at [63, 512] on div at bounding box center [472, 469] width 944 height 938
